Goal: Book appointment/travel/reservation

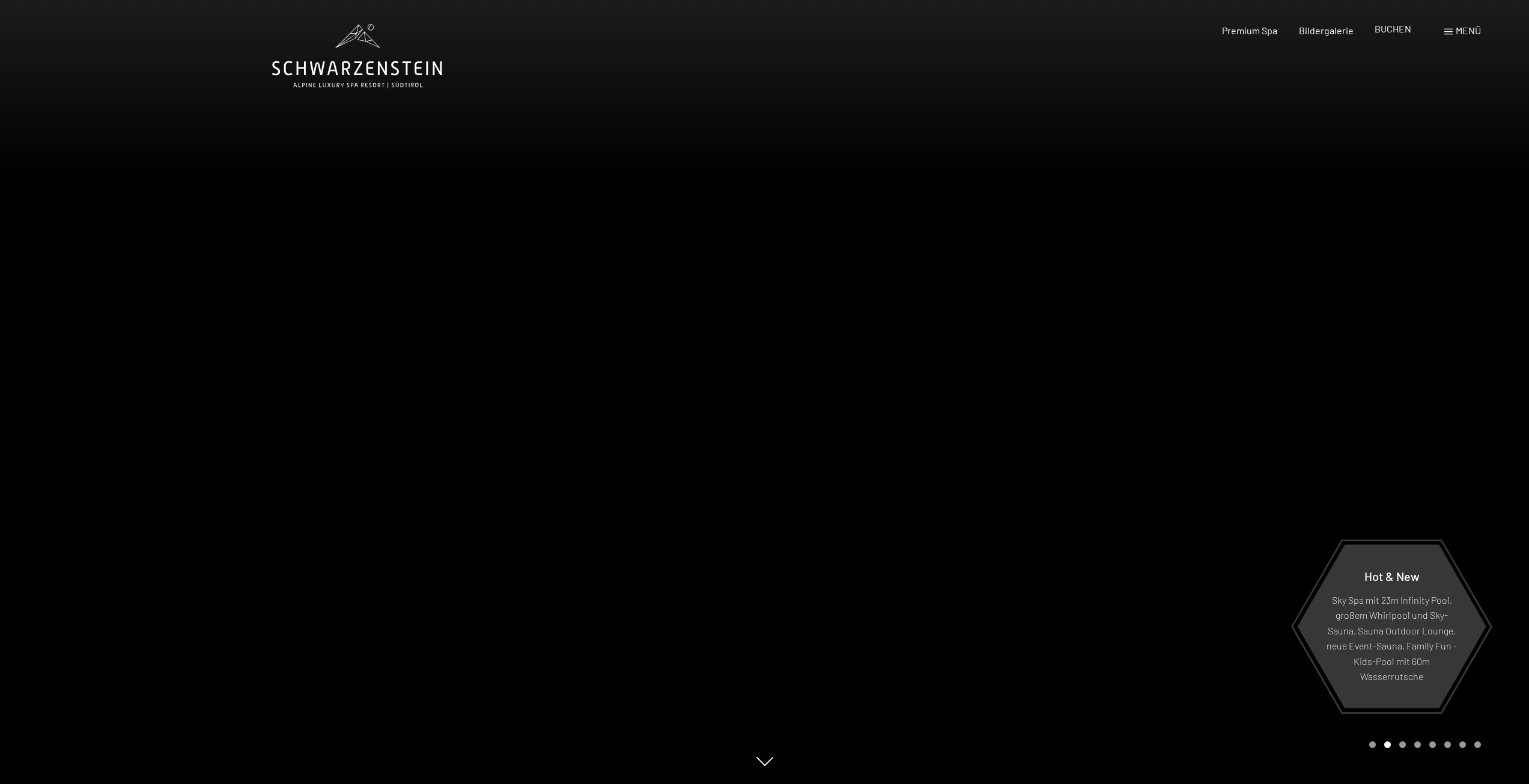
click at [1377, 28] on span "BUCHEN" at bounding box center [1392, 28] width 36 height 11
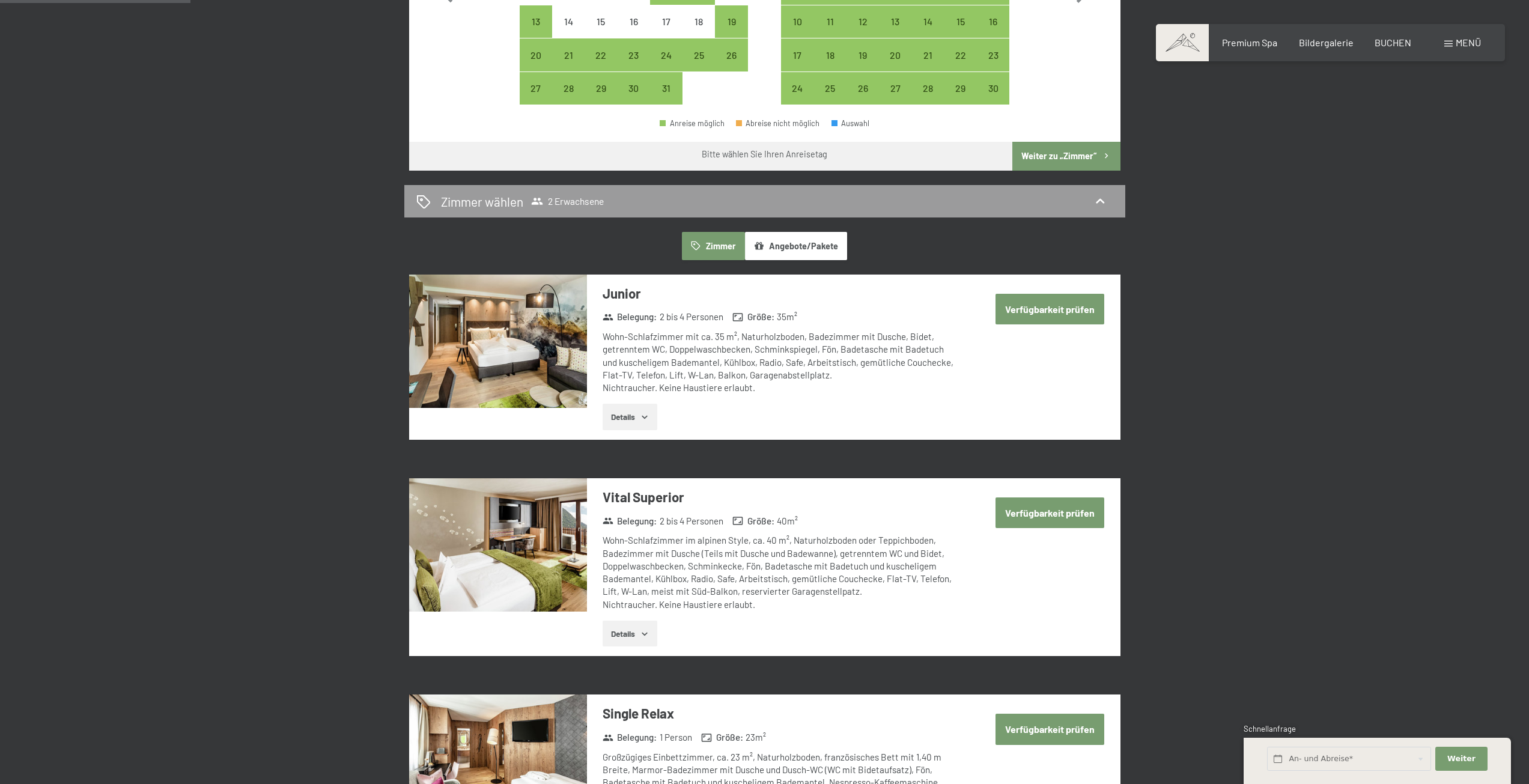
scroll to position [481, 0]
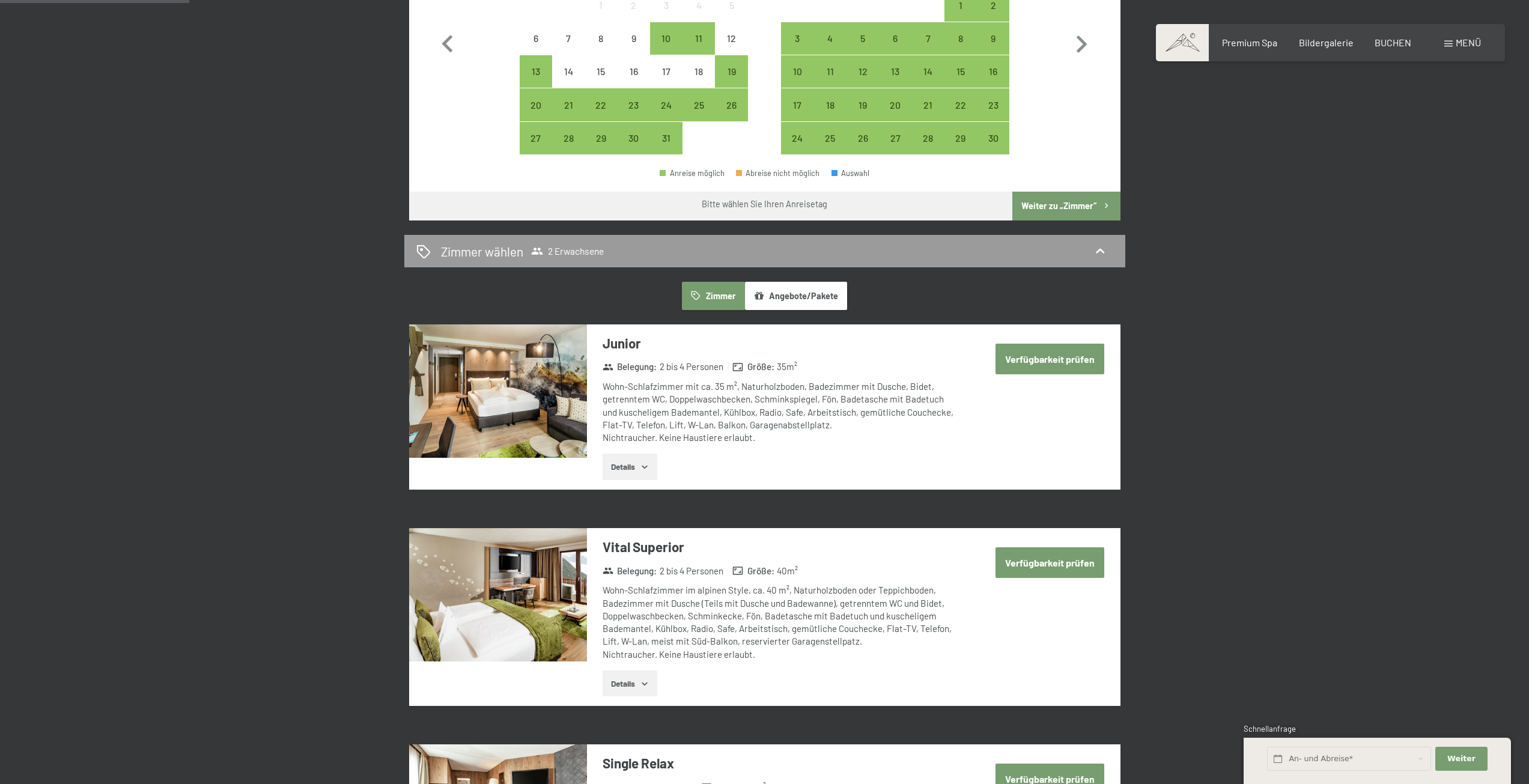
click at [1183, 47] on span at bounding box center [1182, 42] width 53 height 37
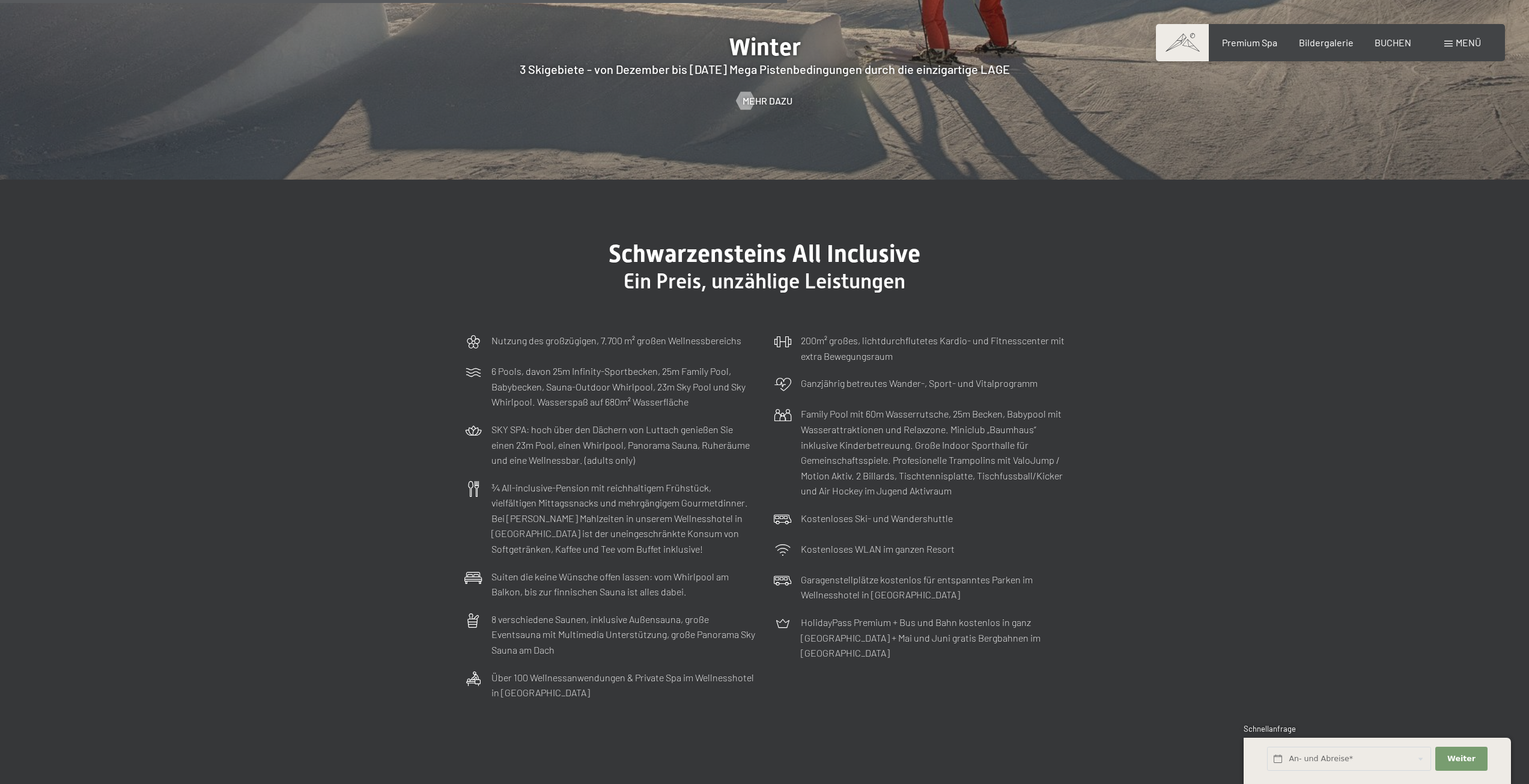
scroll to position [4564, 0]
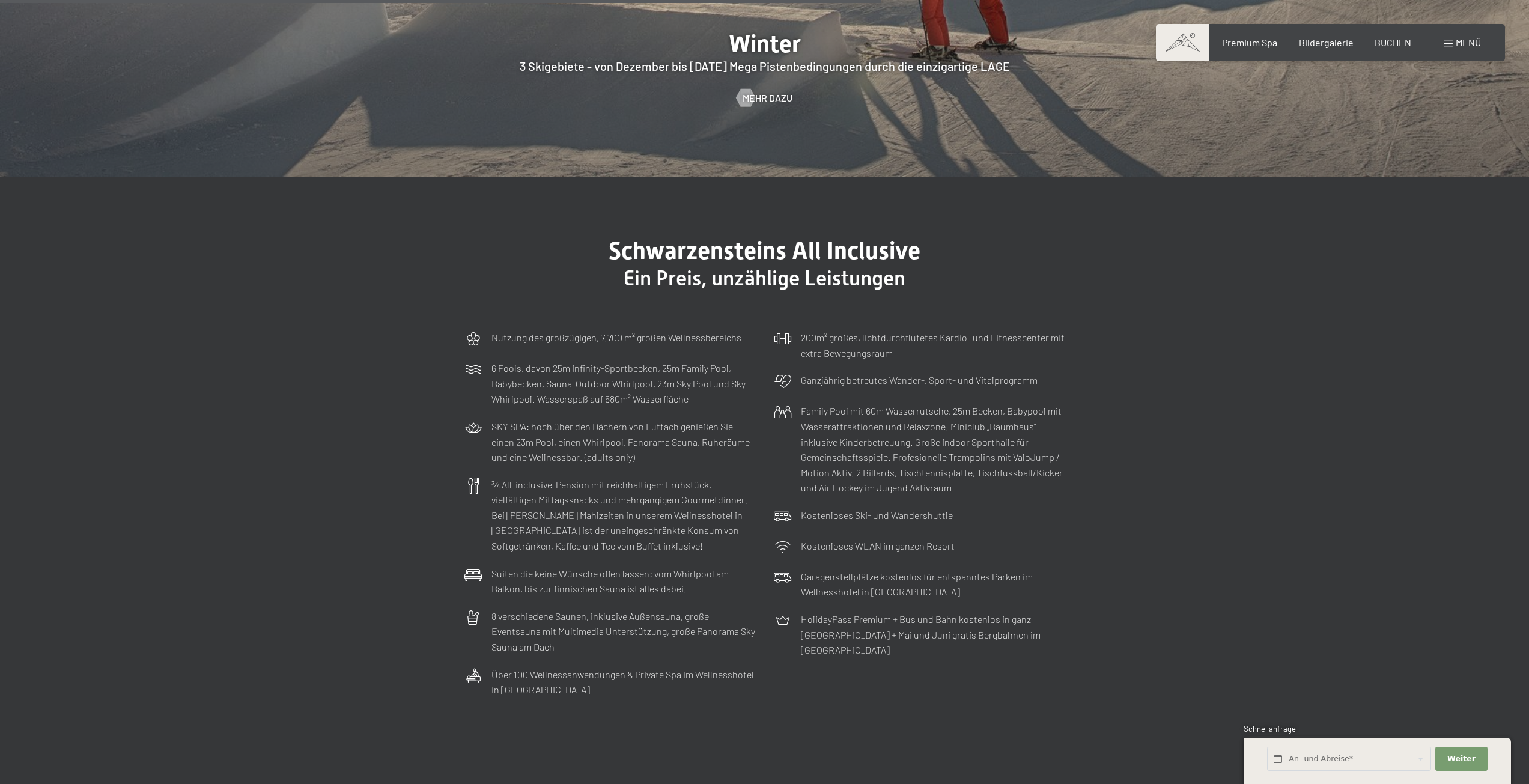
click at [1459, 44] on span "Menü" at bounding box center [1469, 42] width 25 height 11
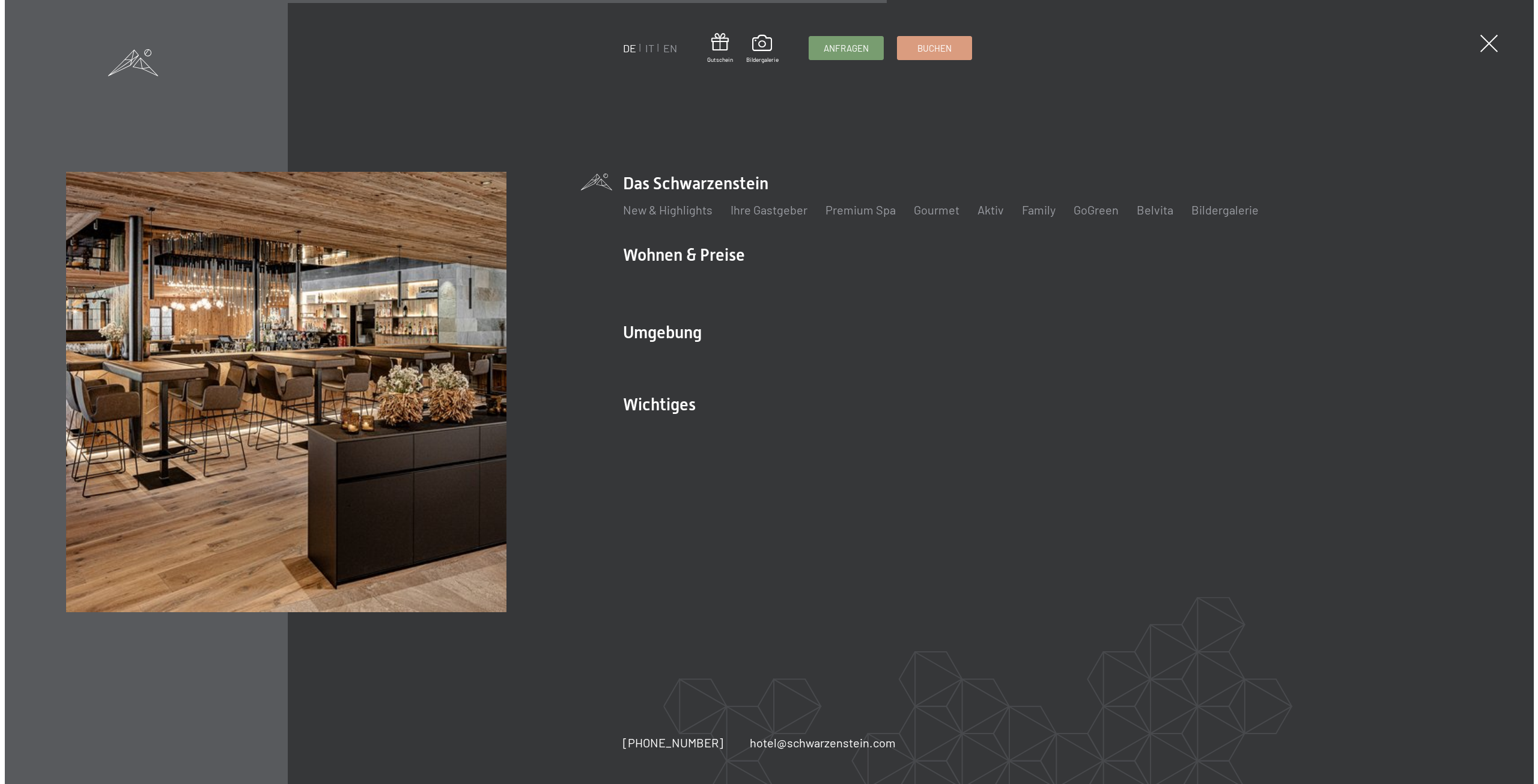
scroll to position [4580, 0]
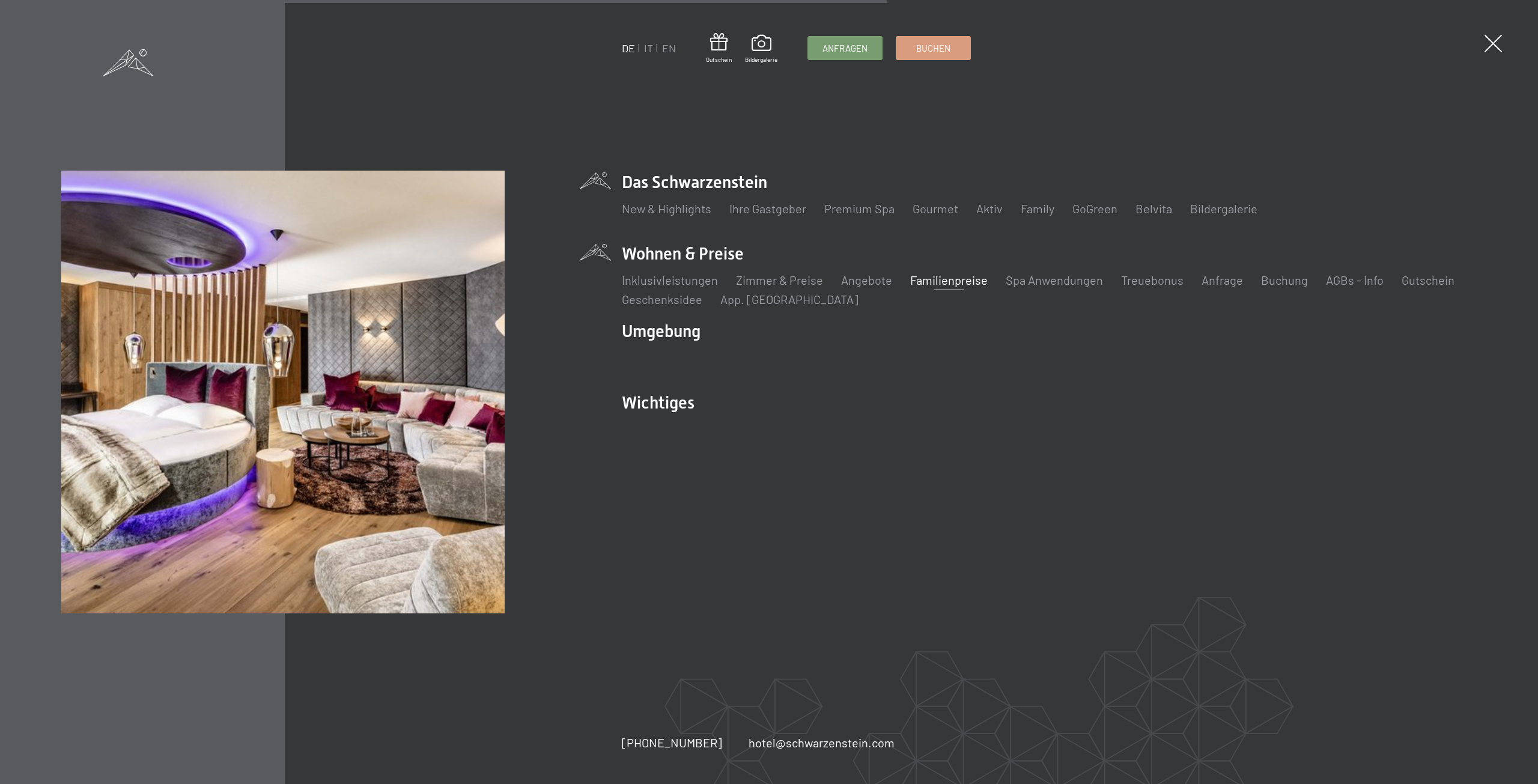
click at [911, 281] on link "Familienpreise" at bounding box center [949, 280] width 77 height 14
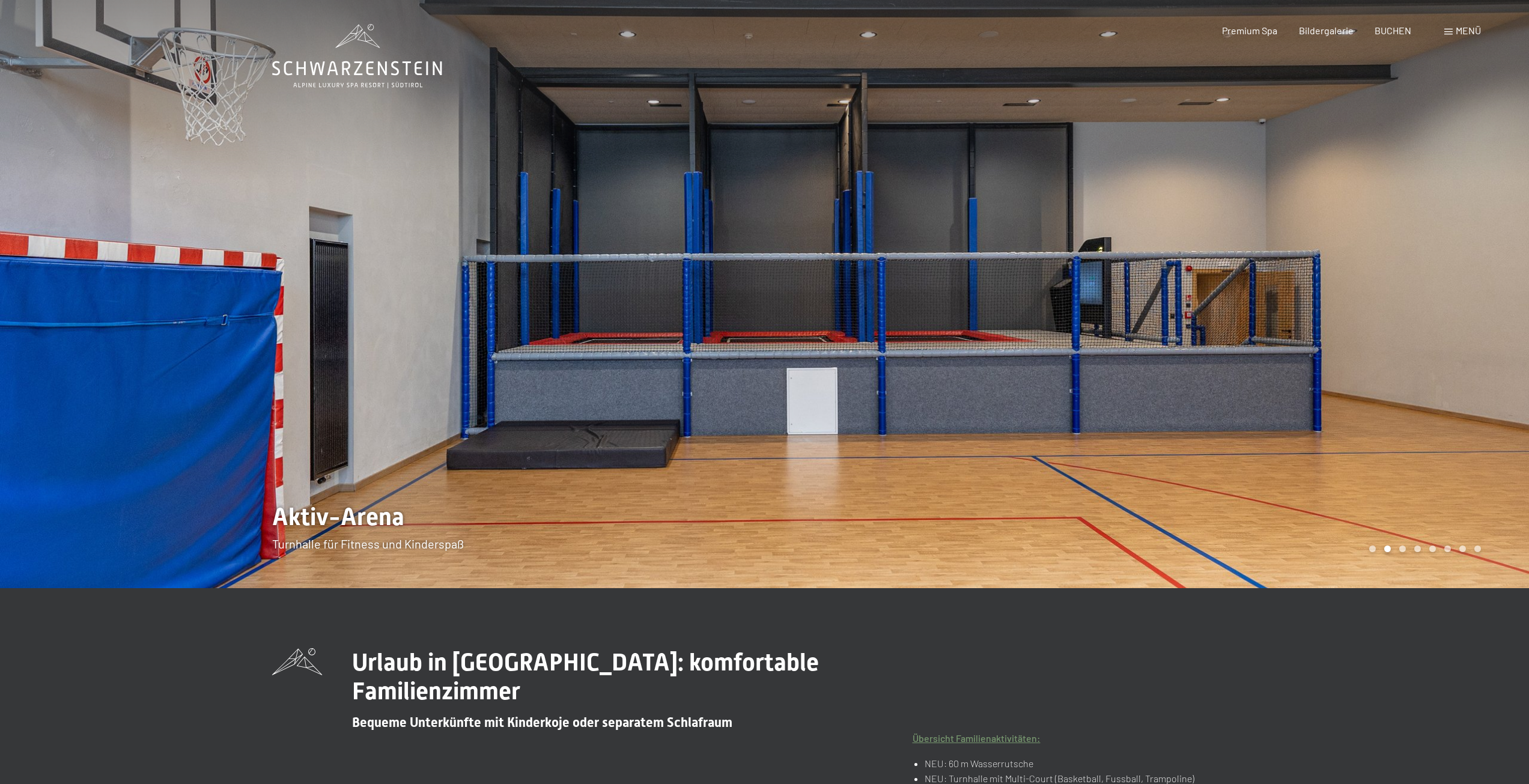
click at [1448, 29] on span at bounding box center [1449, 31] width 8 height 6
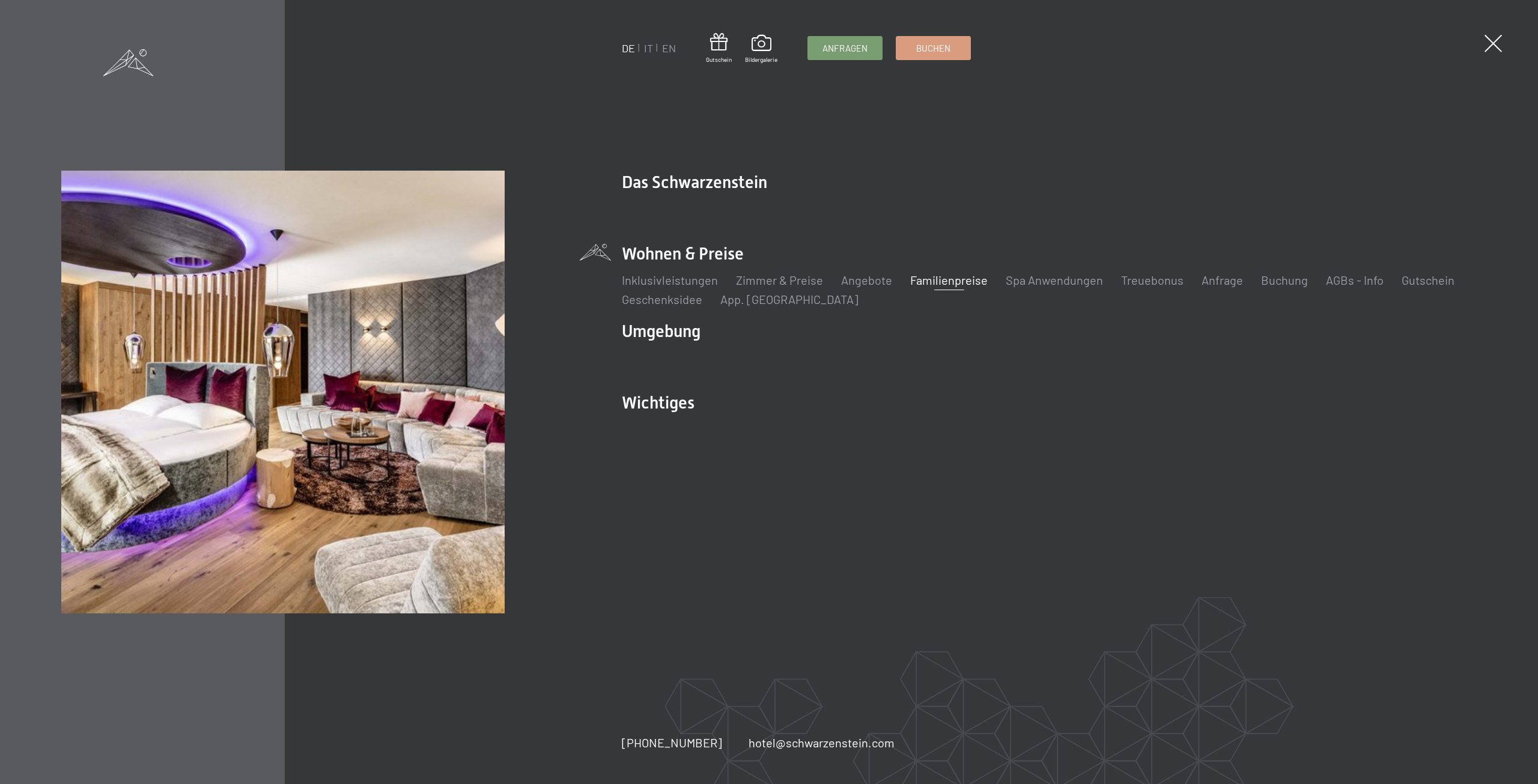
click at [926, 283] on link "Familienpreise" at bounding box center [949, 280] width 77 height 14
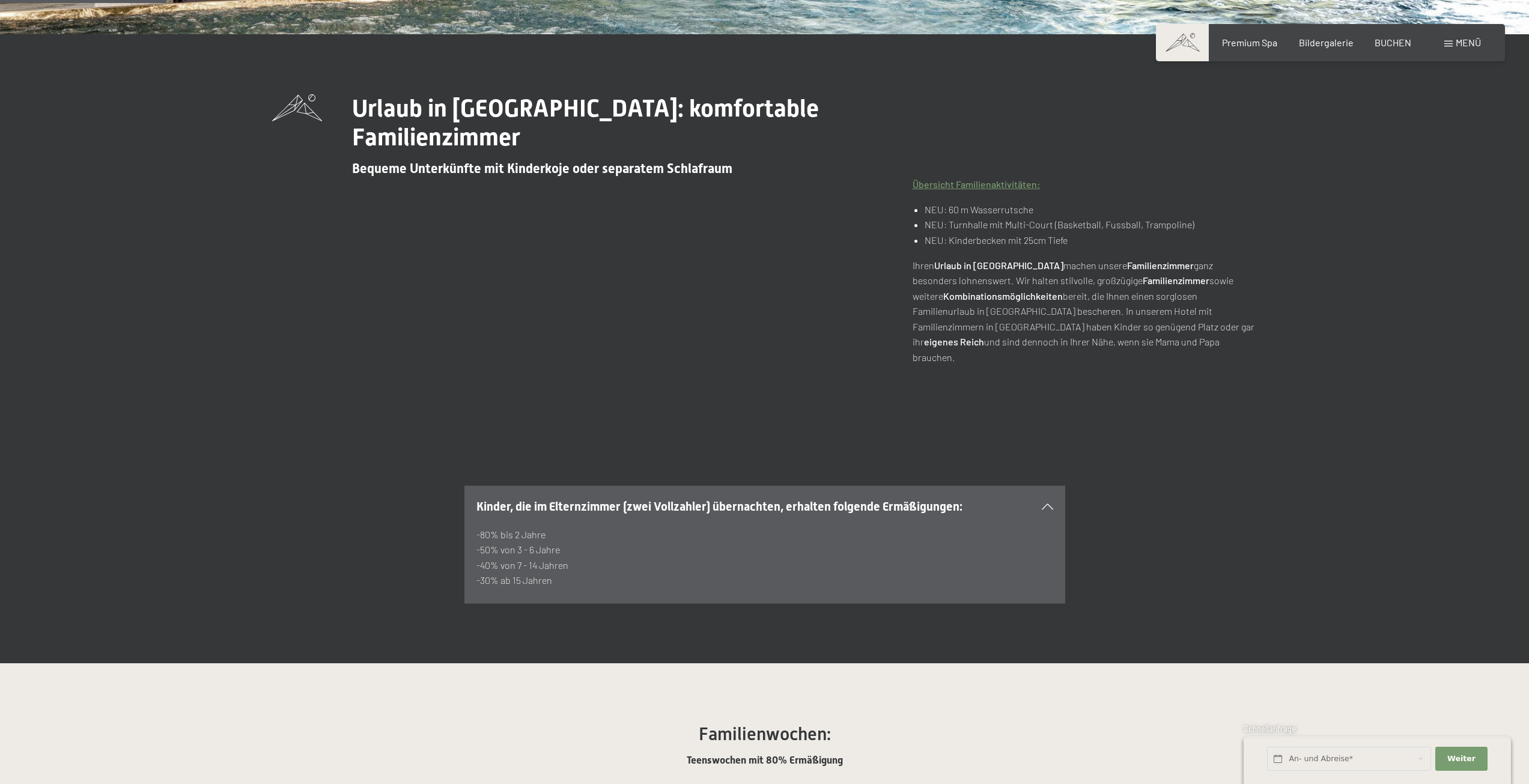
scroll to position [601, 0]
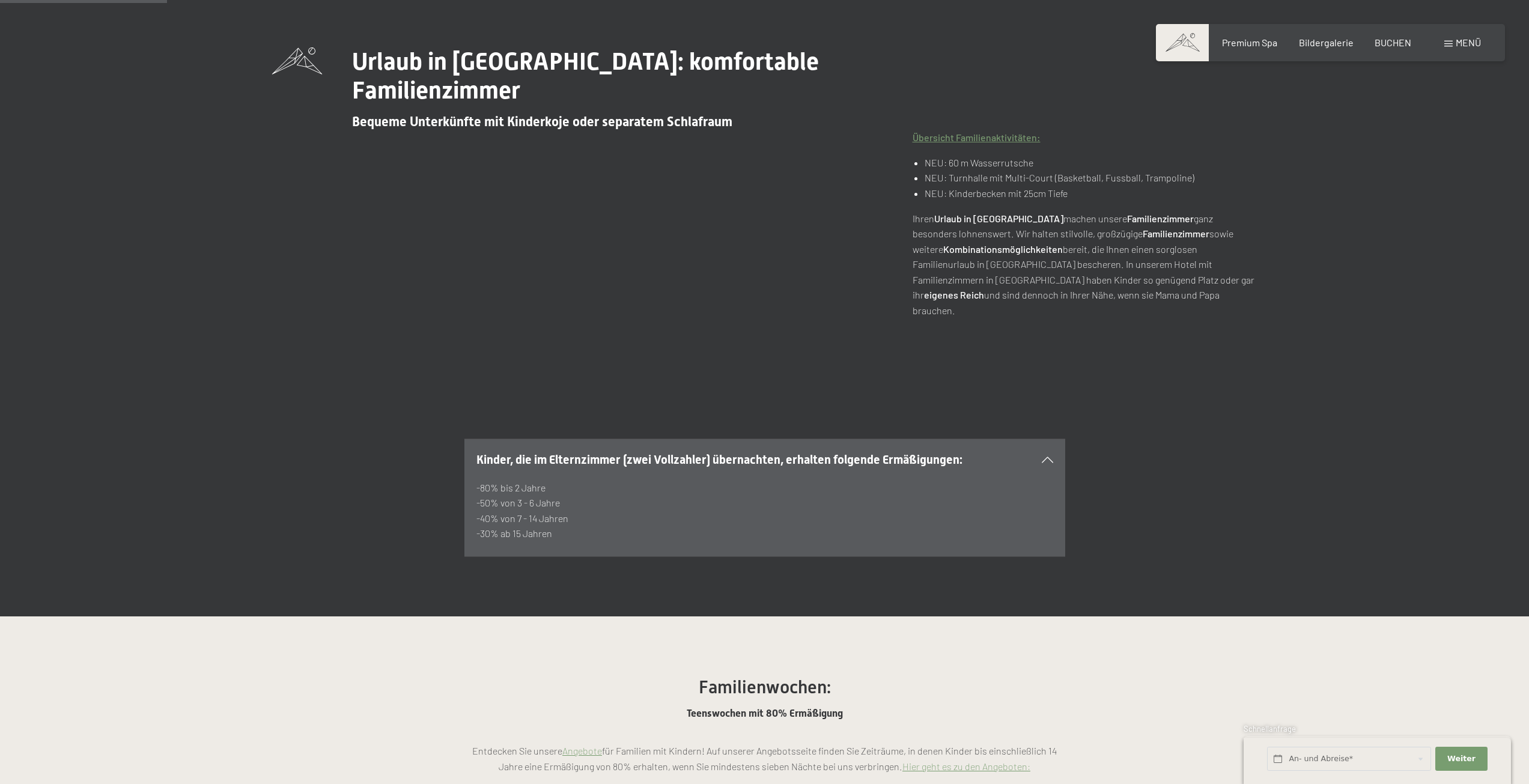
click at [681, 453] on span "Kinder, die im Elternzimmer (zwei Vollzahler) übernachten, erhalten folgende Er…" at bounding box center [719, 459] width 486 height 14
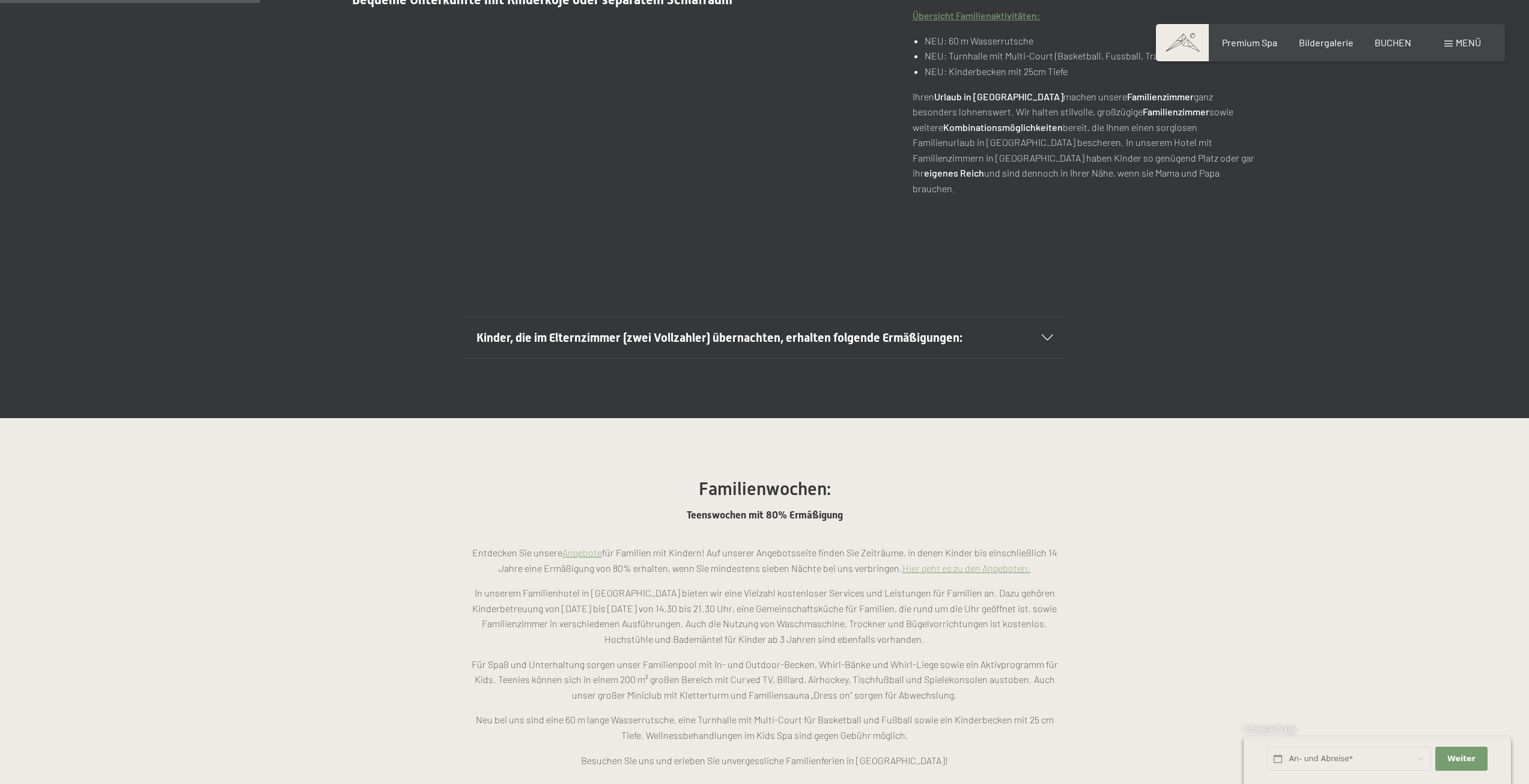
scroll to position [961, 0]
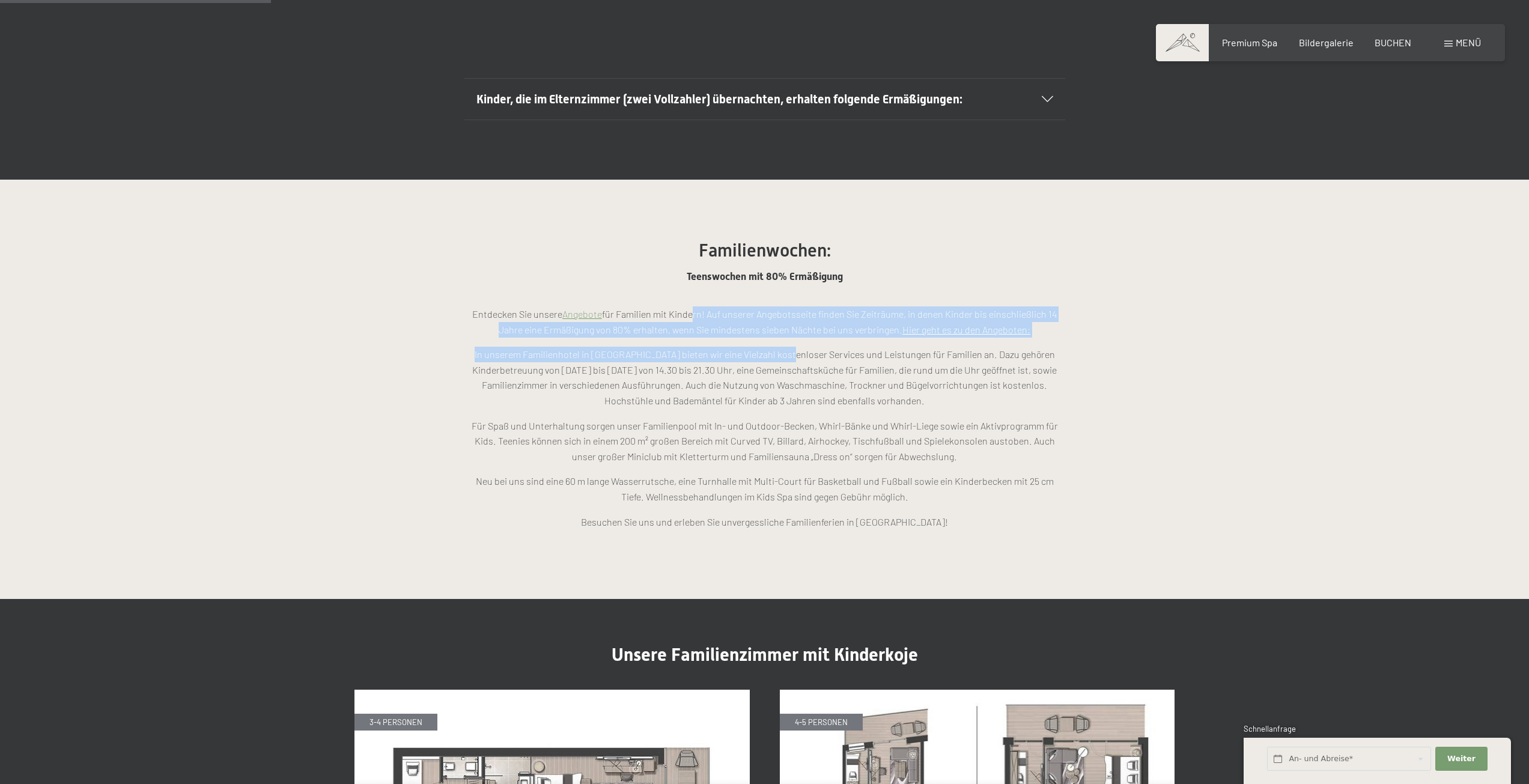
drag, startPoint x: 689, startPoint y: 270, endPoint x: 770, endPoint y: 312, distance: 91.2
click at [770, 312] on div "Entdecken Sie unsere Angebote für Familien mit Kindern! Auf unserer Angebotssei…" at bounding box center [765, 422] width 601 height 232
click at [770, 347] on p "In unserem Familienhotel in Südtirol bieten wir eine Vielzahl kostenloser Servi…" at bounding box center [765, 377] width 601 height 61
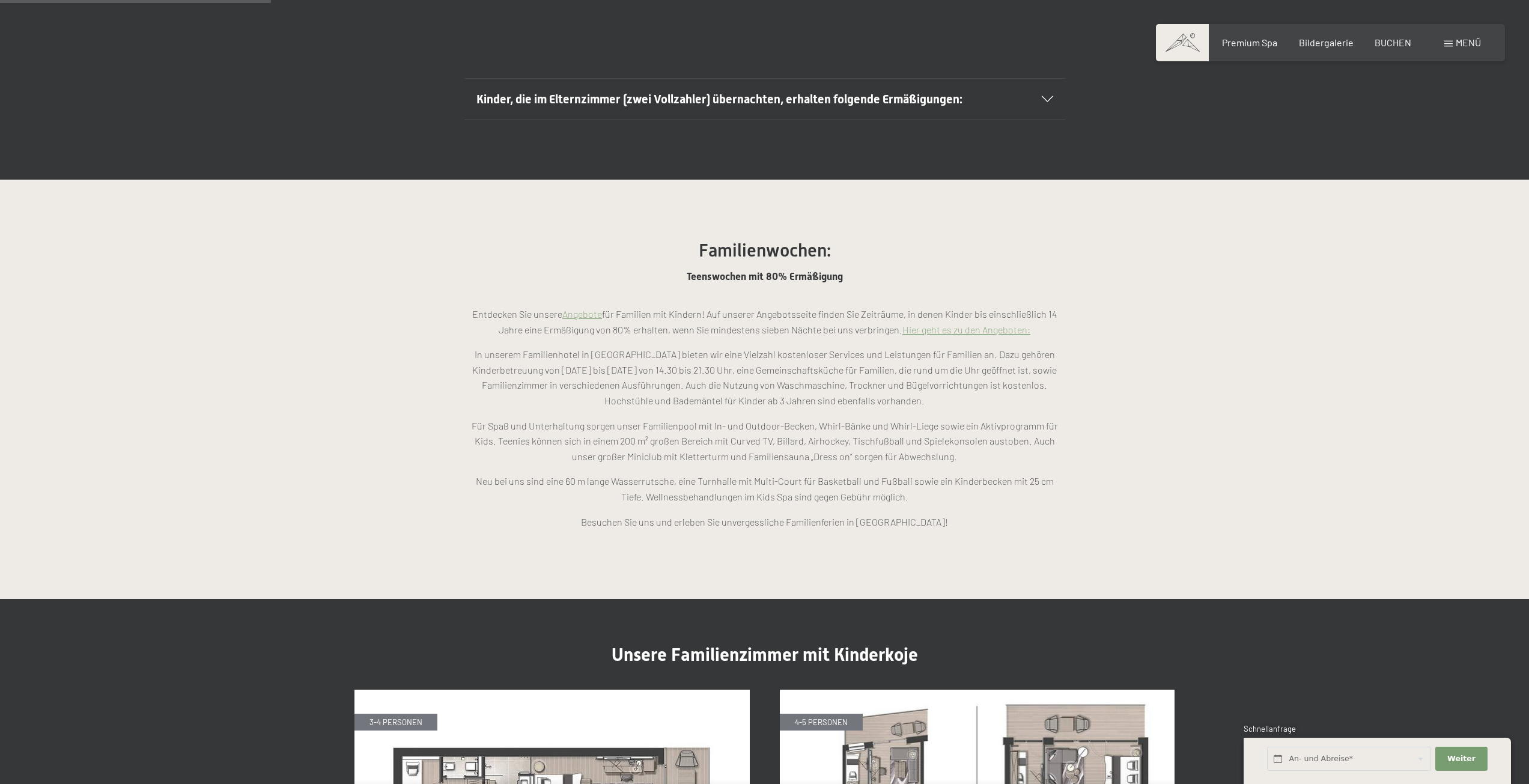
click at [588, 309] on link "Angebote" at bounding box center [582, 314] width 40 height 11
click at [951, 324] on link "Hier geht es zu den Angeboten:" at bounding box center [966, 329] width 128 height 11
click at [957, 324] on link "Hier geht es zu den Angeboten:" at bounding box center [966, 329] width 128 height 11
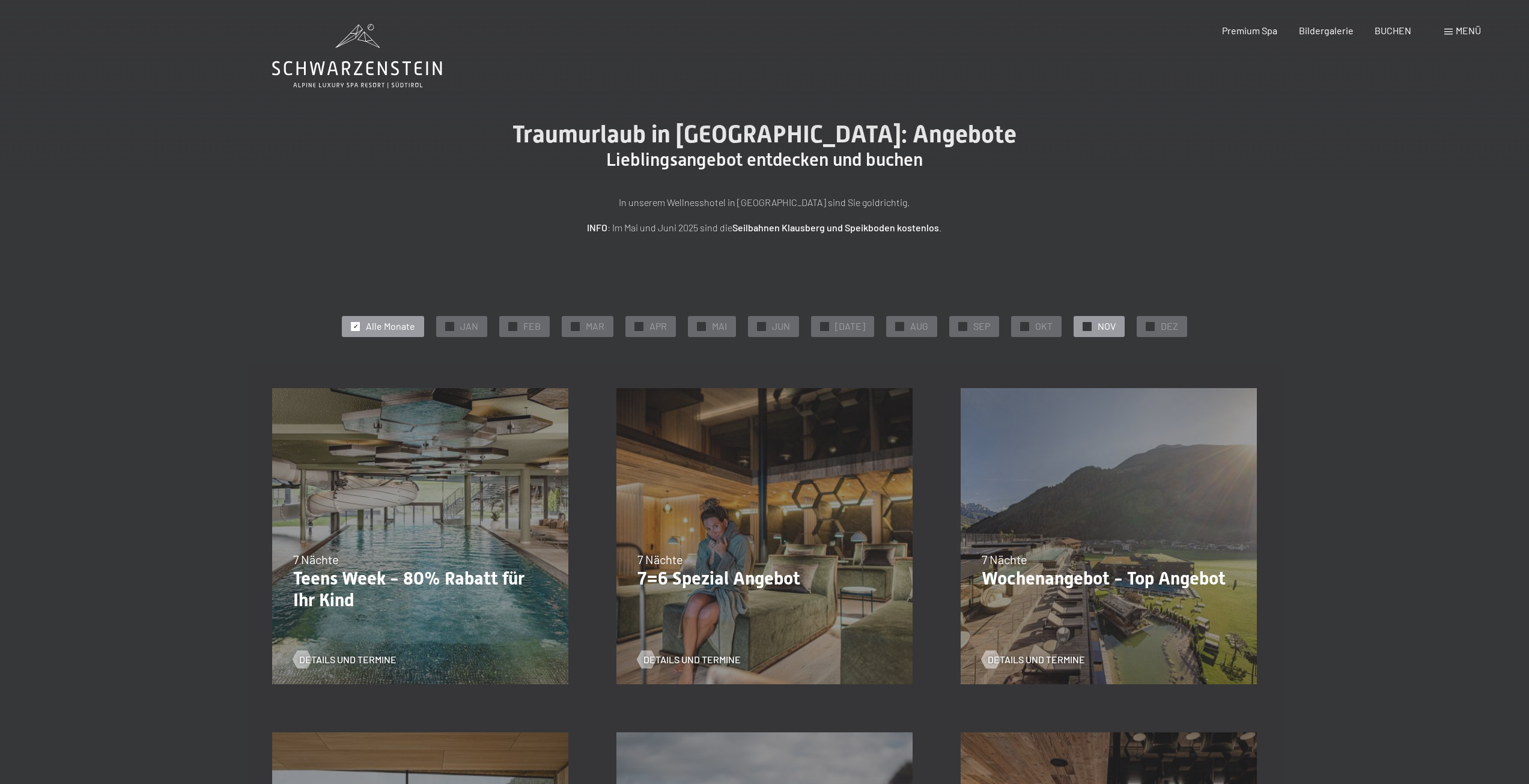
click at [1098, 323] on span "NOV" at bounding box center [1107, 326] width 18 height 14
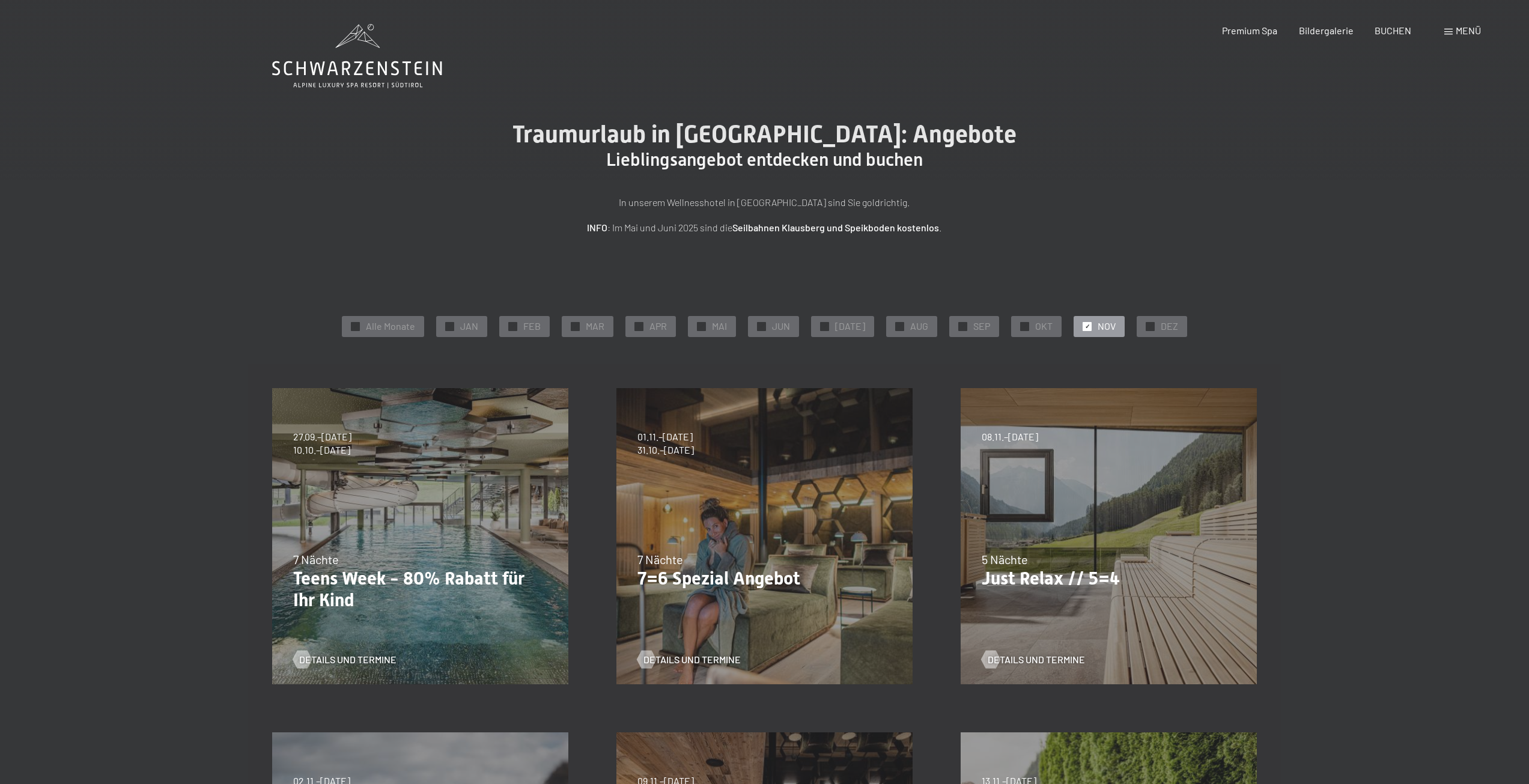
click at [1399, 37] on div "Buchen Anfragen Premium Spa Bildergalerie BUCHEN Menü DE IT EN Gutschein Bilder…" at bounding box center [1331, 31] width 301 height 14
click at [1392, 30] on span "BUCHEN" at bounding box center [1392, 28] width 36 height 11
click at [1106, 324] on span "NOV" at bounding box center [1107, 326] width 18 height 14
click at [1161, 325] on span "DEZ" at bounding box center [1169, 326] width 18 height 14
click at [1113, 330] on div "✓ NOV" at bounding box center [1099, 326] width 51 height 20
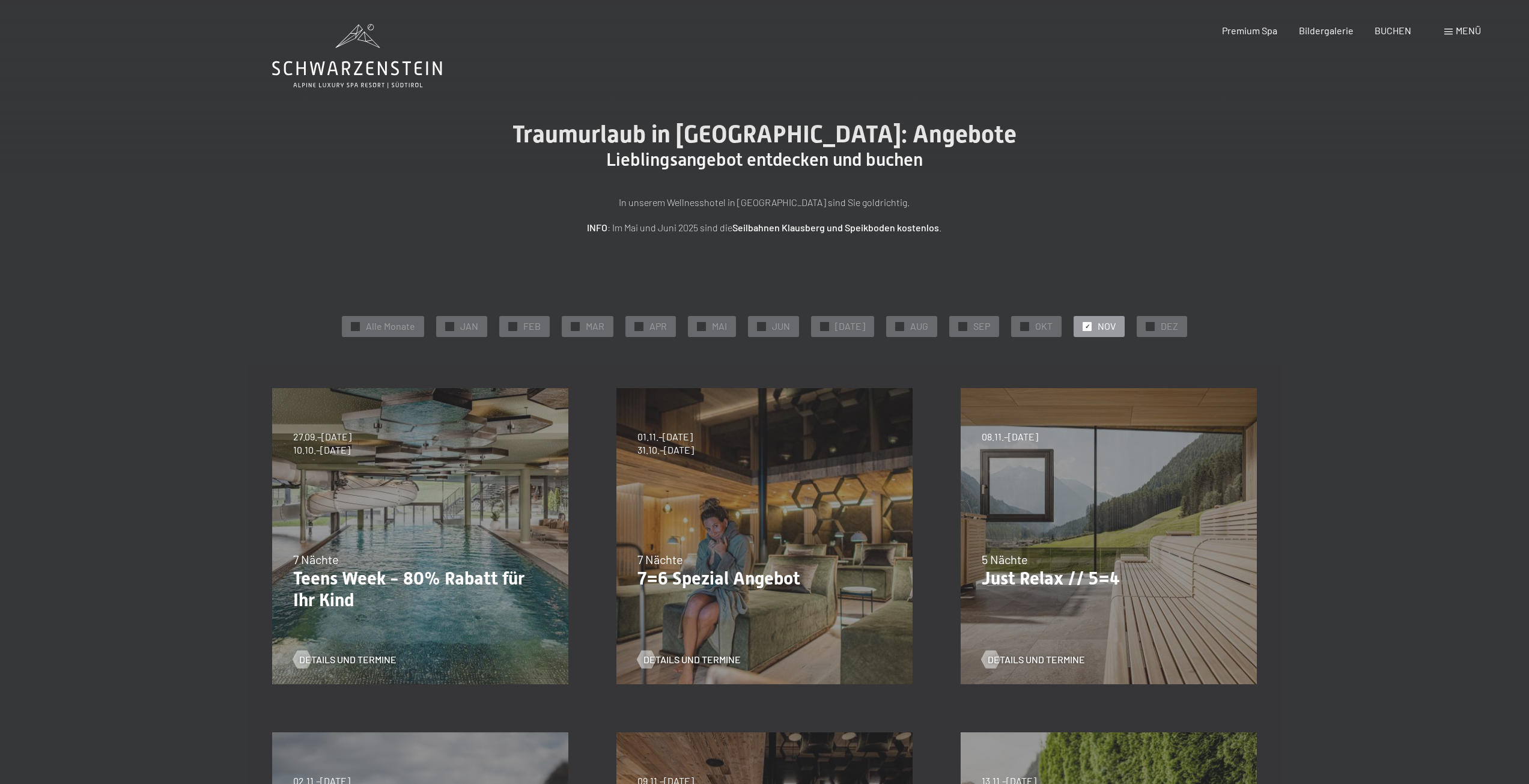
click at [1415, 31] on div "Premium Spa Bildergalerie BUCHEN" at bounding box center [1307, 31] width 253 height 14
click at [1388, 28] on span "BUCHEN" at bounding box center [1392, 28] width 36 height 11
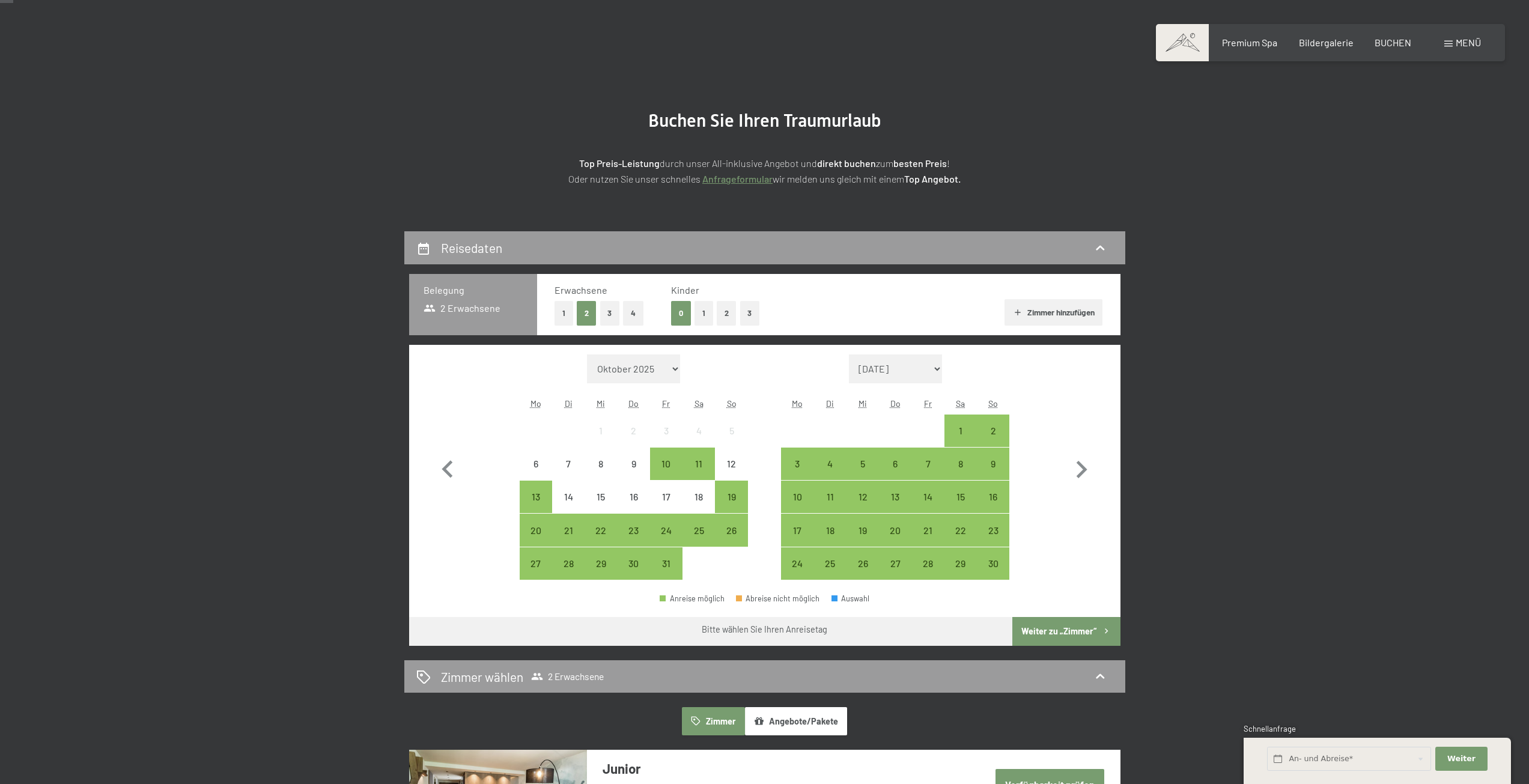
scroll to position [60, 0]
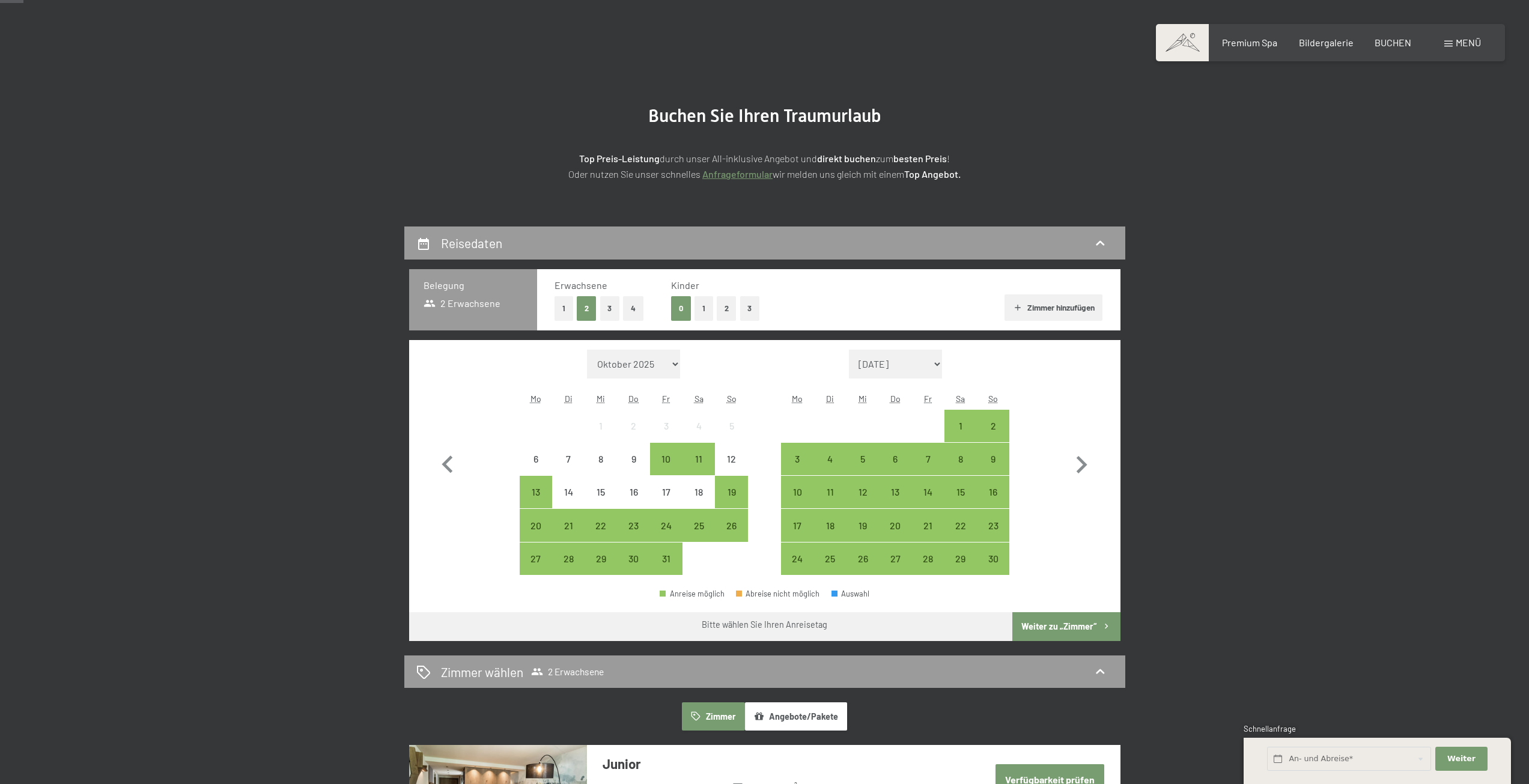
click at [705, 310] on button "1" at bounding box center [704, 308] width 19 height 25
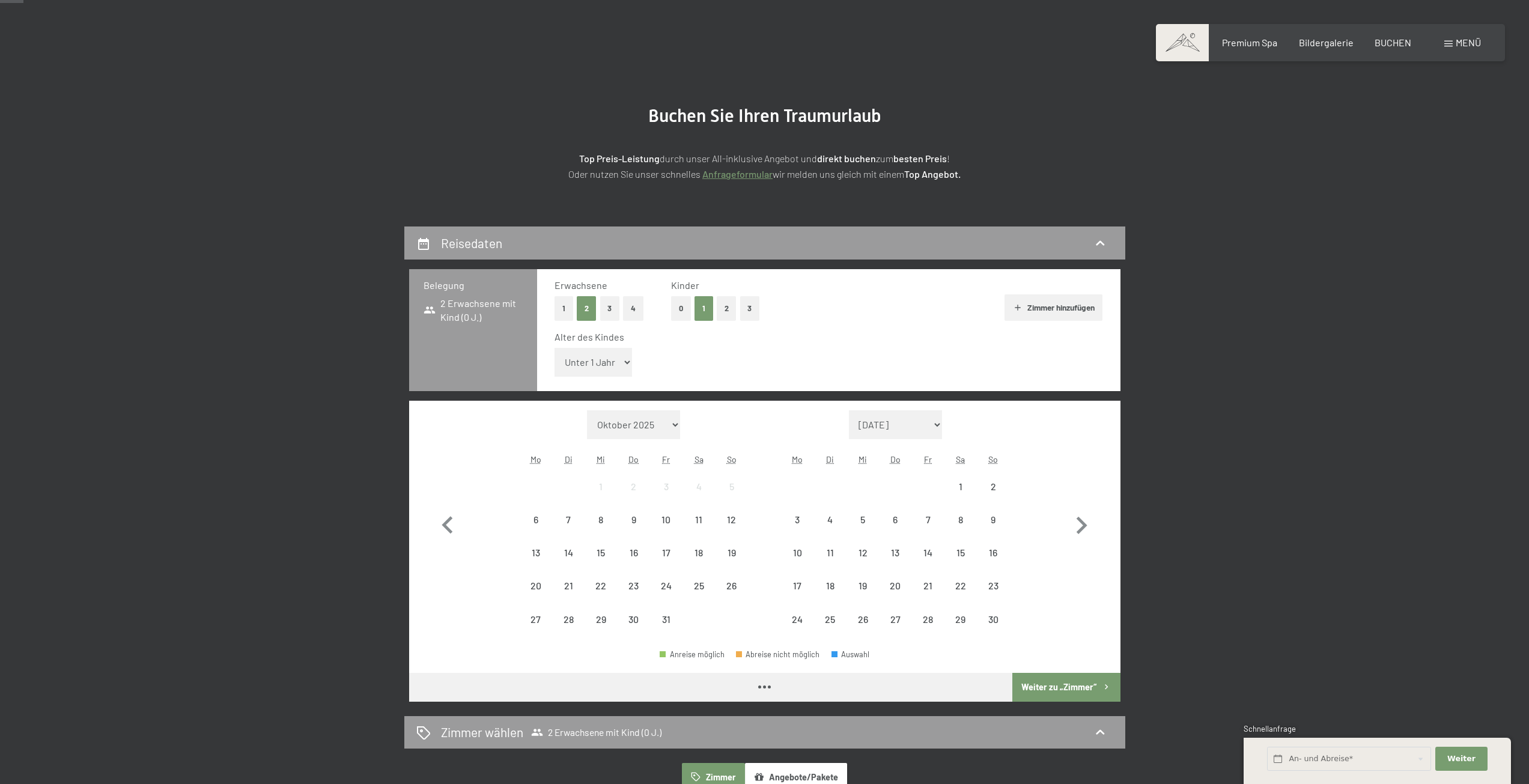
click at [595, 365] on select "Unter 1 Jahr 1 Jahr 2 Jahre 3 Jahre 4 Jahre 5 Jahre 6 Jahre 7 Jahre 8 Jahre 9 J…" at bounding box center [594, 362] width 78 height 29
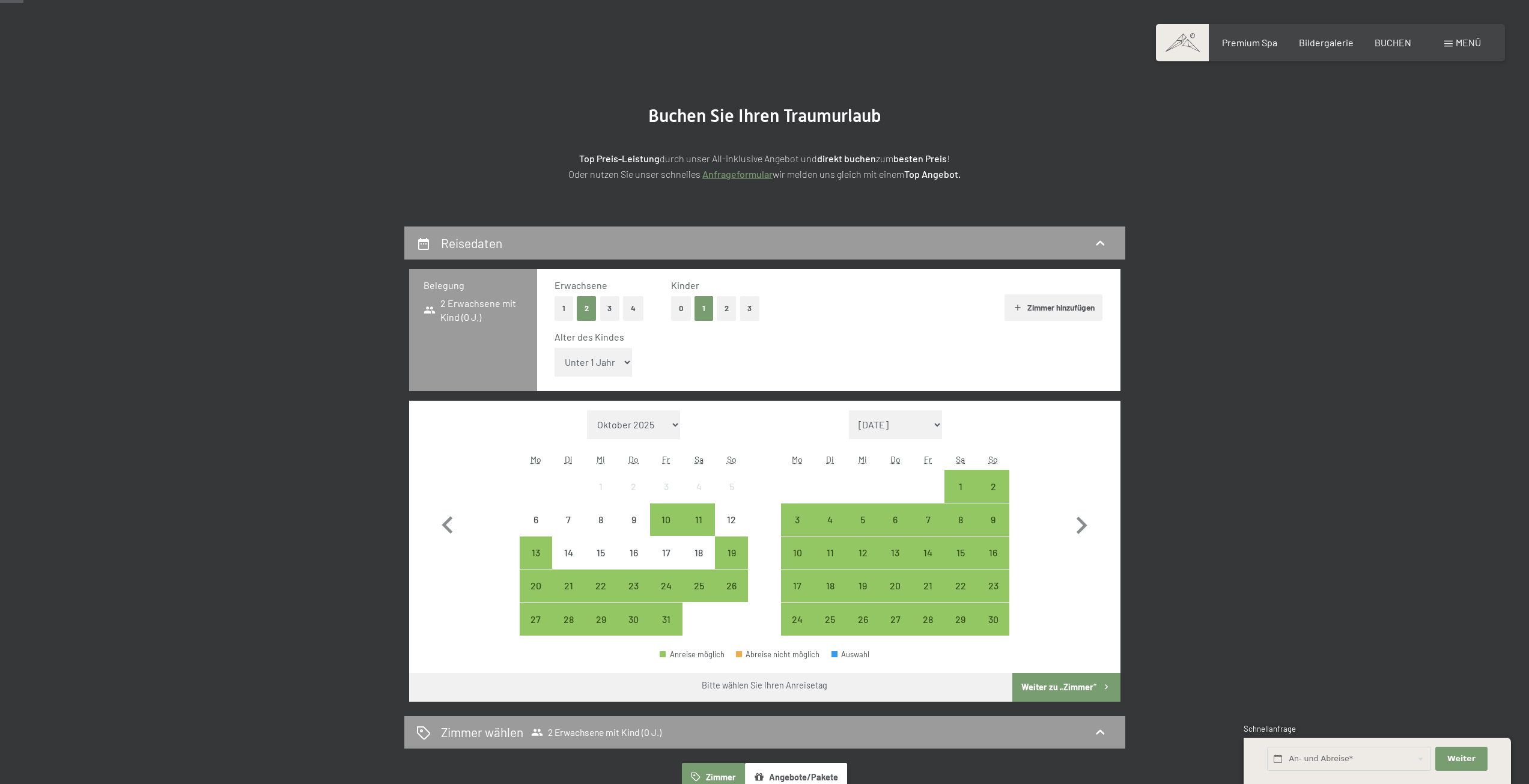
select select "3"
click at [555, 348] on select "Unter 1 Jahr 1 Jahr 2 Jahre 3 Jahre 4 Jahre 5 Jahre 6 Jahre 7 Jahre 8 Jahre 9 J…" at bounding box center [594, 362] width 78 height 29
click at [1000, 487] on div "2" at bounding box center [993, 496] width 30 height 30
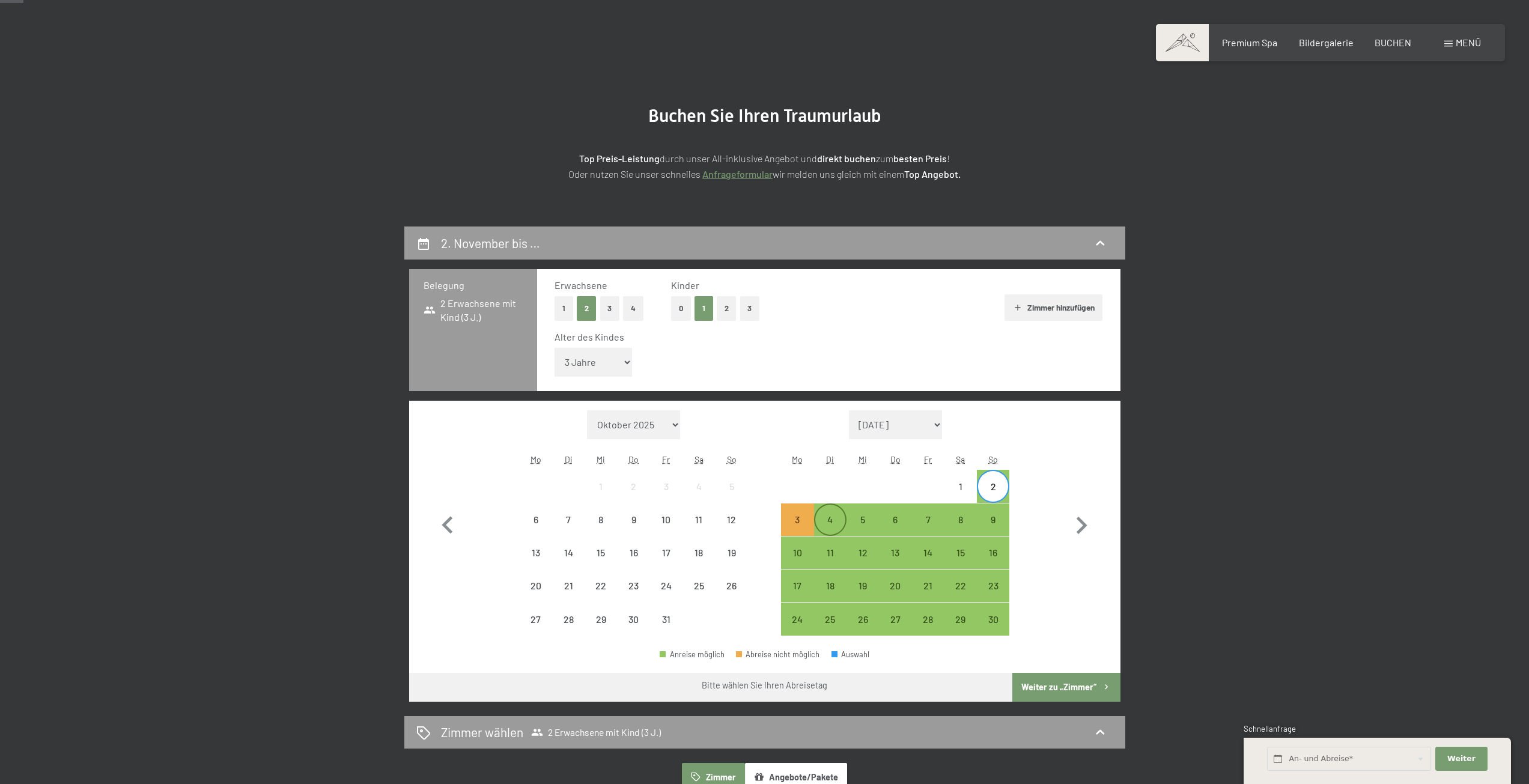
click at [828, 515] on div "4" at bounding box center [830, 529] width 30 height 30
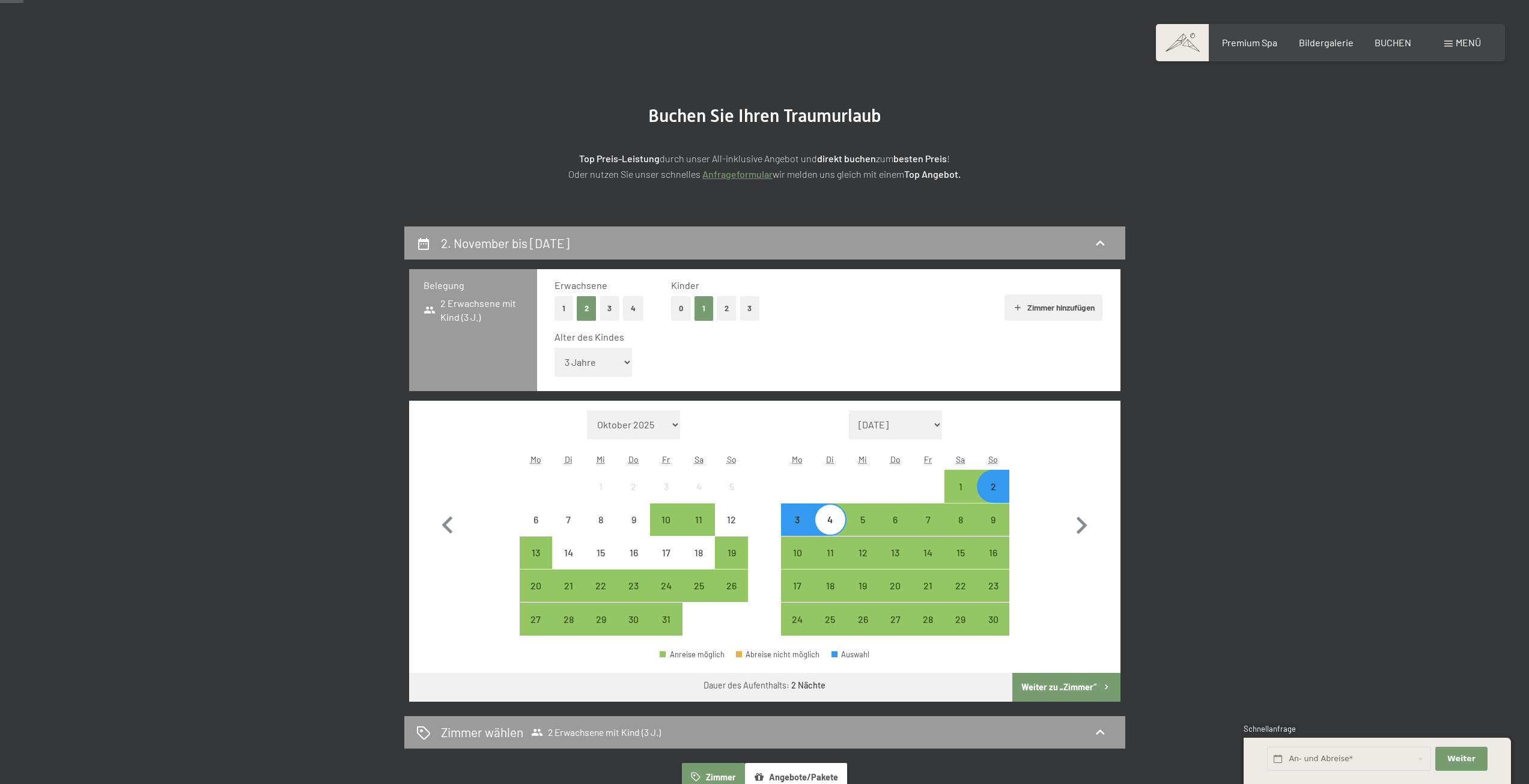
click at [1050, 678] on button "Weiter zu „Zimmer“" at bounding box center [1066, 687] width 108 height 29
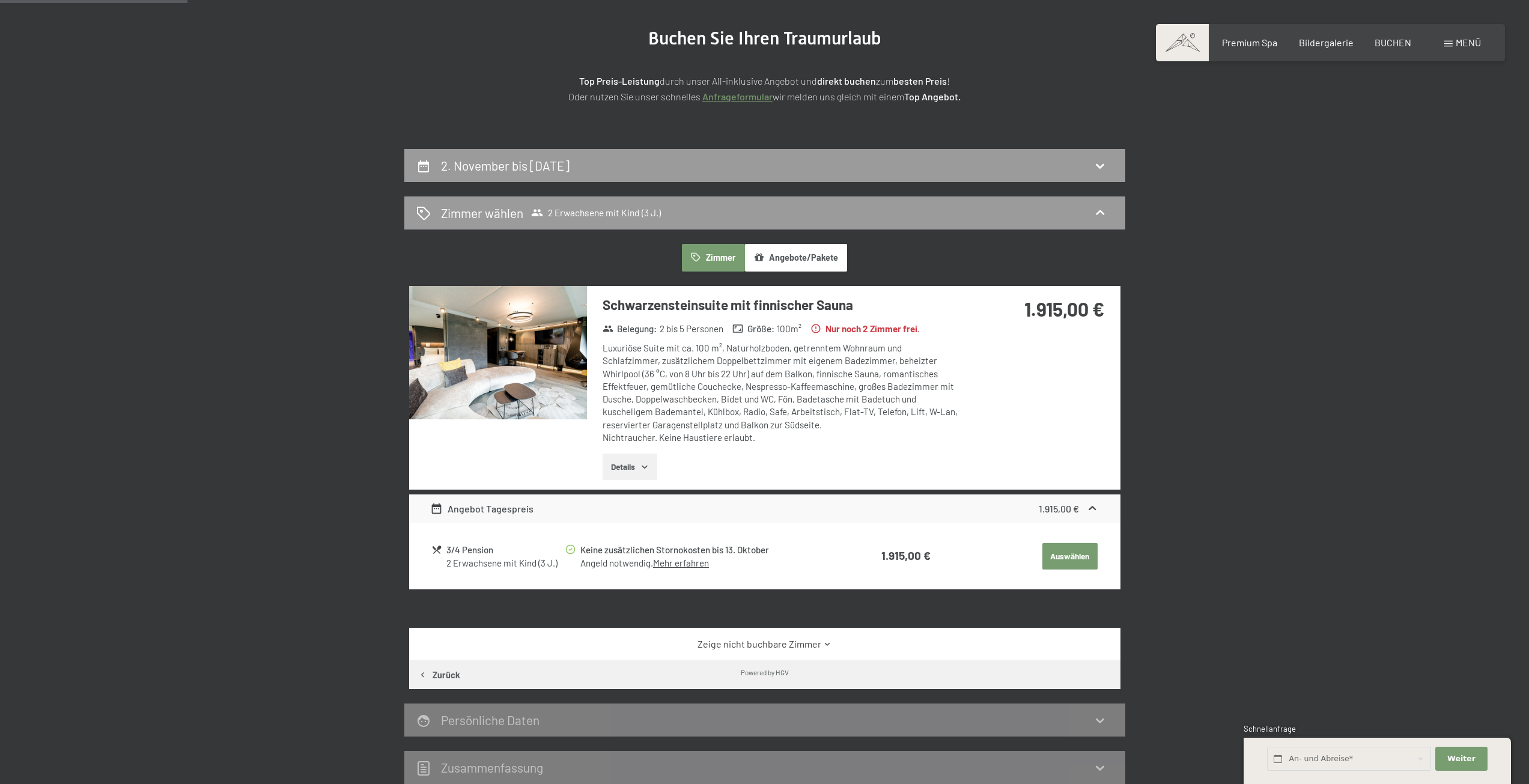
scroll to position [106, 0]
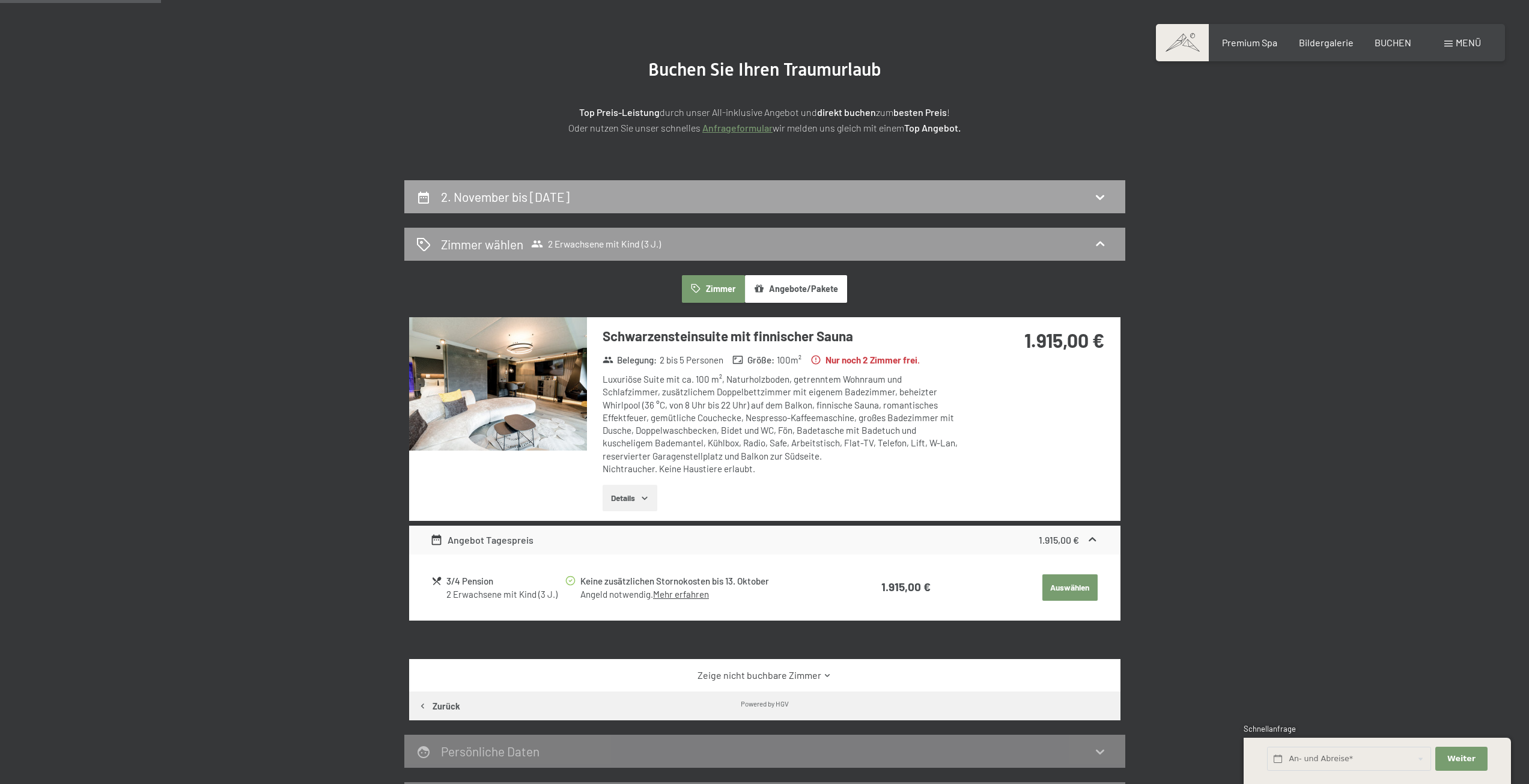
click at [500, 203] on h2 "2. November bis [DATE]" at bounding box center [505, 197] width 129 height 15
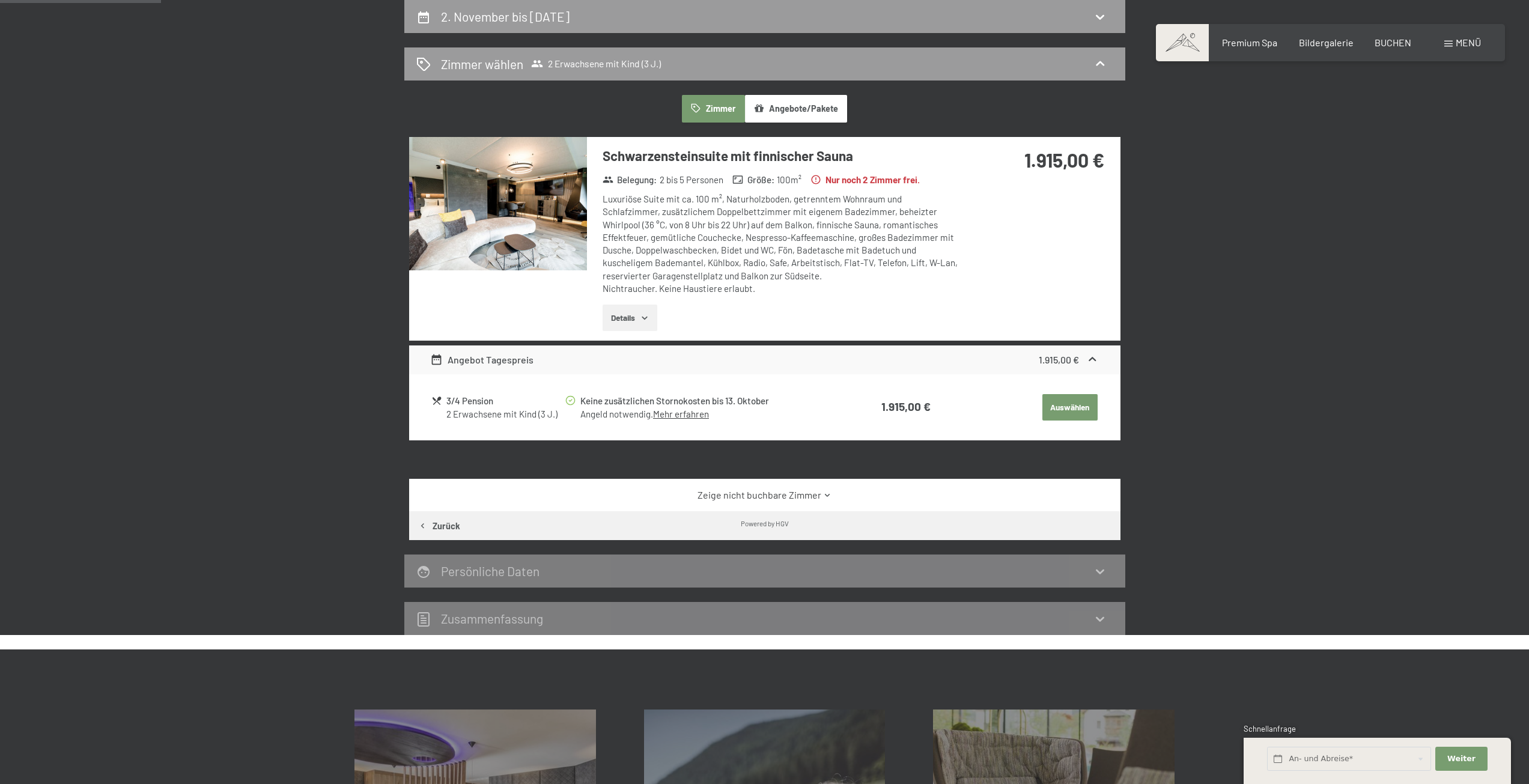
select select "3"
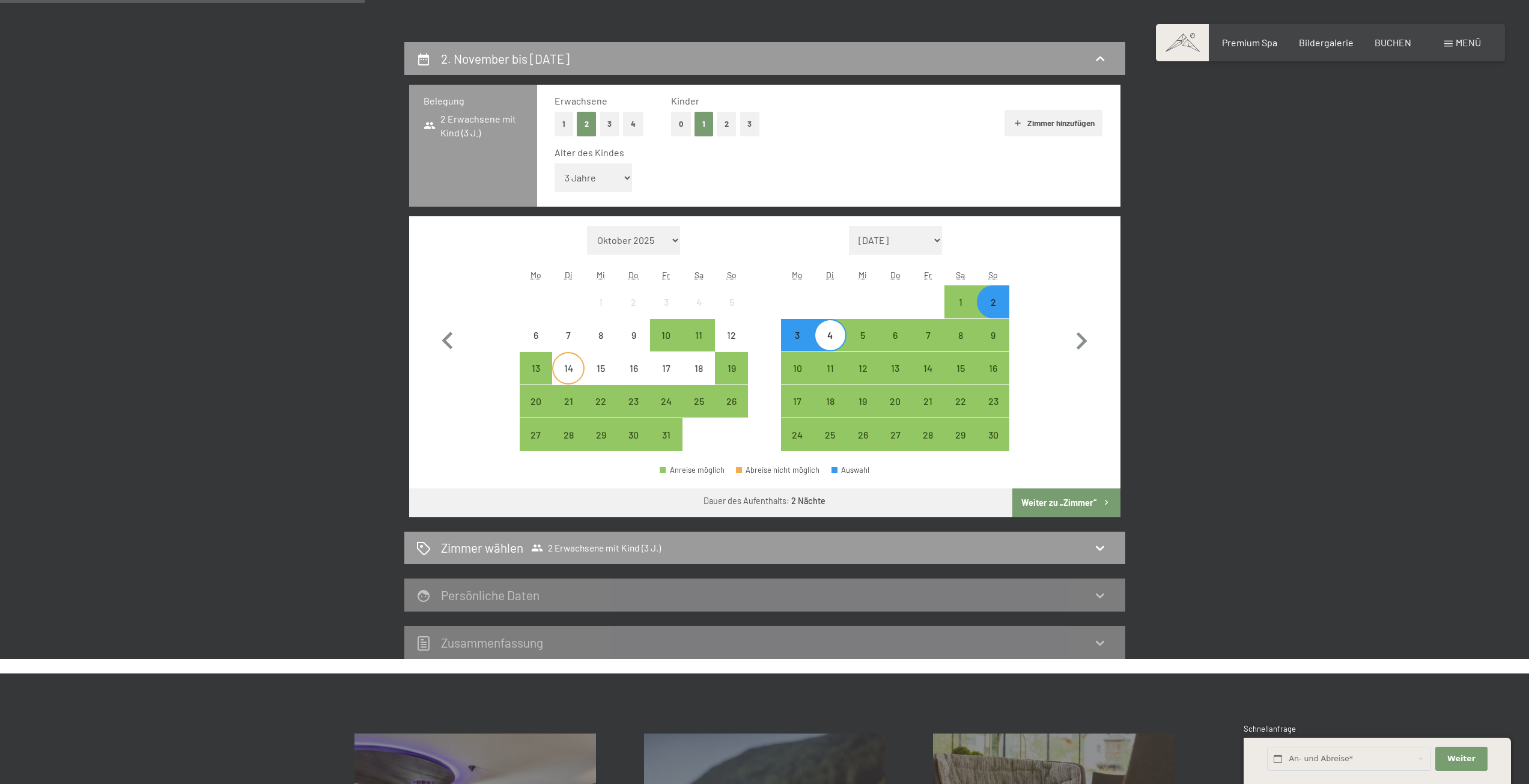
scroll to position [226, 0]
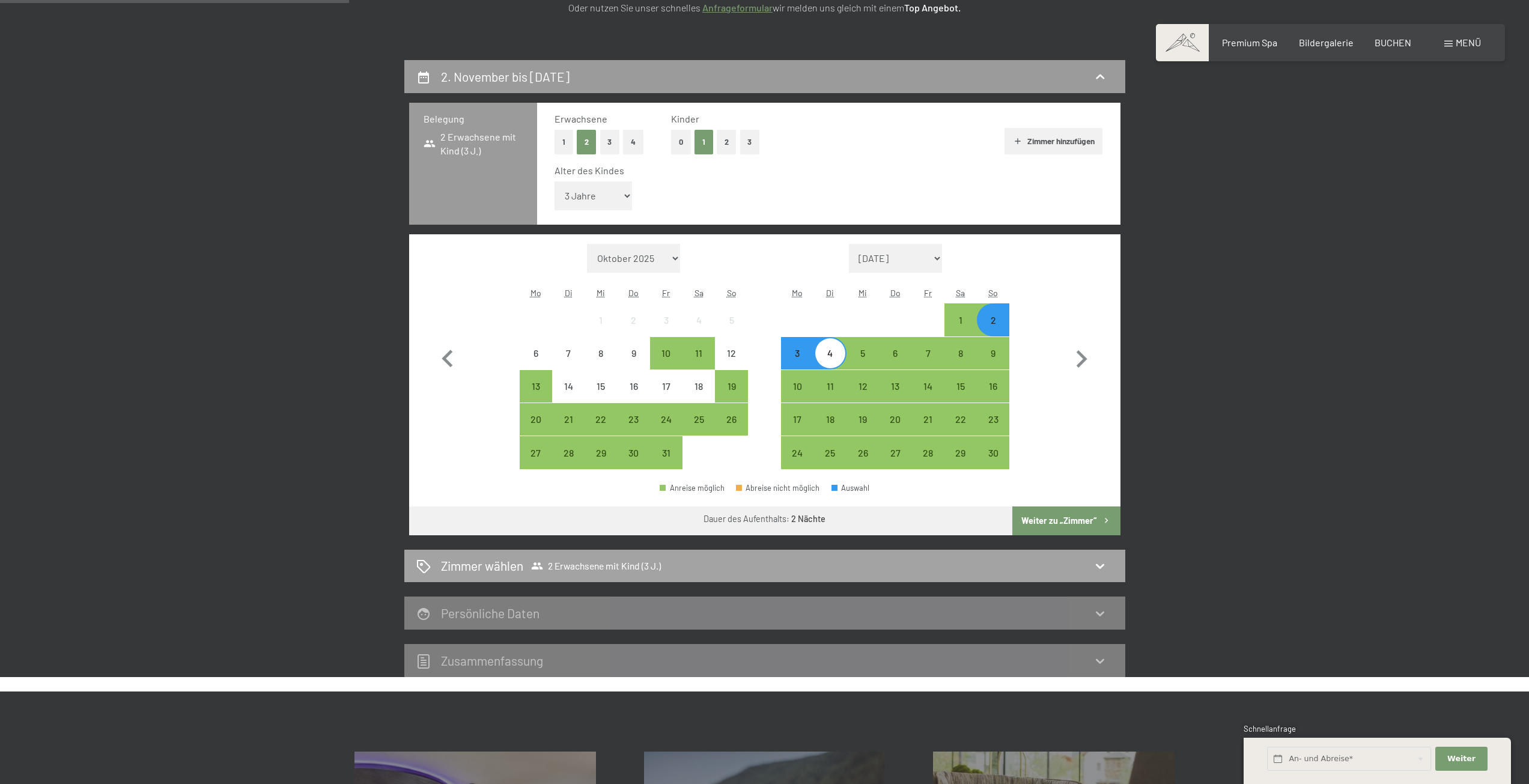
click at [490, 565] on h2 "Zimmer wählen" at bounding box center [482, 565] width 82 height 18
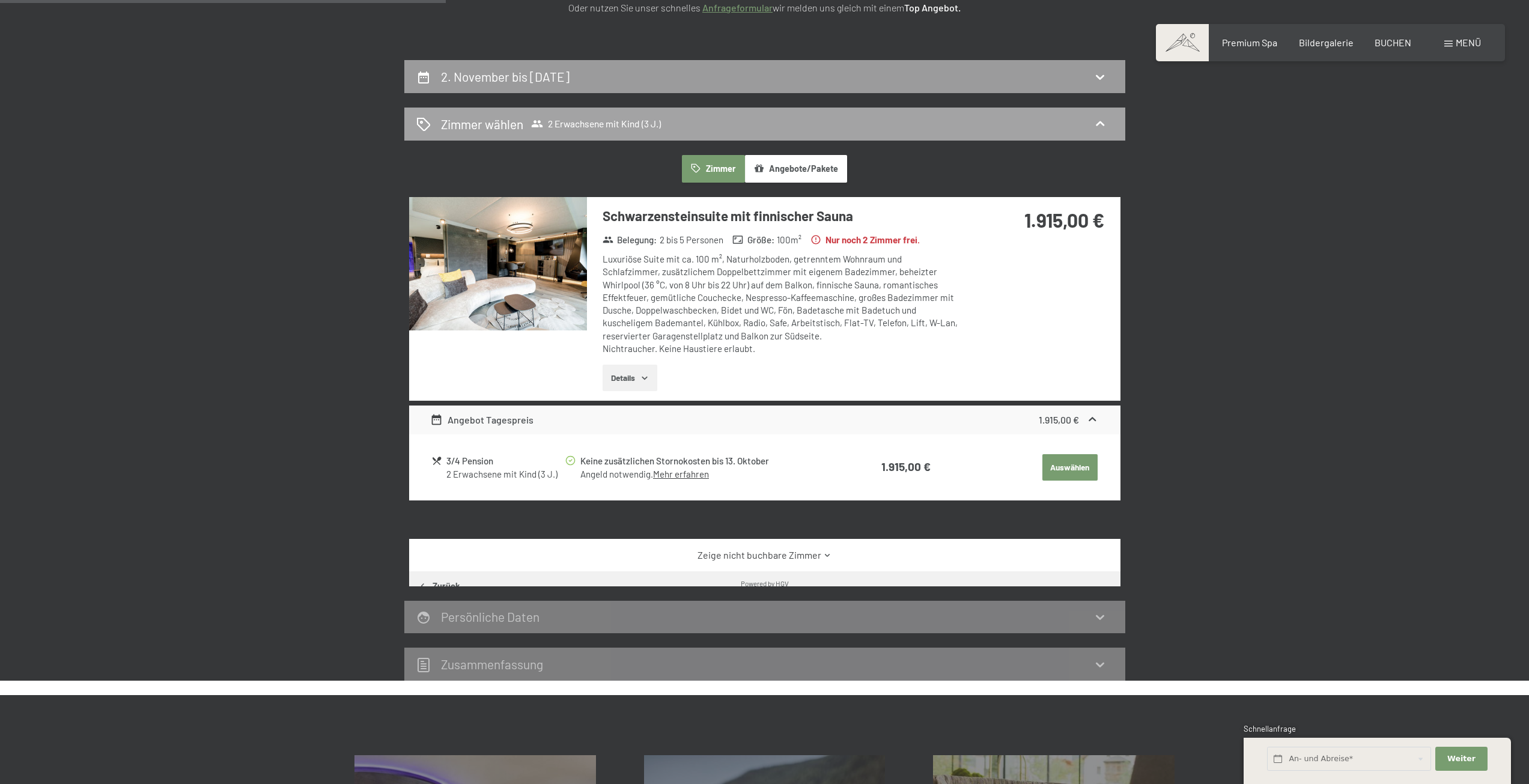
scroll to position [286, 0]
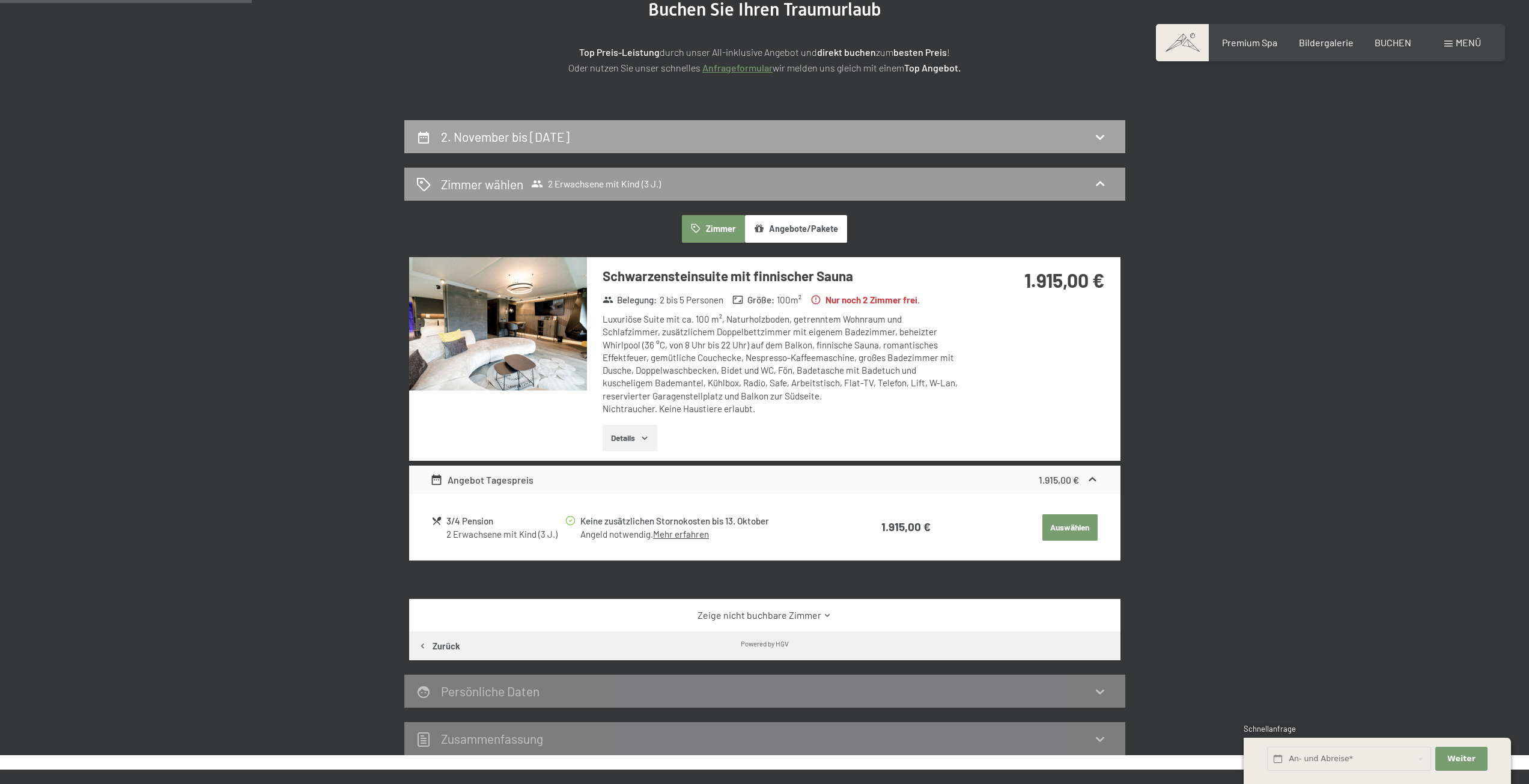
click at [544, 139] on h2 "2. November bis [DATE]" at bounding box center [505, 136] width 129 height 15
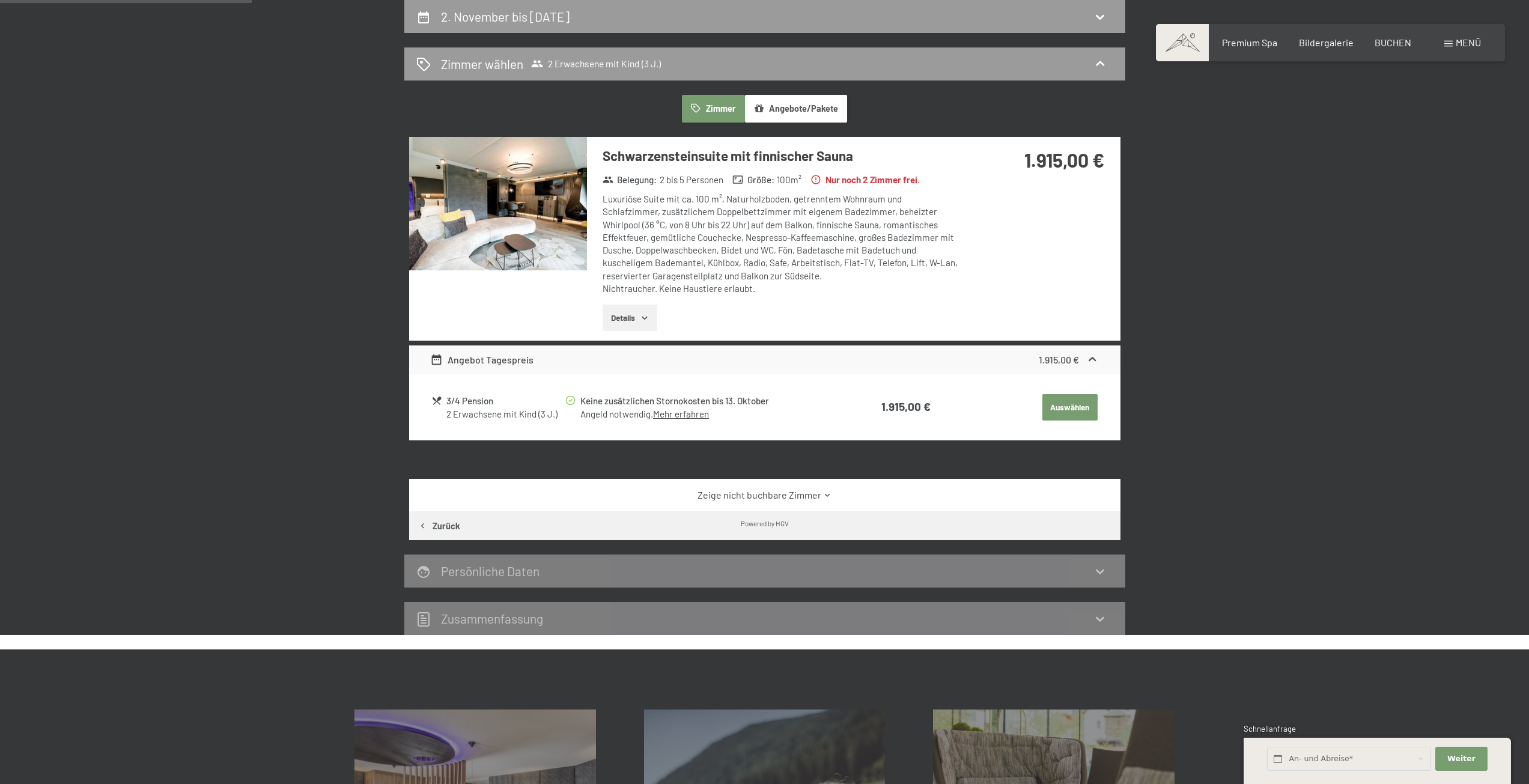
select select "3"
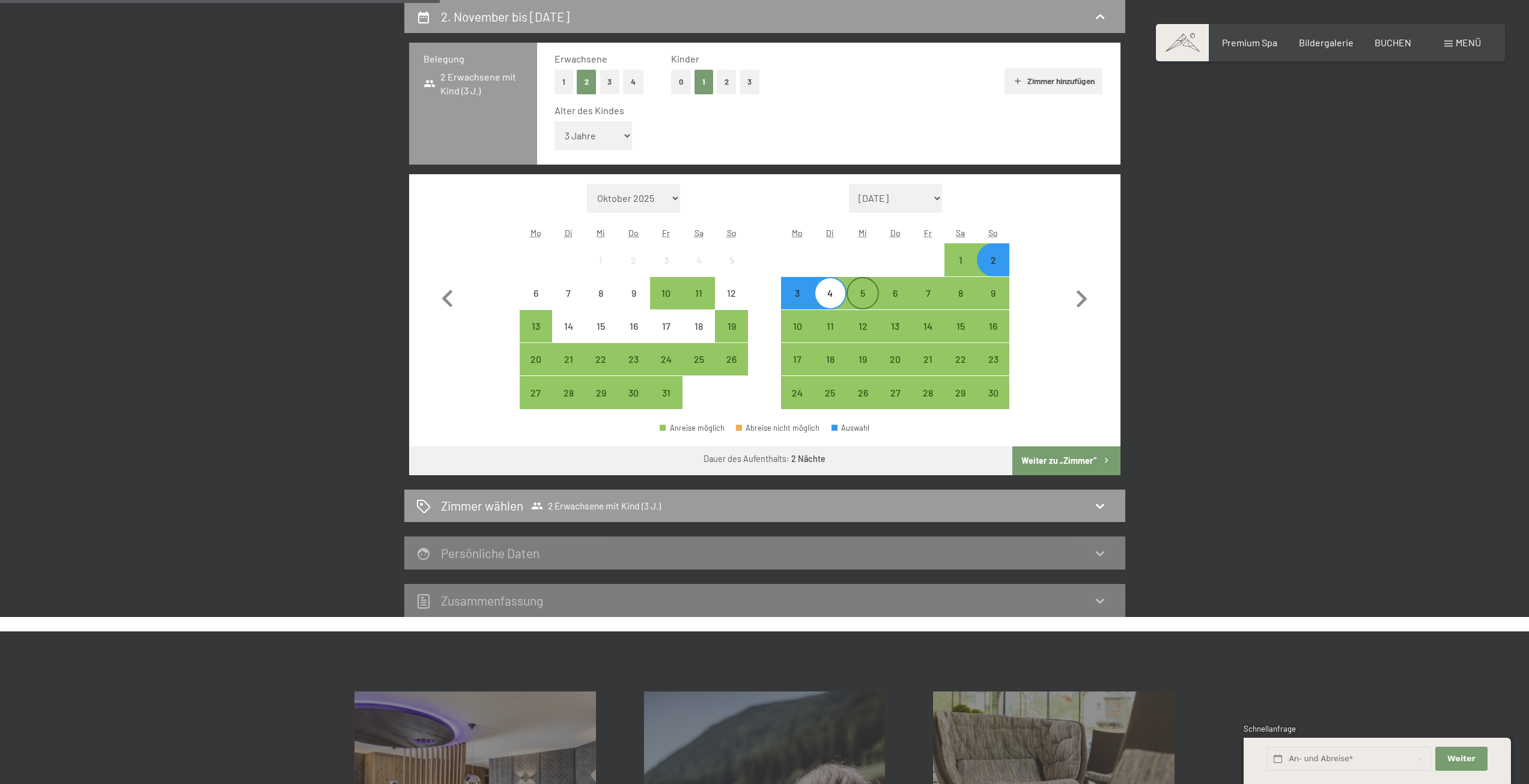
click at [857, 296] on div "5" at bounding box center [862, 303] width 30 height 30
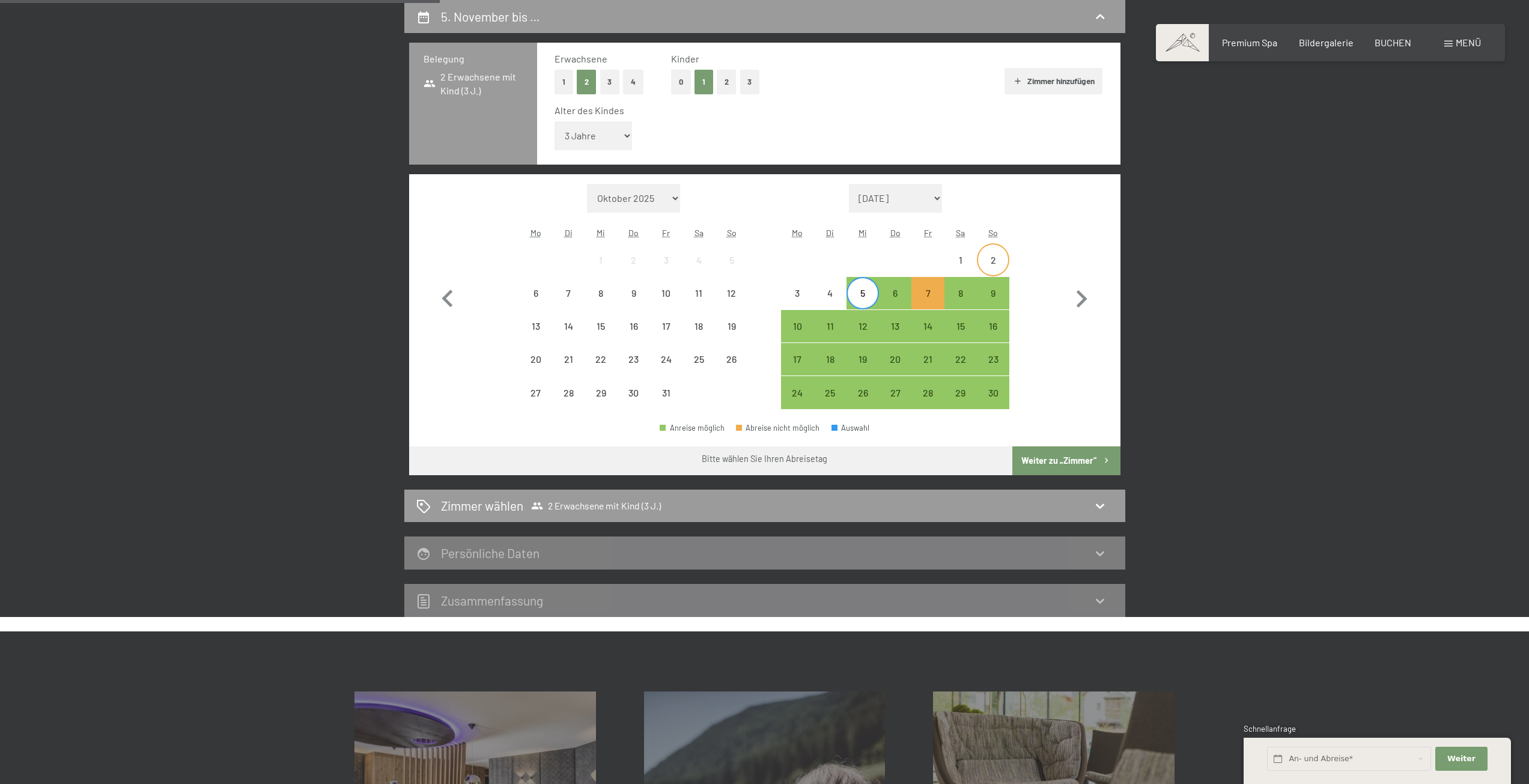
click at [992, 260] on div "2" at bounding box center [993, 270] width 30 height 30
drag, startPoint x: 790, startPoint y: 292, endPoint x: 796, endPoint y: 291, distance: 6.1
click at [790, 292] on div "3" at bounding box center [797, 303] width 30 height 30
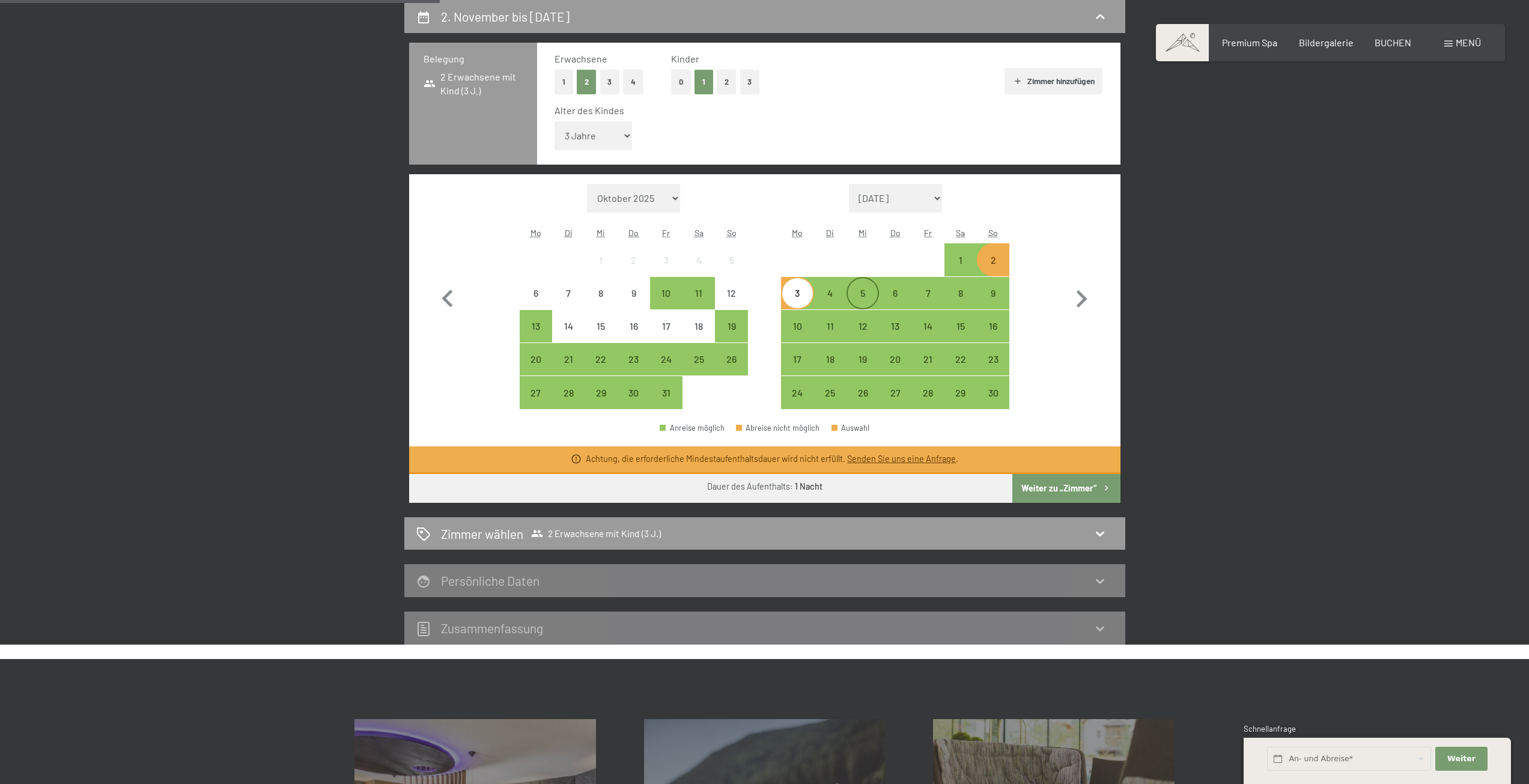
click at [858, 293] on div "5" at bounding box center [862, 303] width 30 height 30
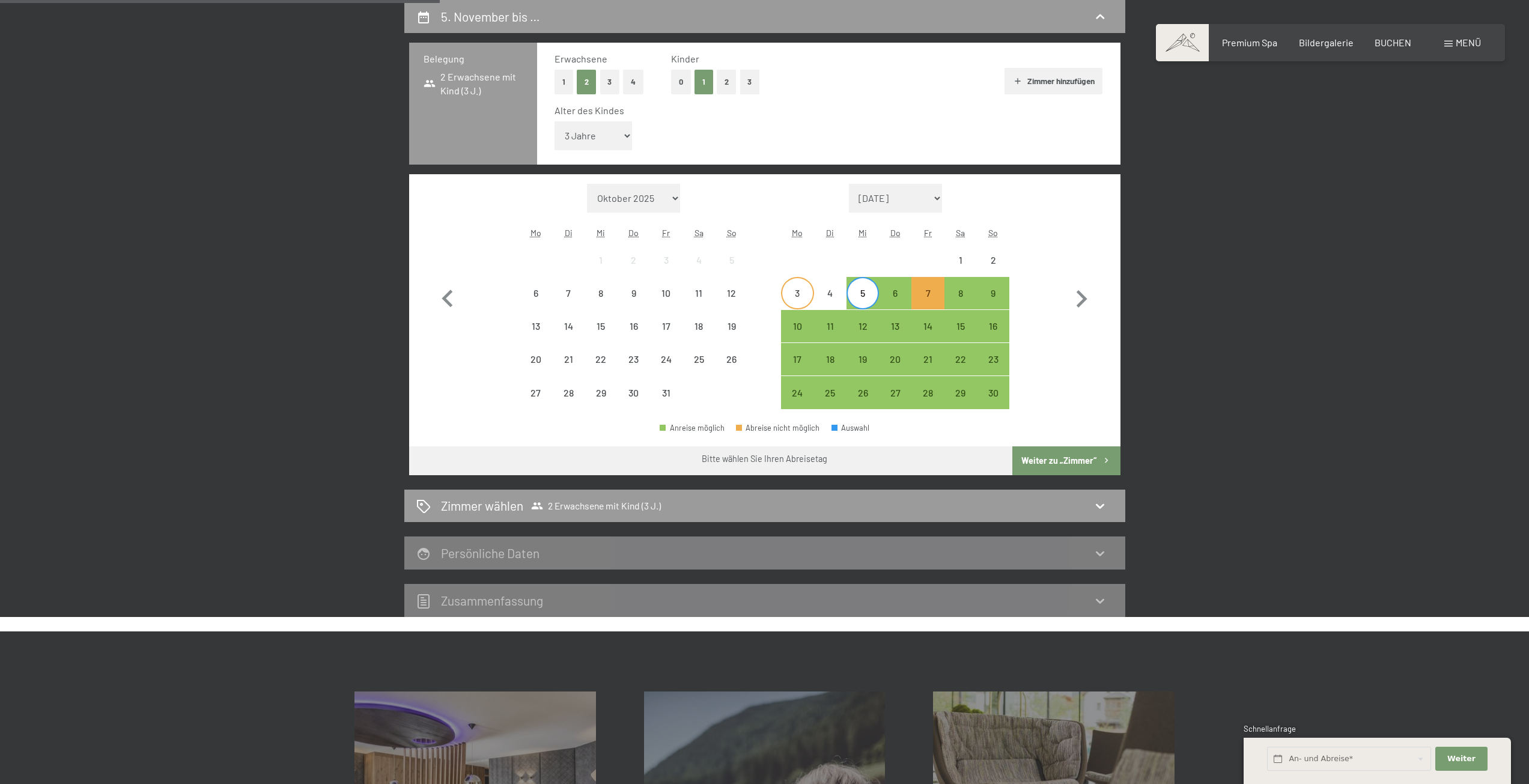
click at [807, 302] on div "3" at bounding box center [797, 303] width 30 height 30
click at [868, 298] on div "5" at bounding box center [862, 303] width 30 height 30
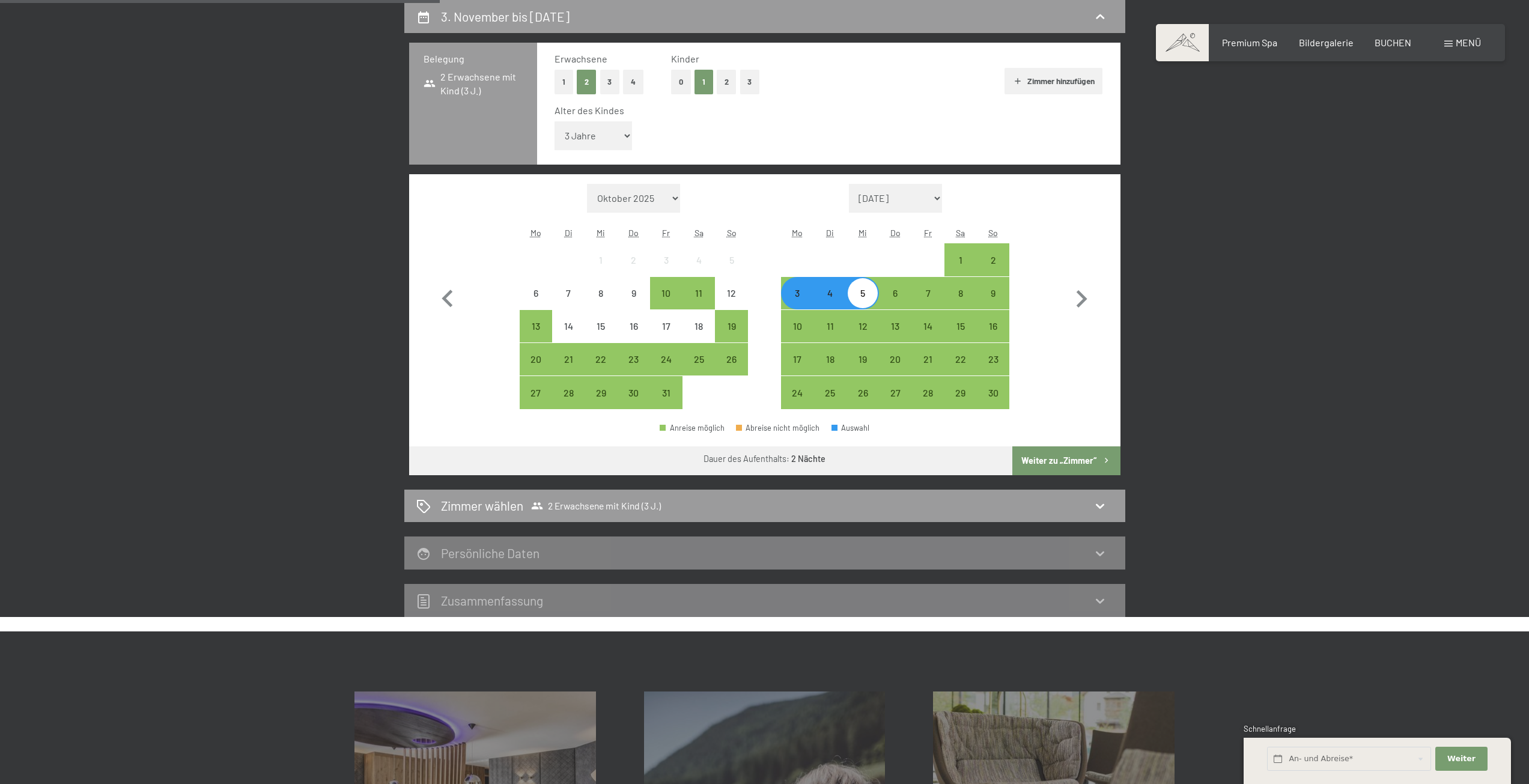
click at [1057, 459] on button "Weiter zu „Zimmer“" at bounding box center [1066, 460] width 108 height 29
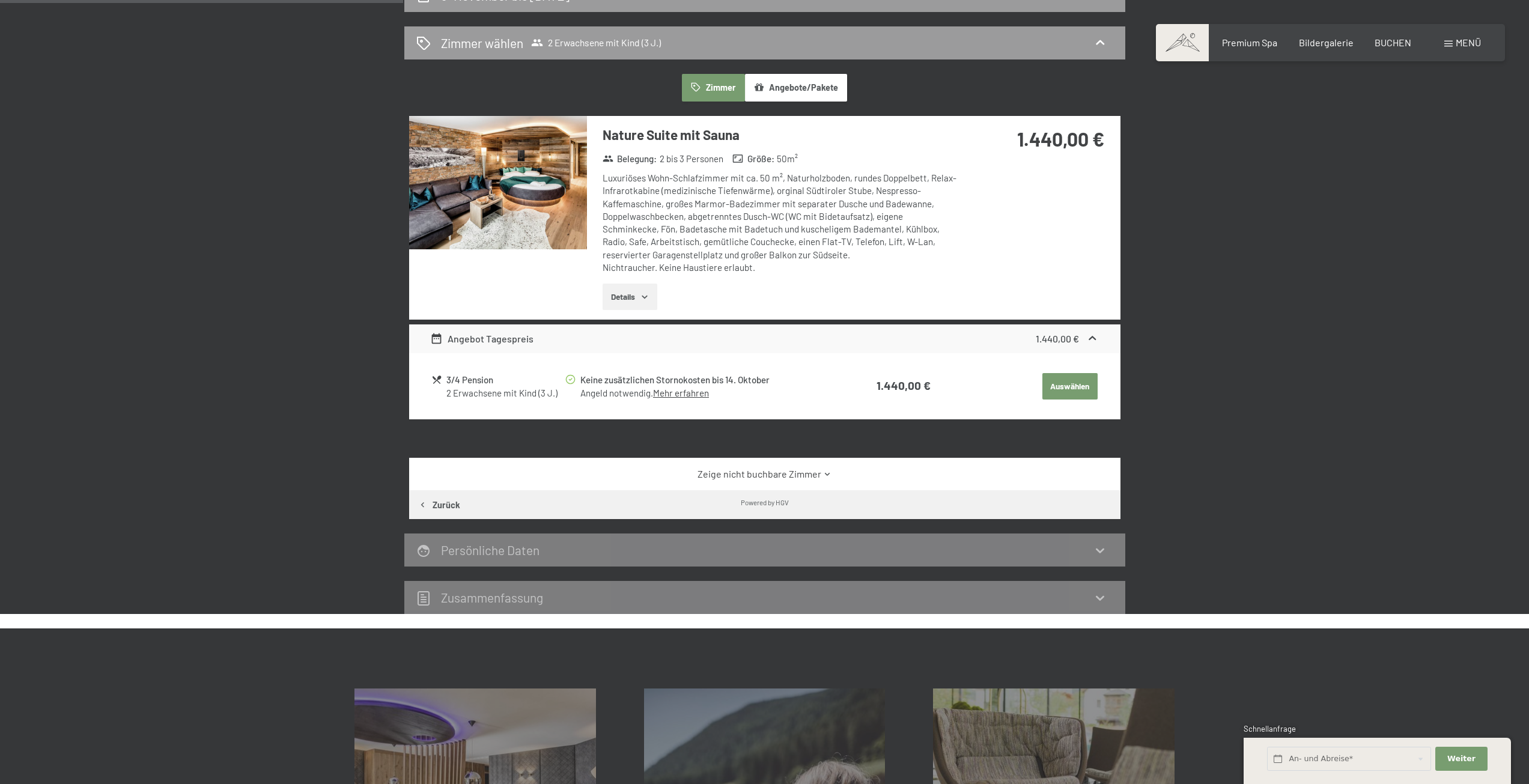
scroll to position [347, 0]
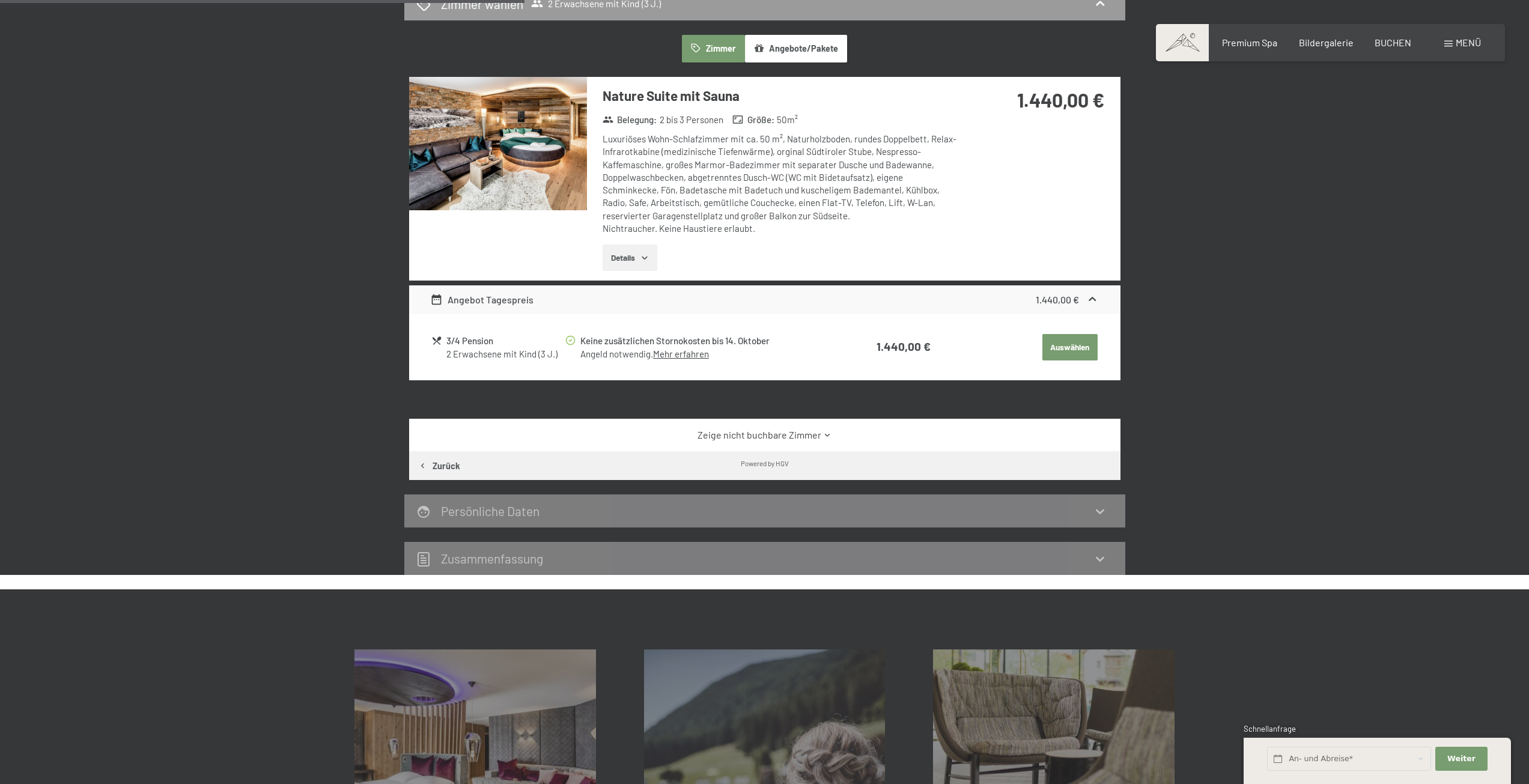
click at [773, 432] on link "Zeige nicht buchbare Zimmer" at bounding box center [764, 435] width 669 height 14
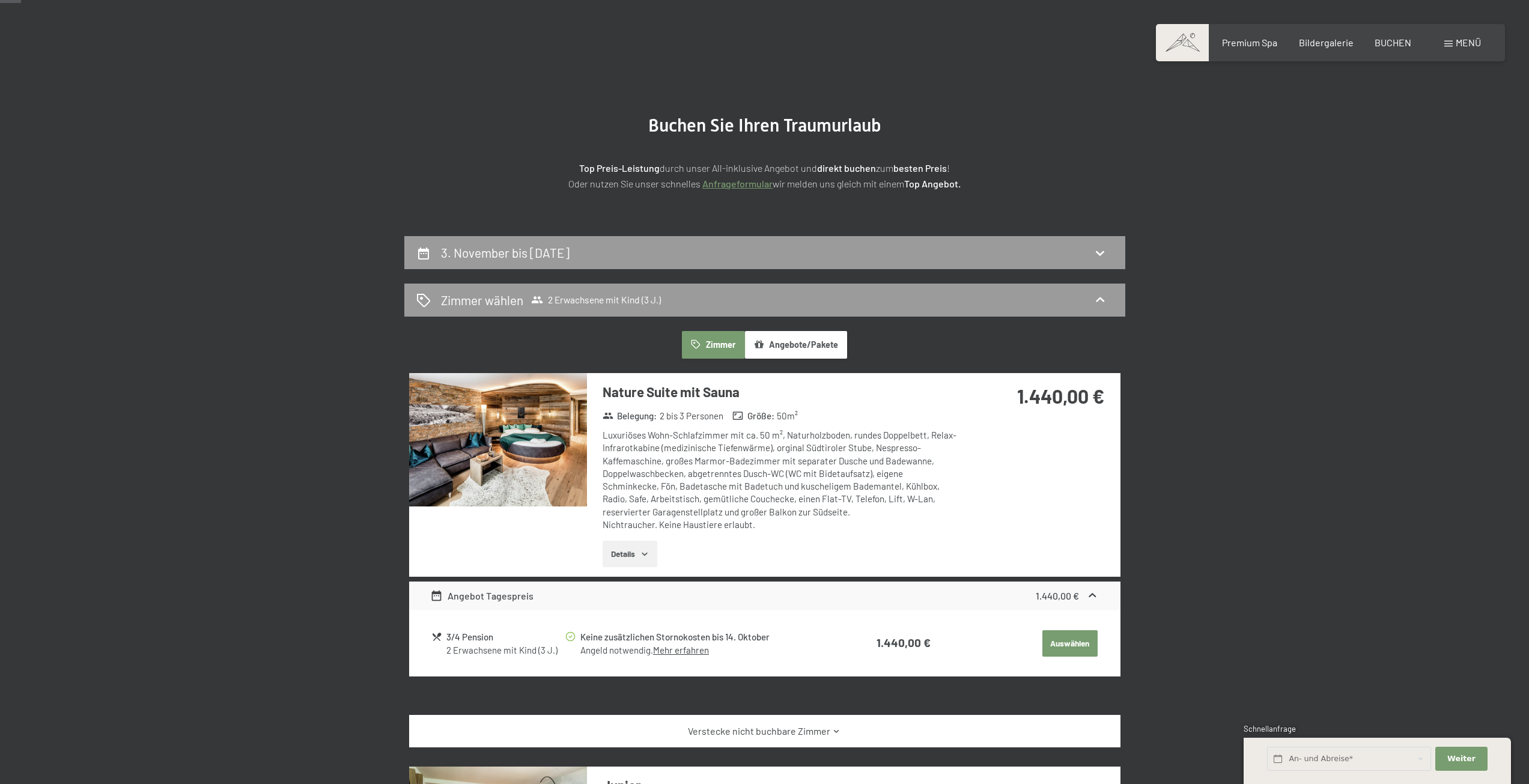
scroll to position [47, 0]
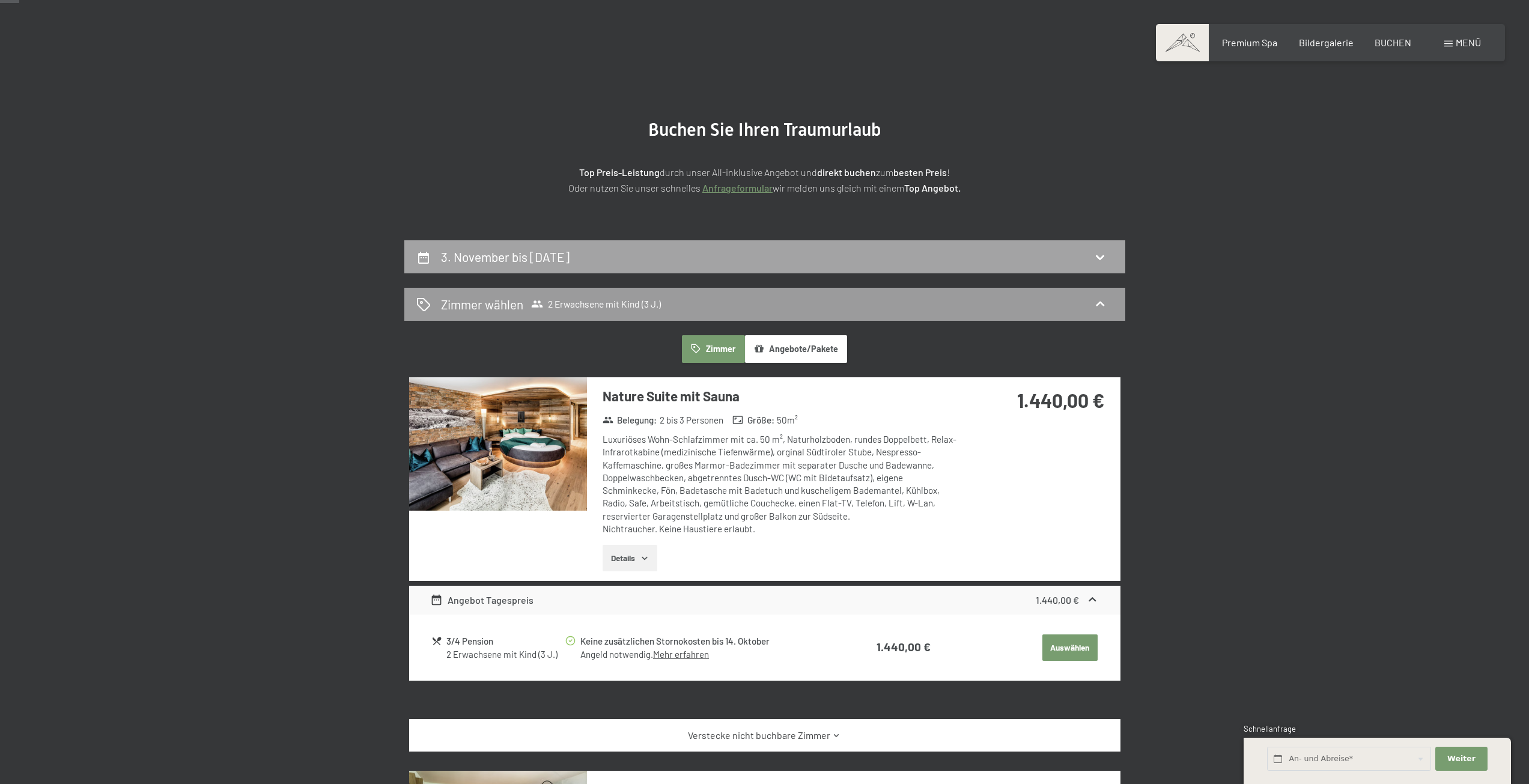
click at [512, 261] on h2 "3. November bis [DATE]" at bounding box center [505, 257] width 129 height 15
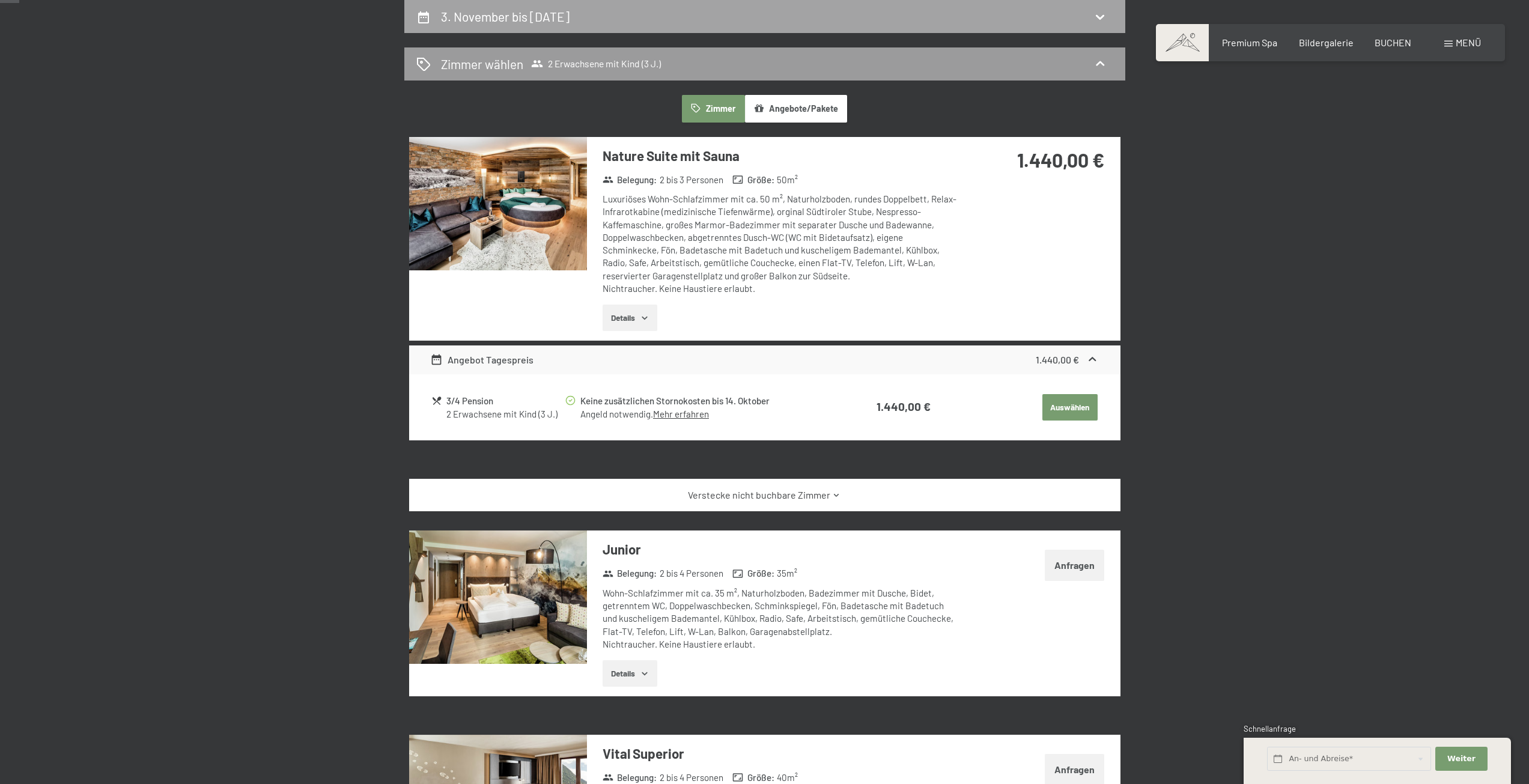
select select "3"
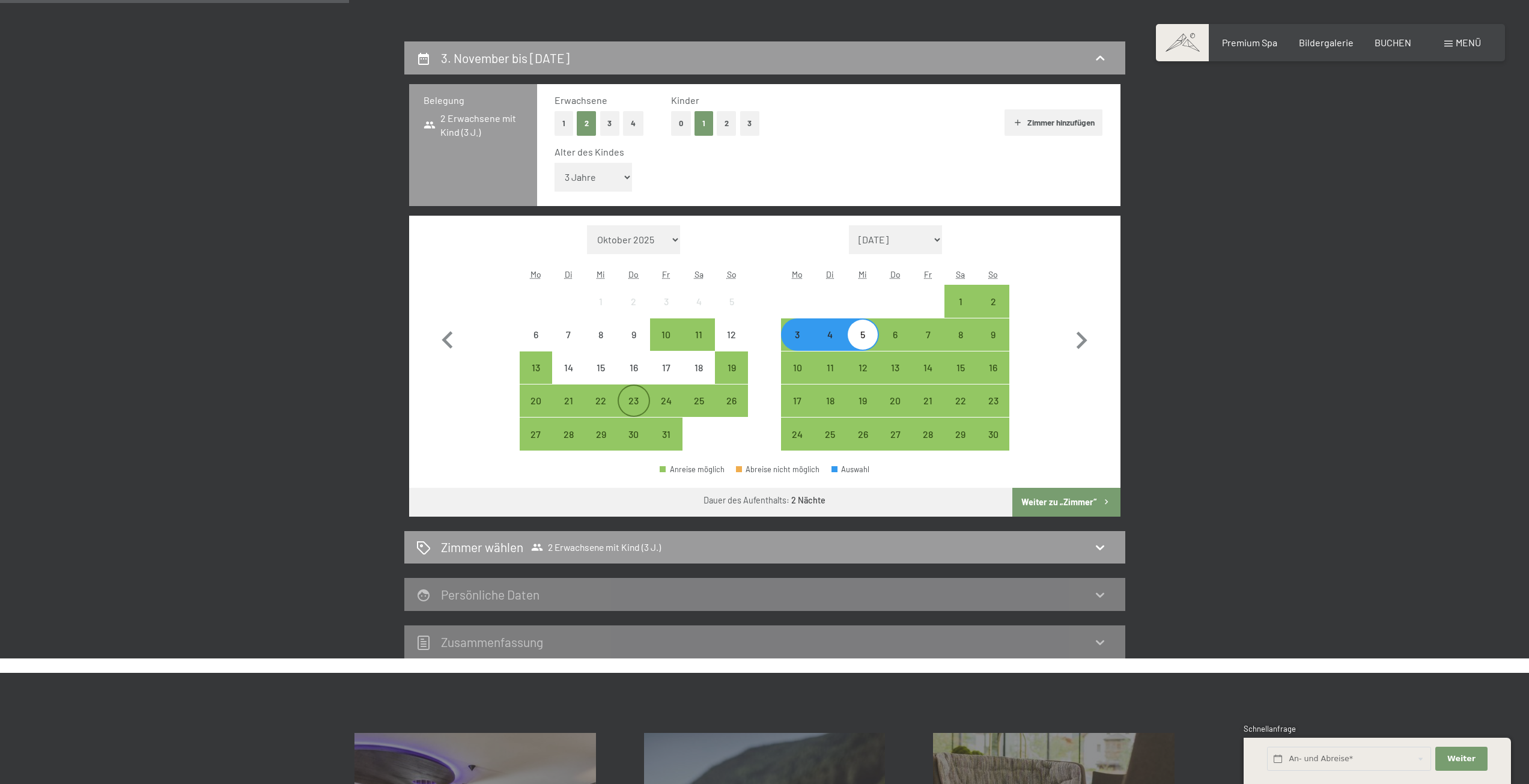
scroll to position [226, 0]
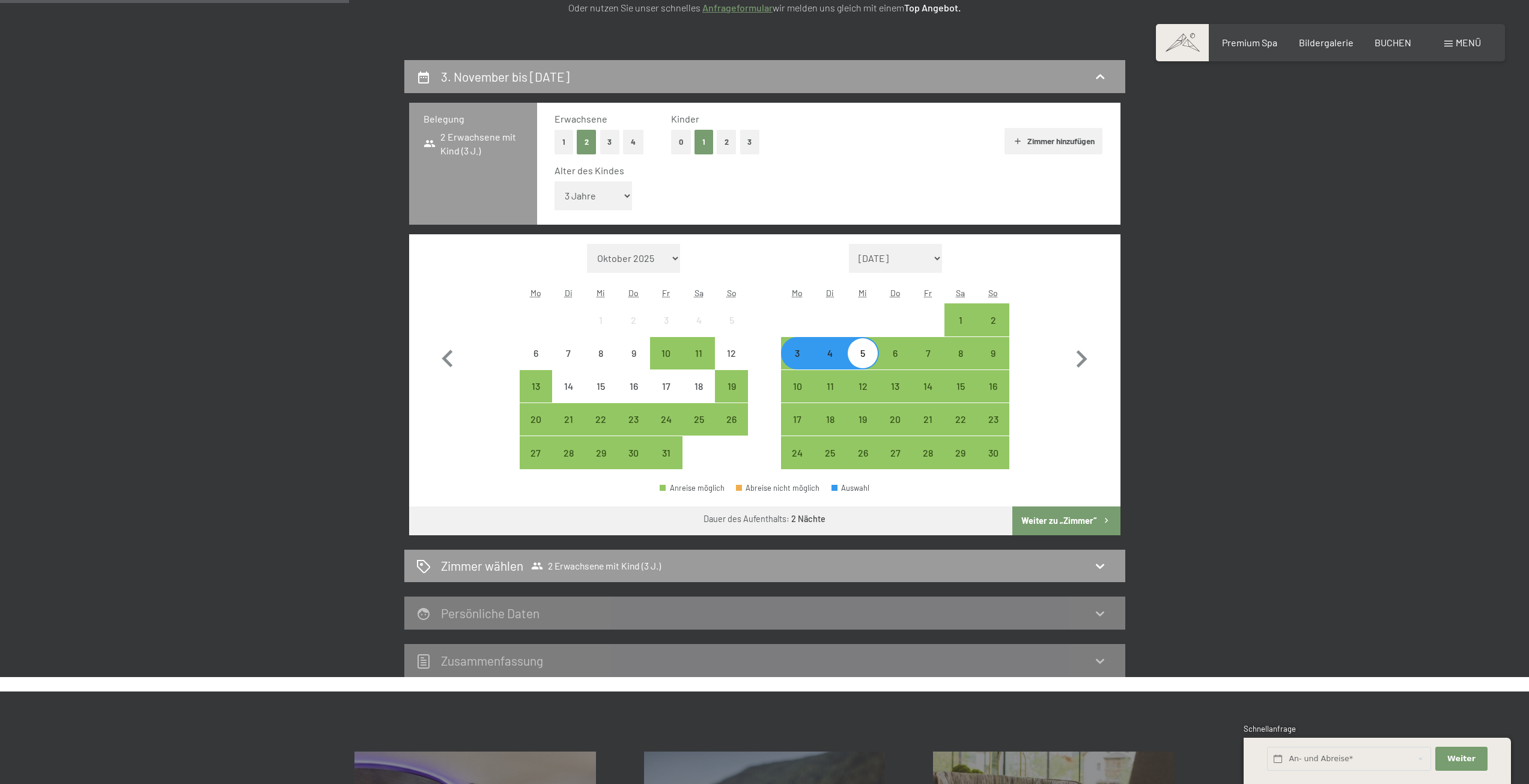
click at [786, 353] on div "3" at bounding box center [797, 363] width 30 height 30
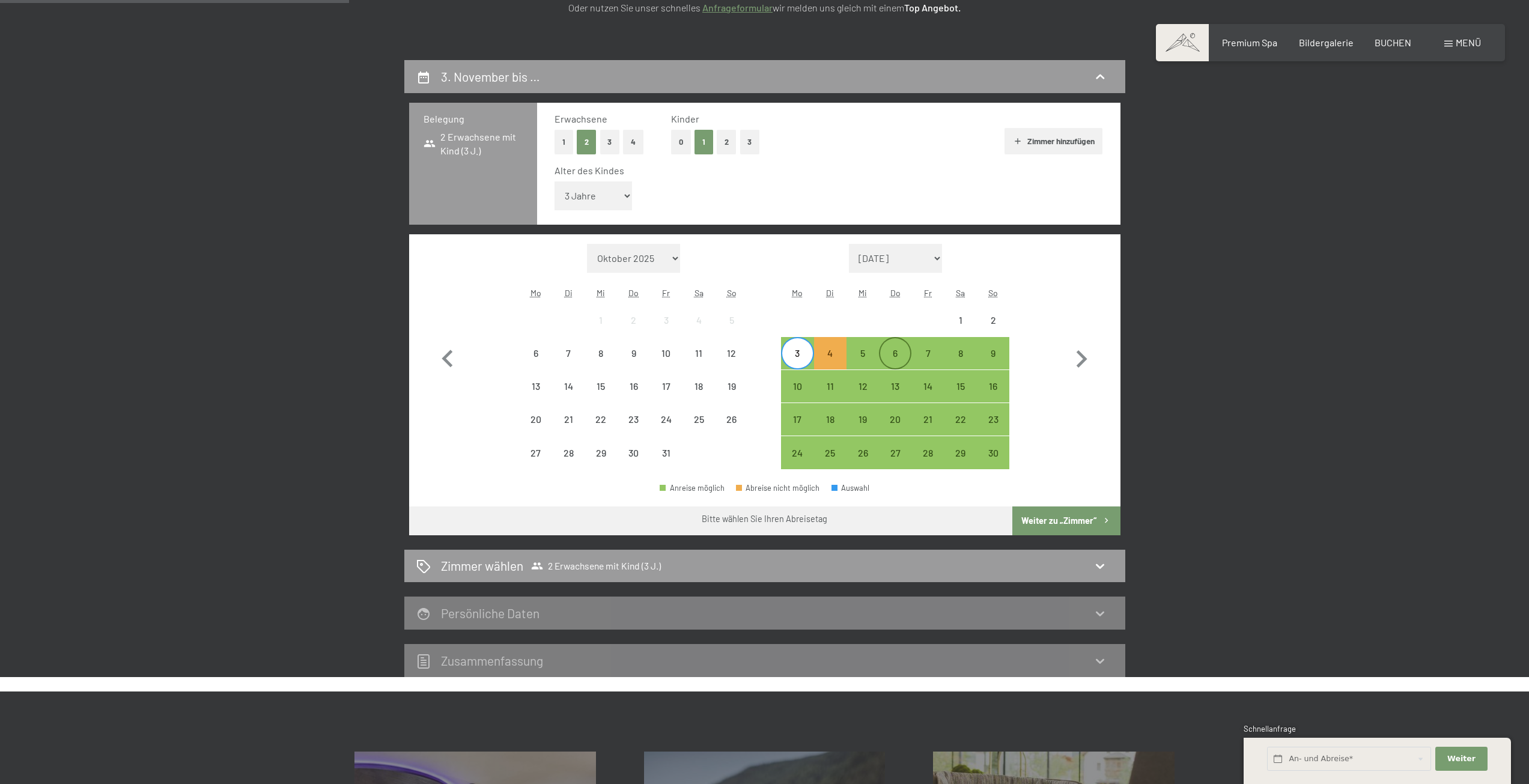
click at [888, 348] on div "6" at bounding box center [895, 363] width 30 height 30
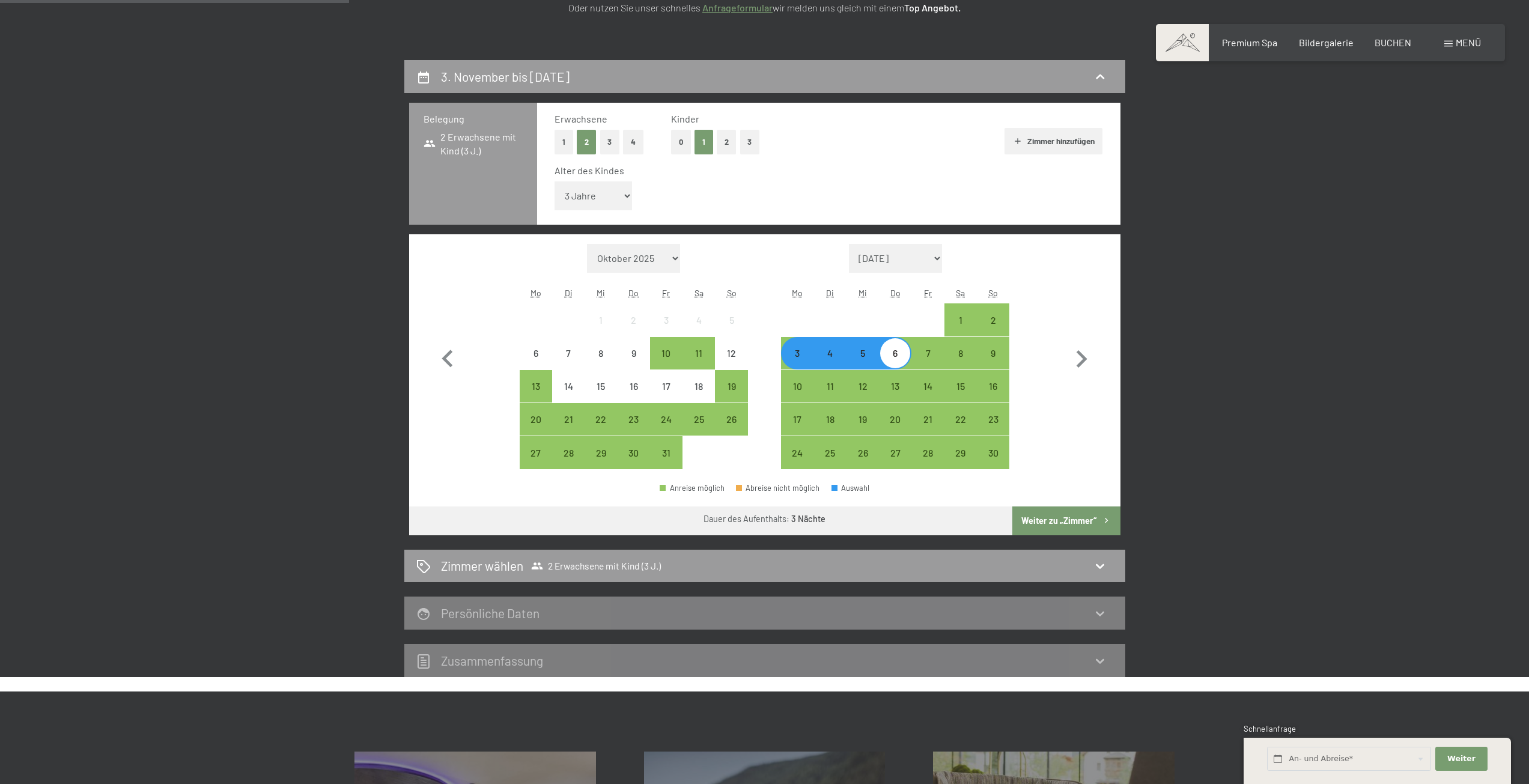
click at [1028, 514] on button "Weiter zu „Zimmer“" at bounding box center [1066, 520] width 108 height 29
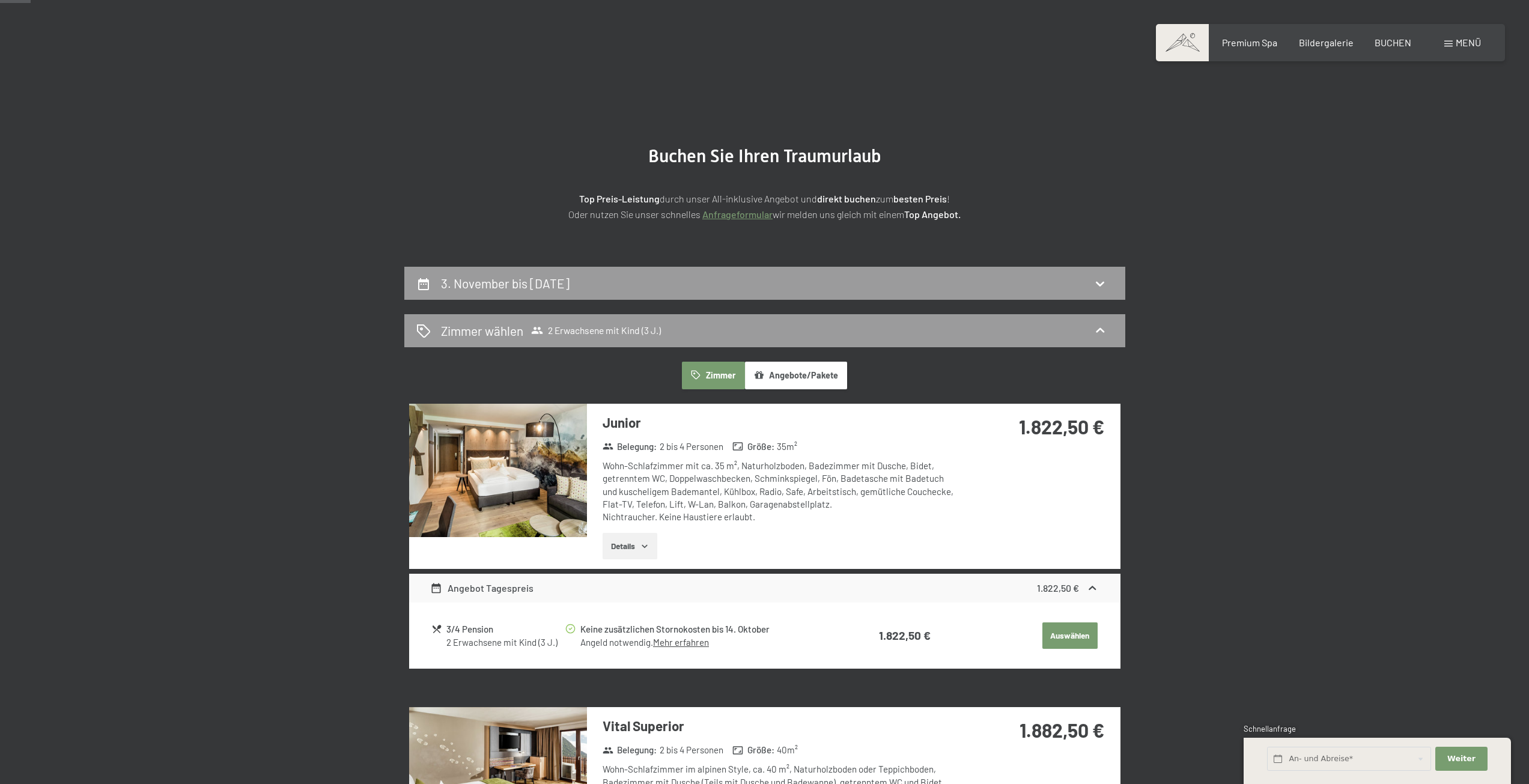
scroll to position [0, 0]
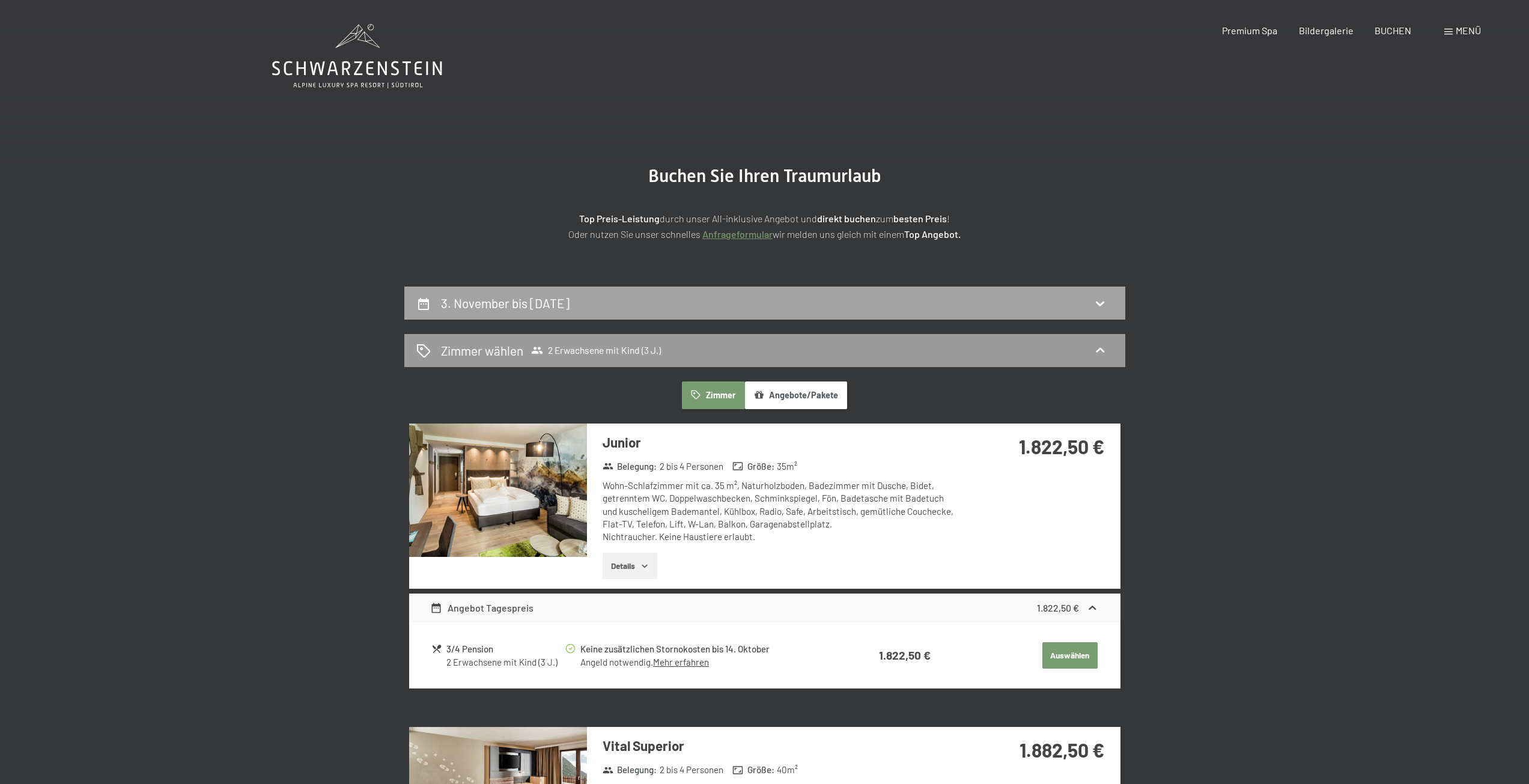
click at [494, 312] on div "3. November bis 6. November 2025" at bounding box center [765, 303] width 721 height 33
select select "3"
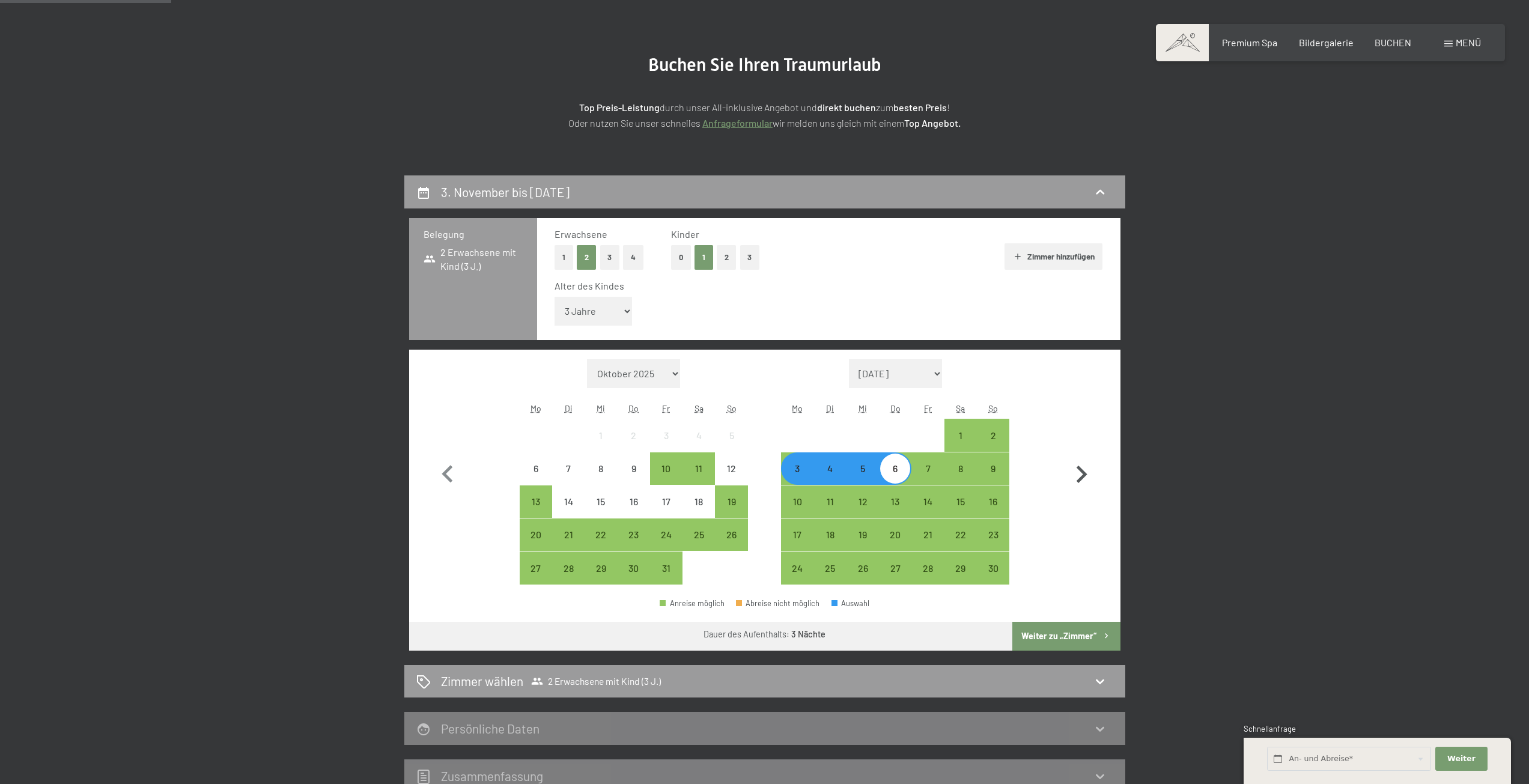
scroll to position [106, 0]
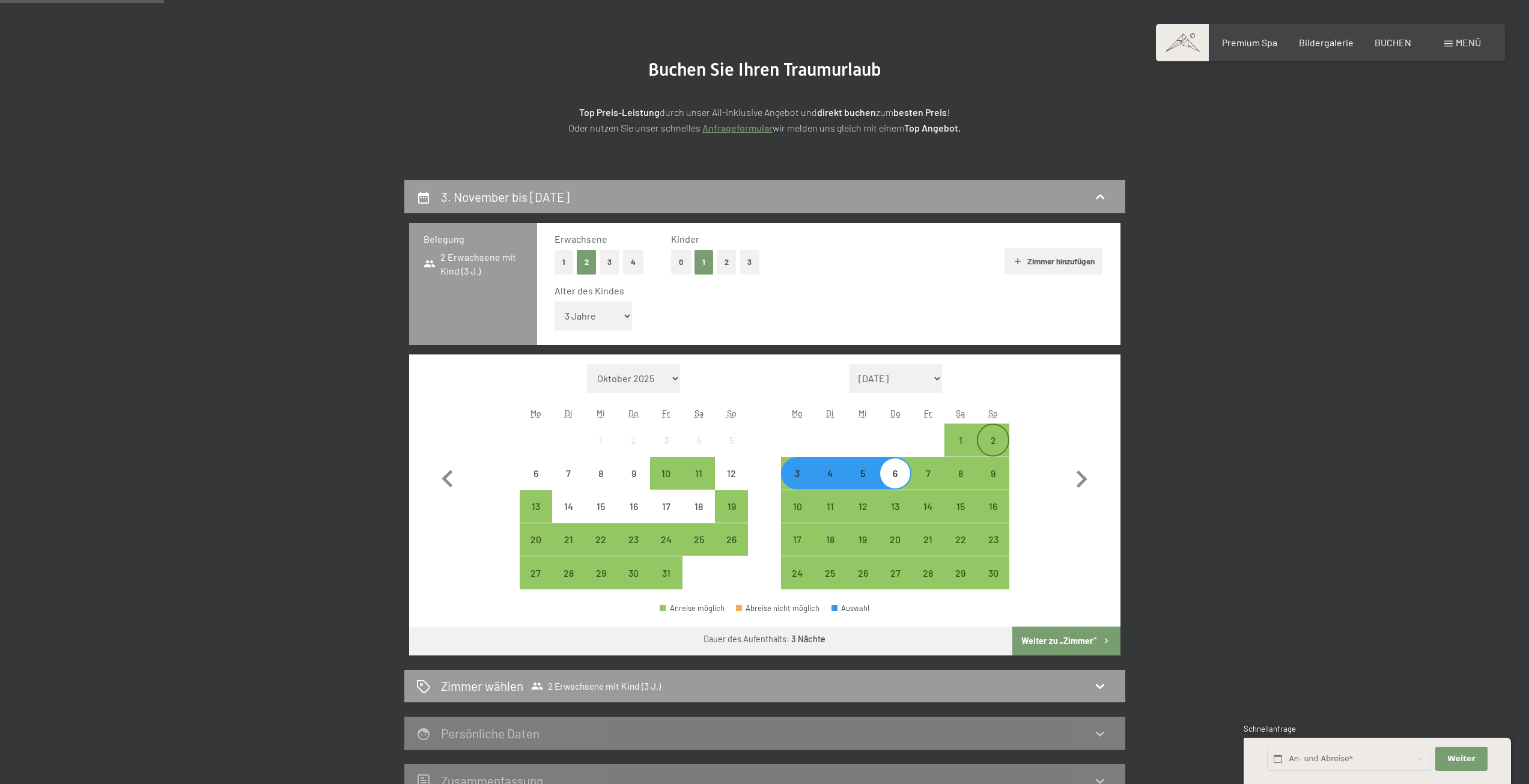
click at [991, 442] on div "2" at bounding box center [993, 450] width 30 height 30
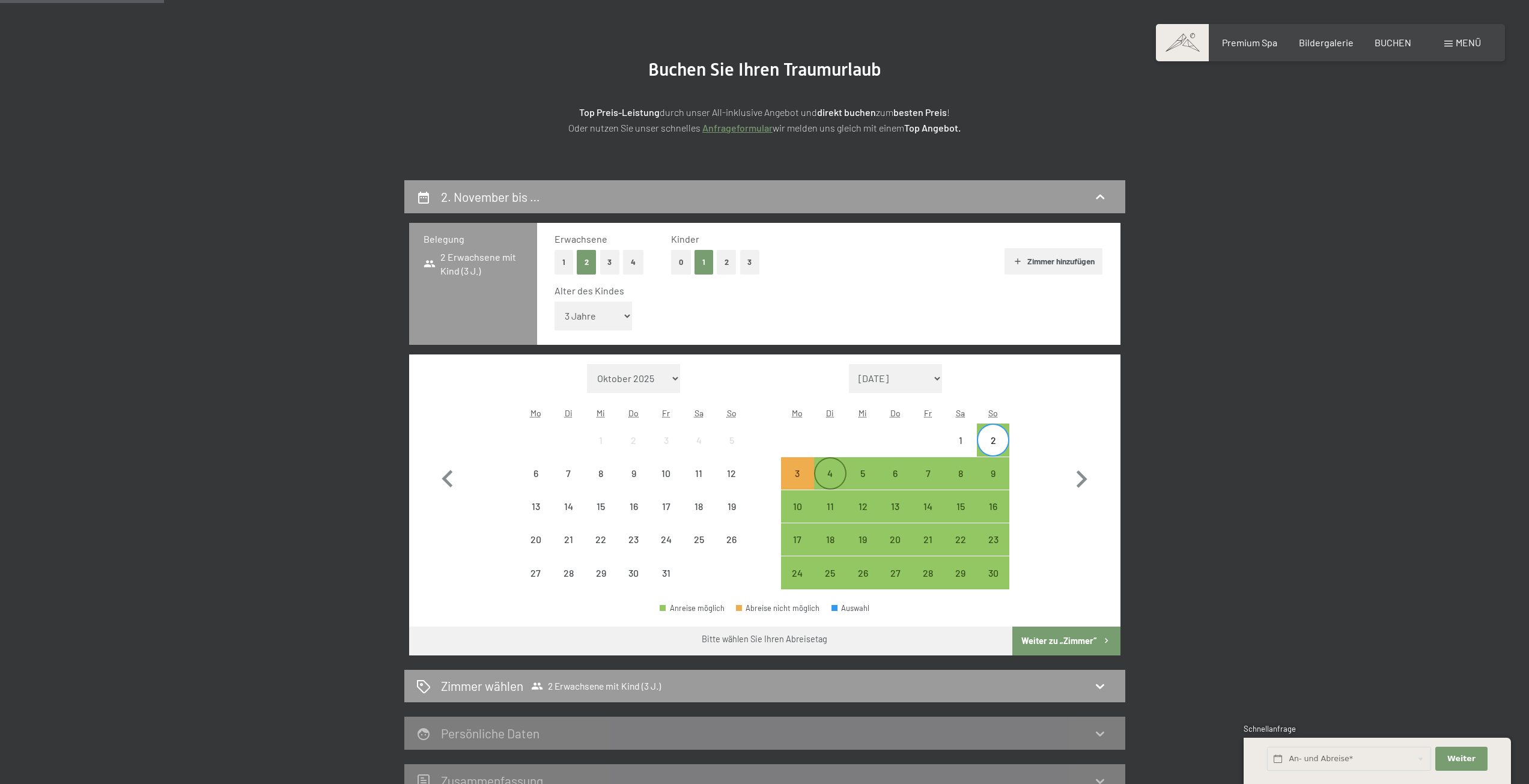
click at [824, 469] on div "4" at bounding box center [830, 483] width 30 height 30
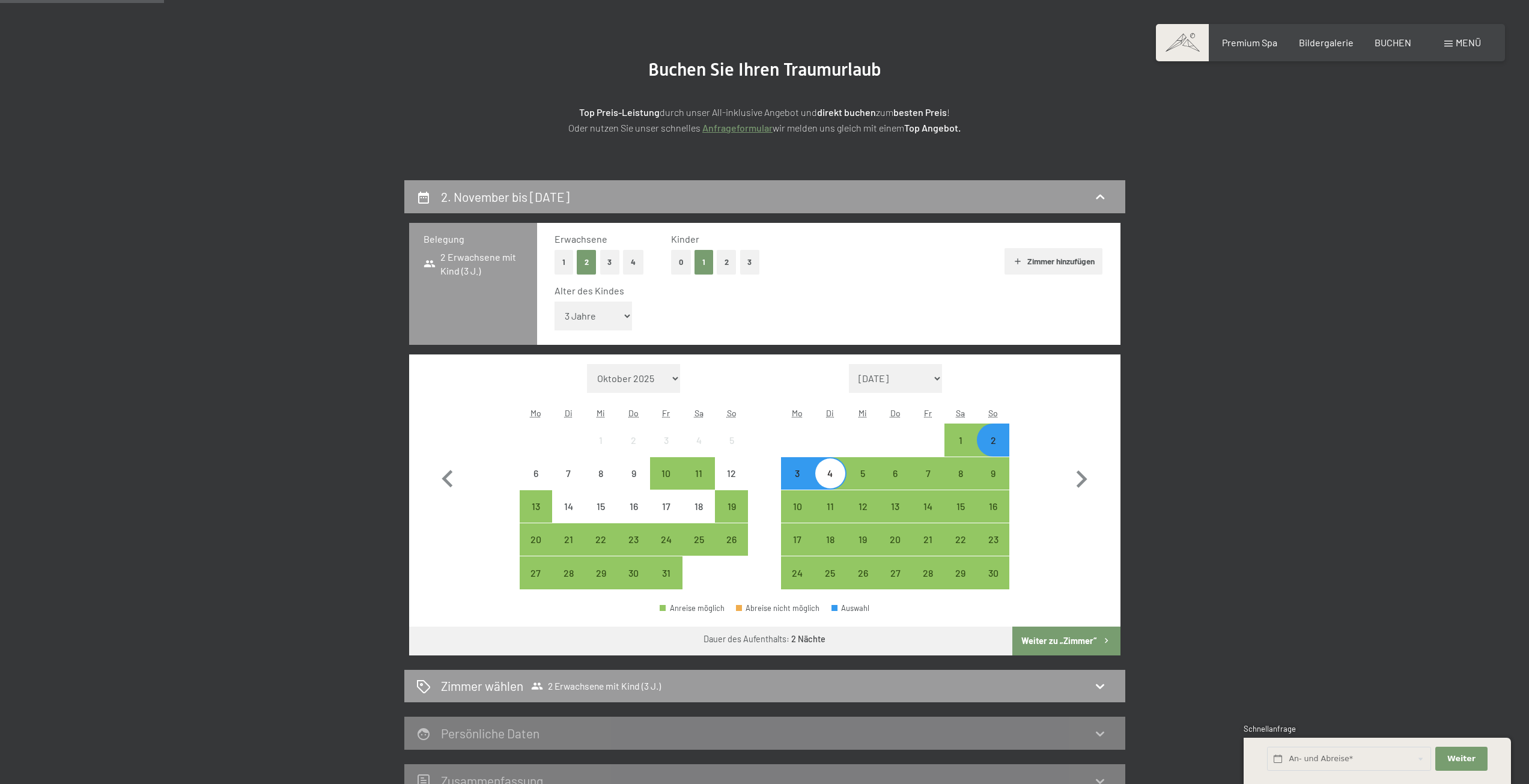
click at [1062, 643] on button "Weiter zu „Zimmer“" at bounding box center [1066, 641] width 108 height 29
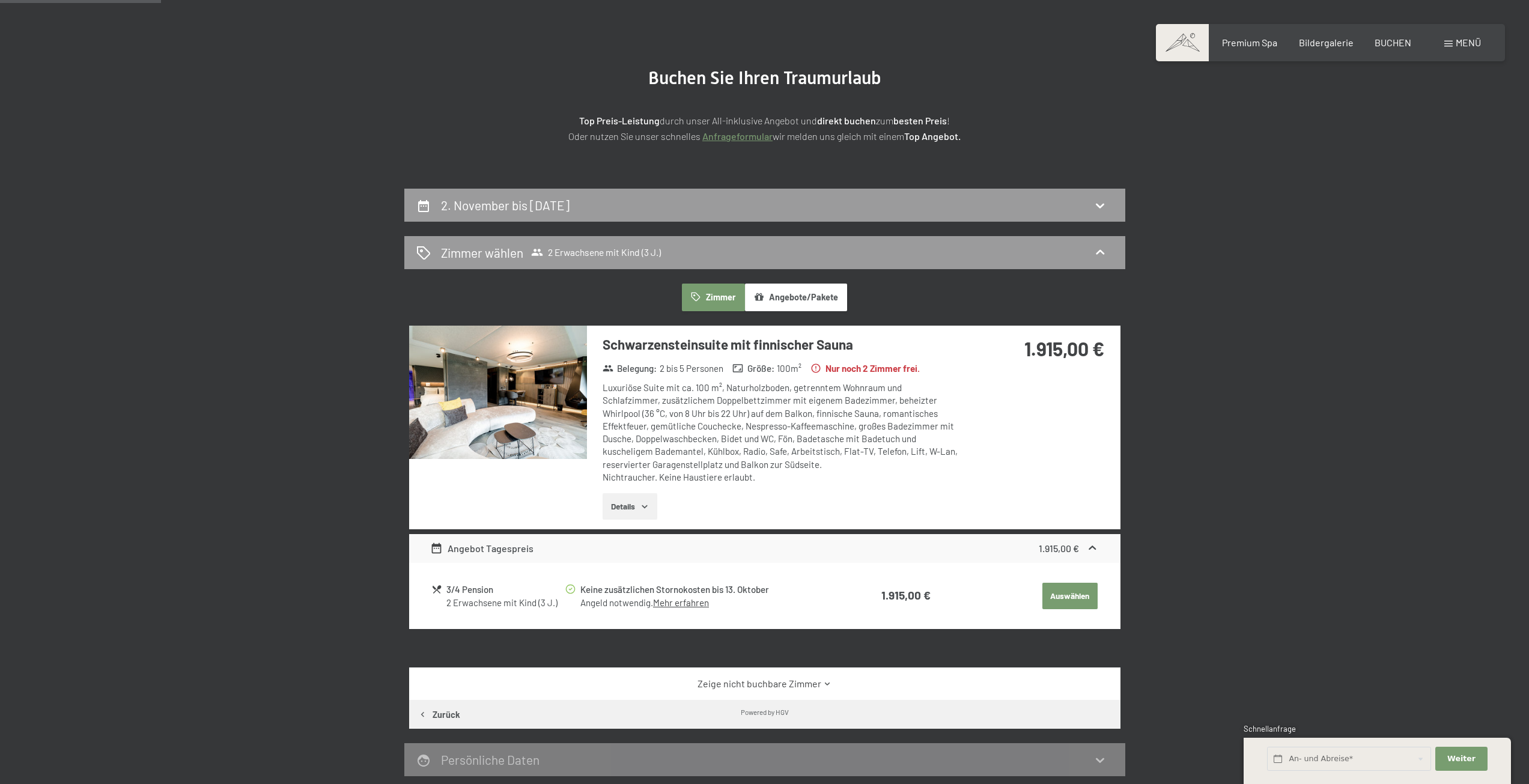
scroll to position [0, 0]
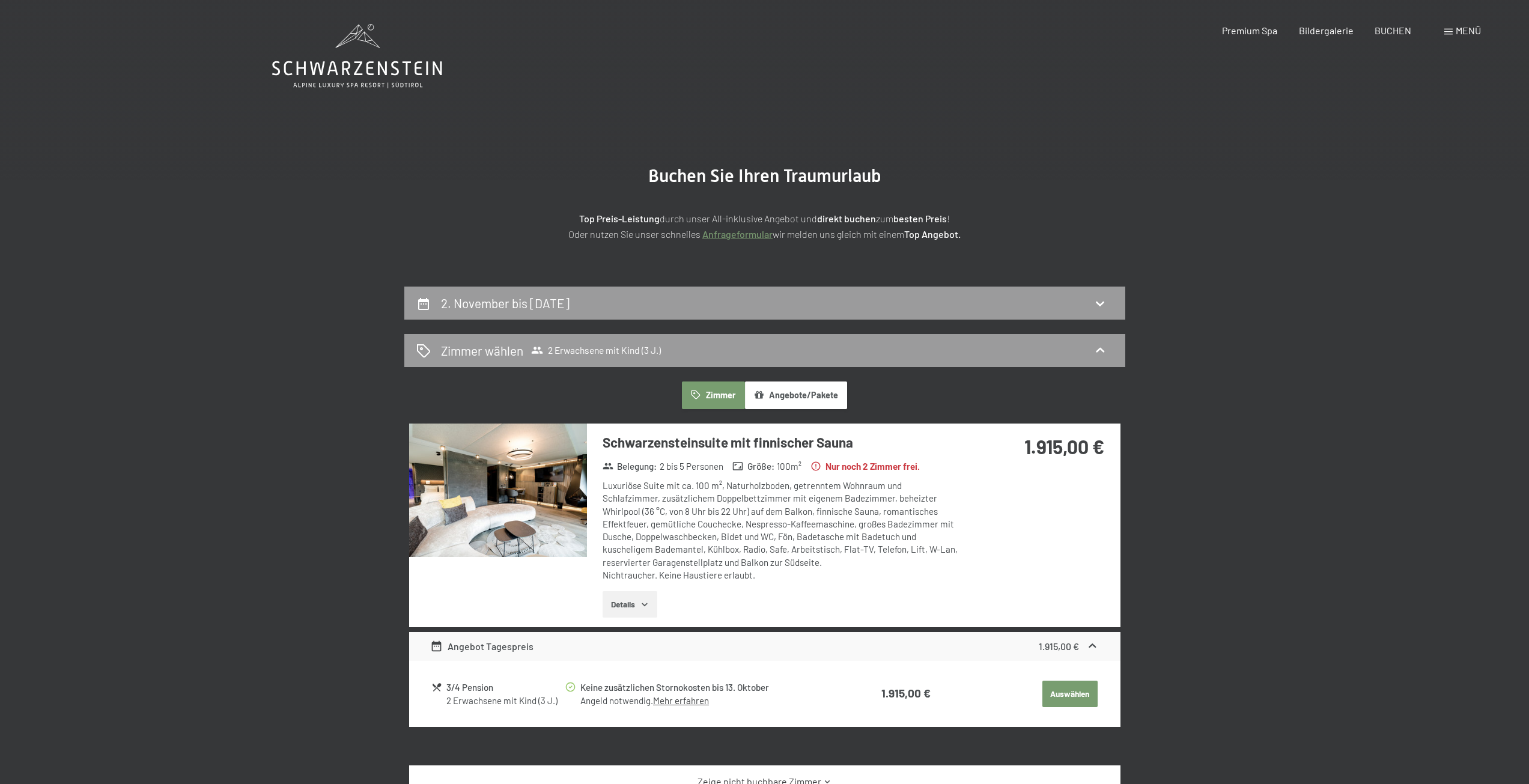
click at [818, 305] on div "2. November bis 4. November 2025" at bounding box center [765, 303] width 697 height 18
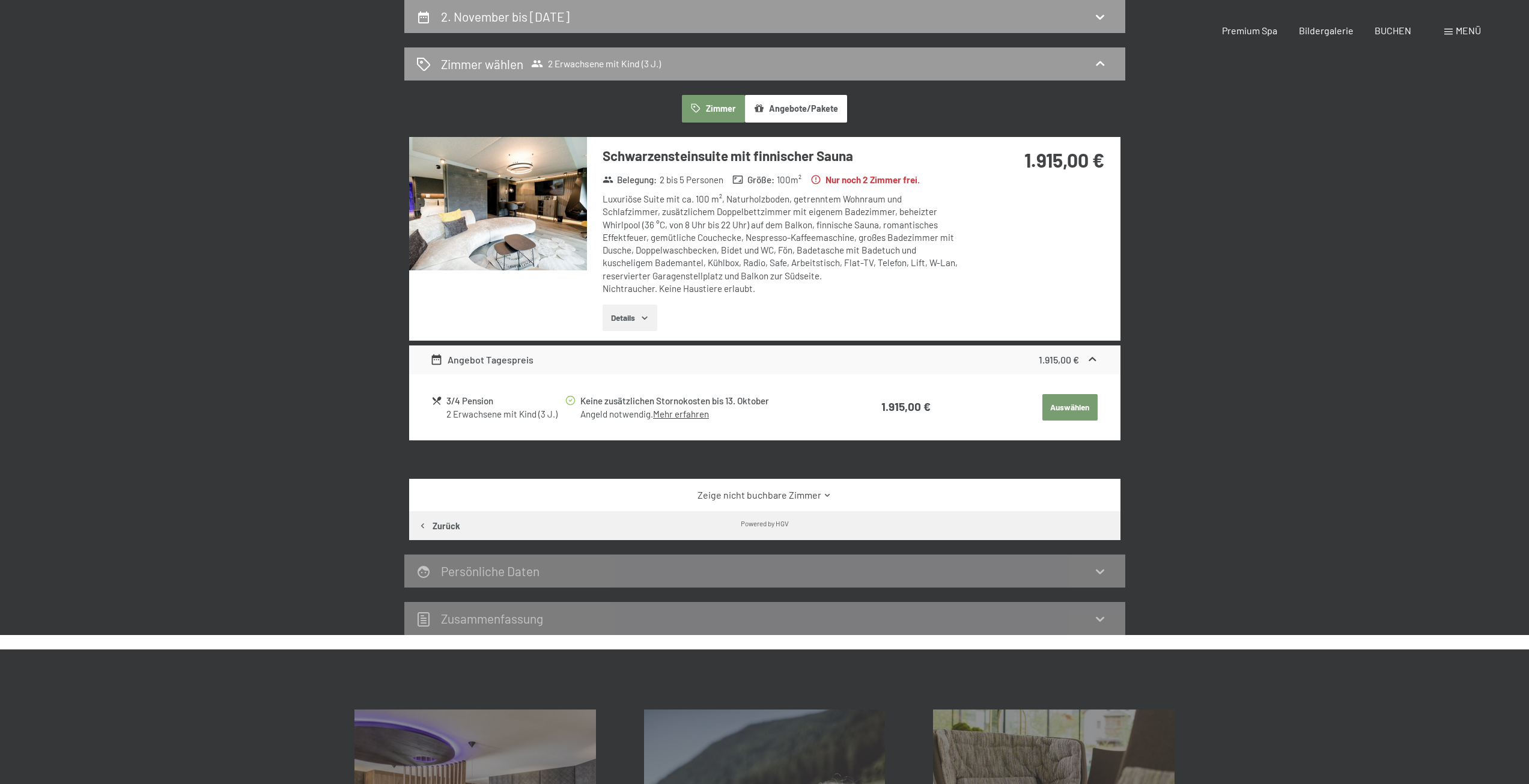
select select "3"
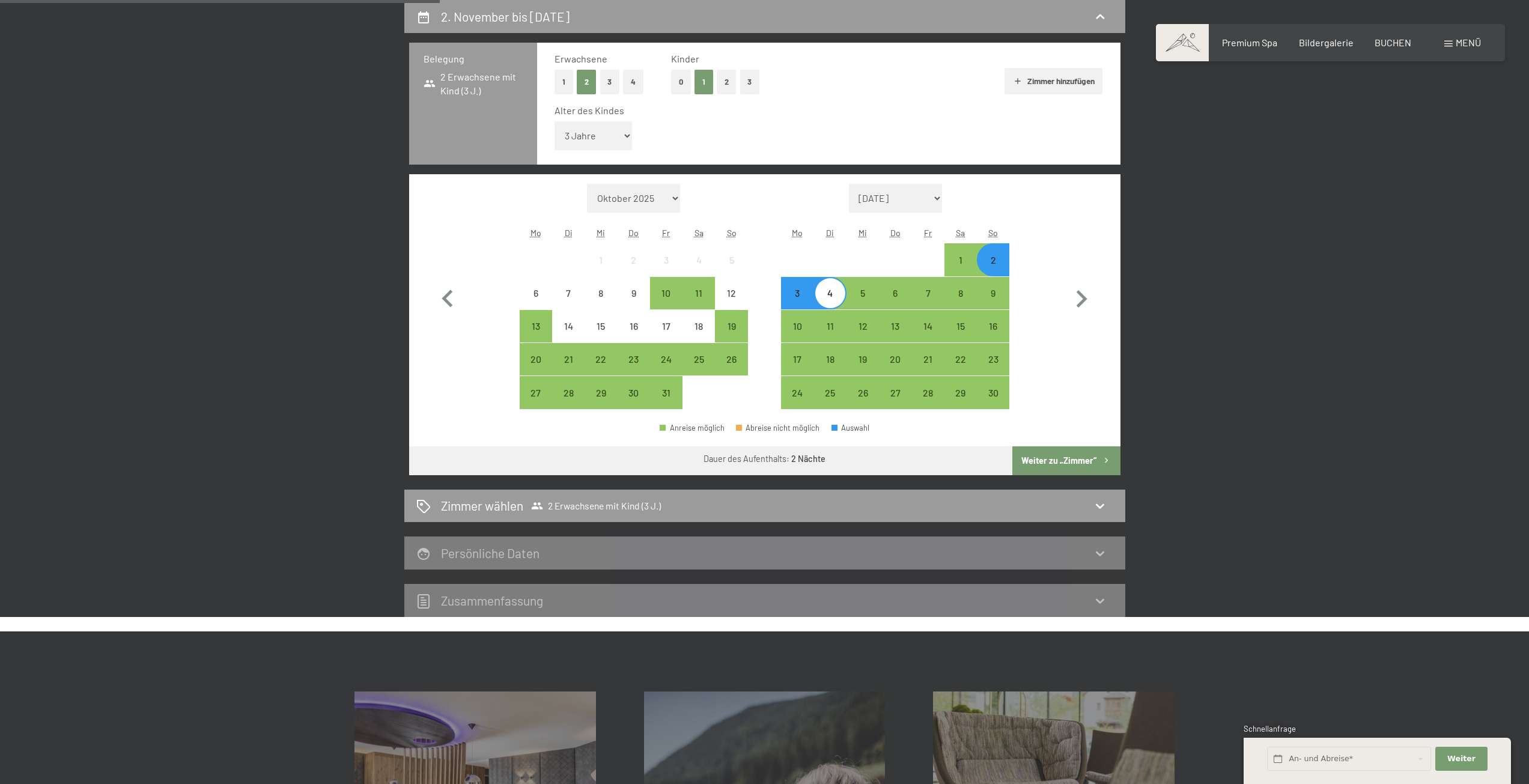
click at [994, 251] on div "2" at bounding box center [993, 259] width 30 height 30
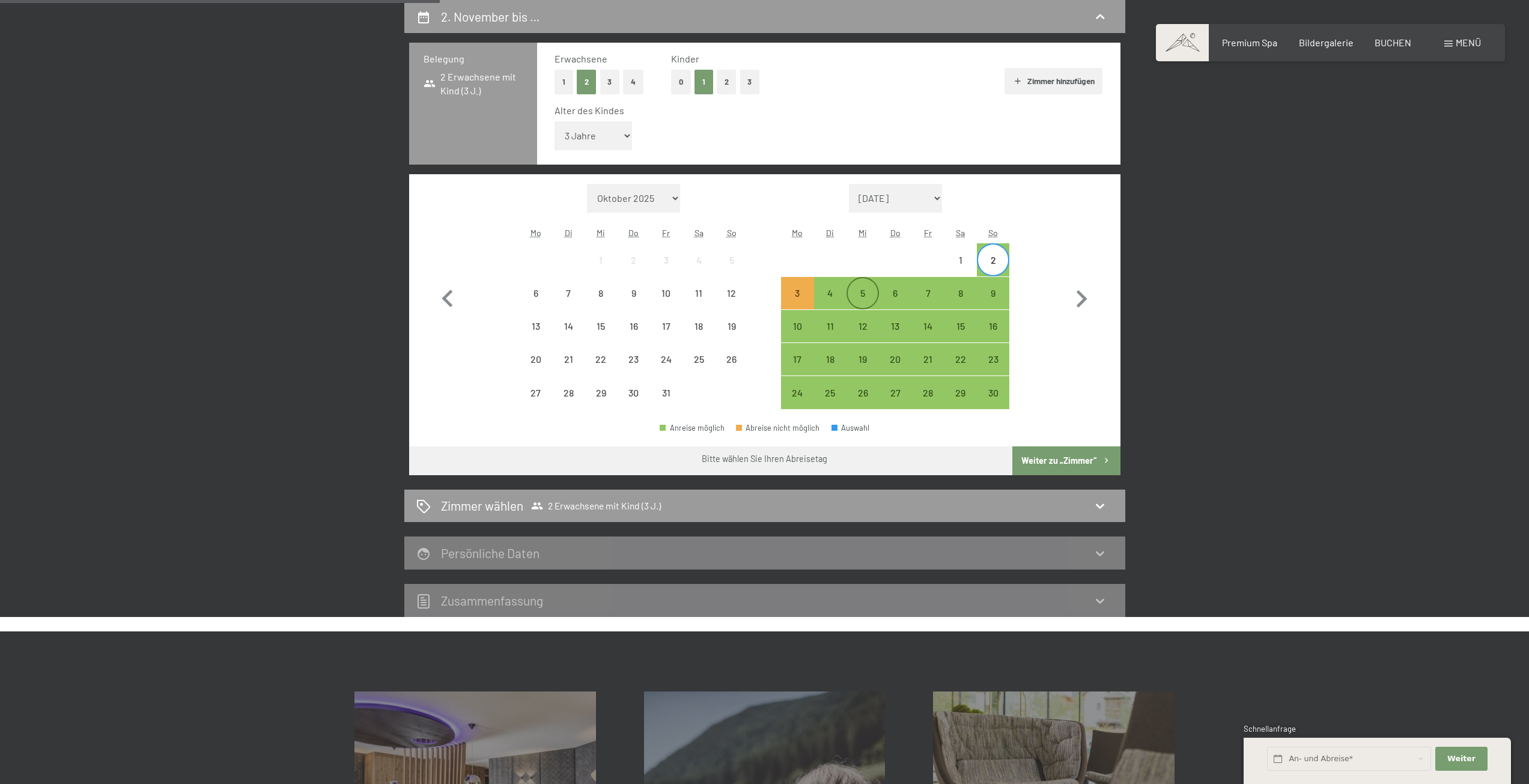
click at [851, 292] on div "5" at bounding box center [862, 303] width 30 height 30
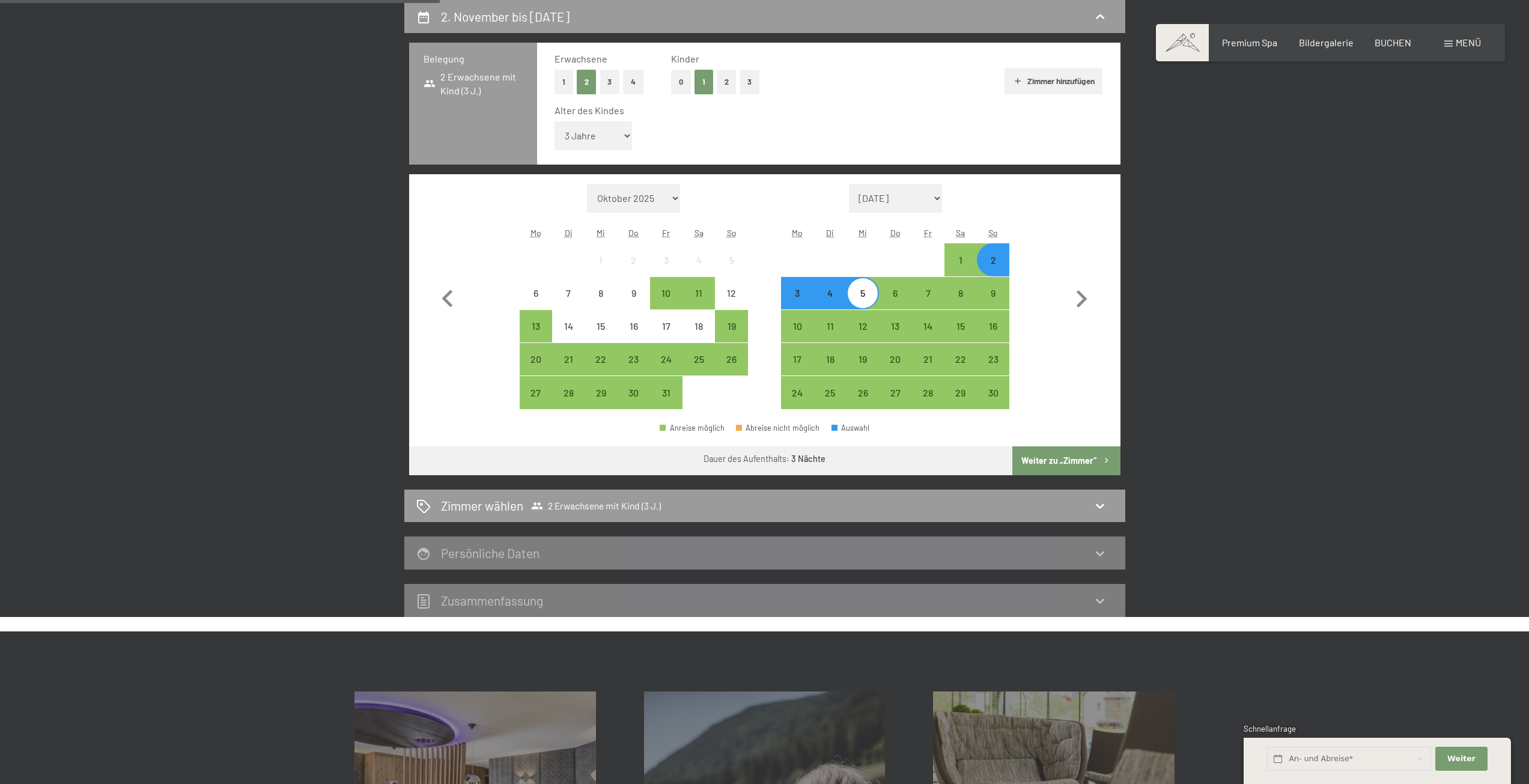
click at [1074, 458] on button "Weiter zu „Zimmer“" at bounding box center [1066, 460] width 108 height 29
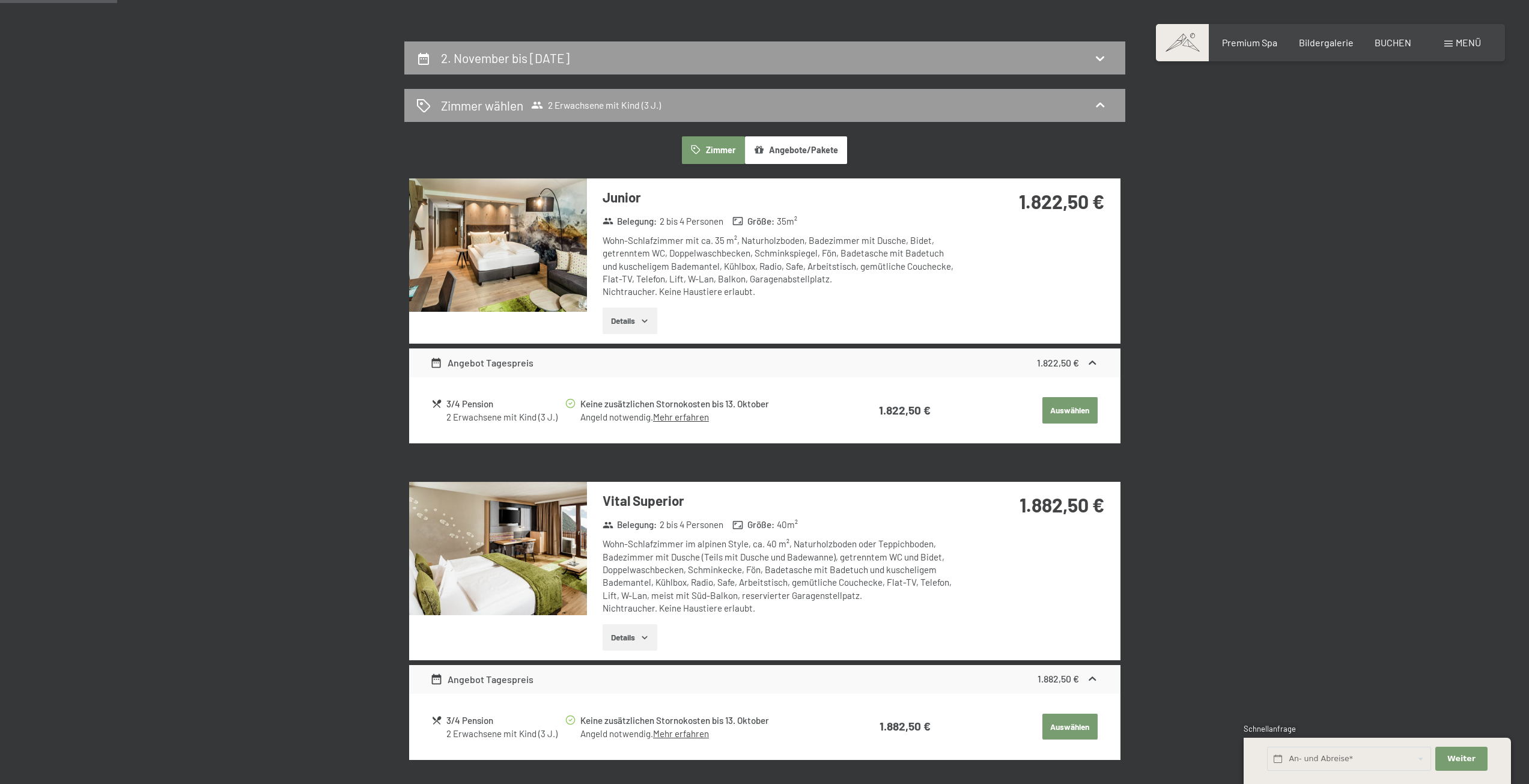
scroll to position [226, 0]
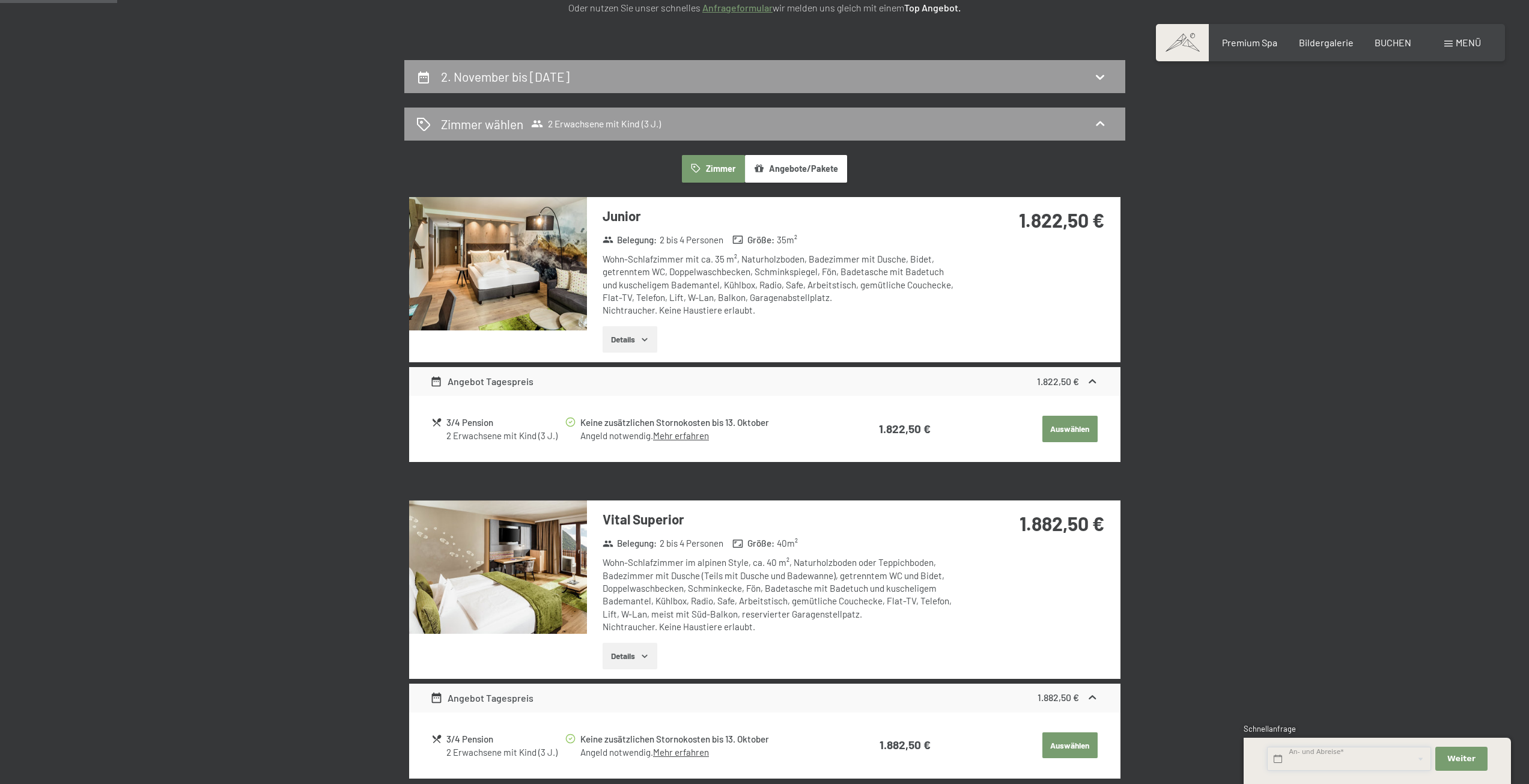
click at [1317, 755] on input "text" at bounding box center [1348, 759] width 164 height 25
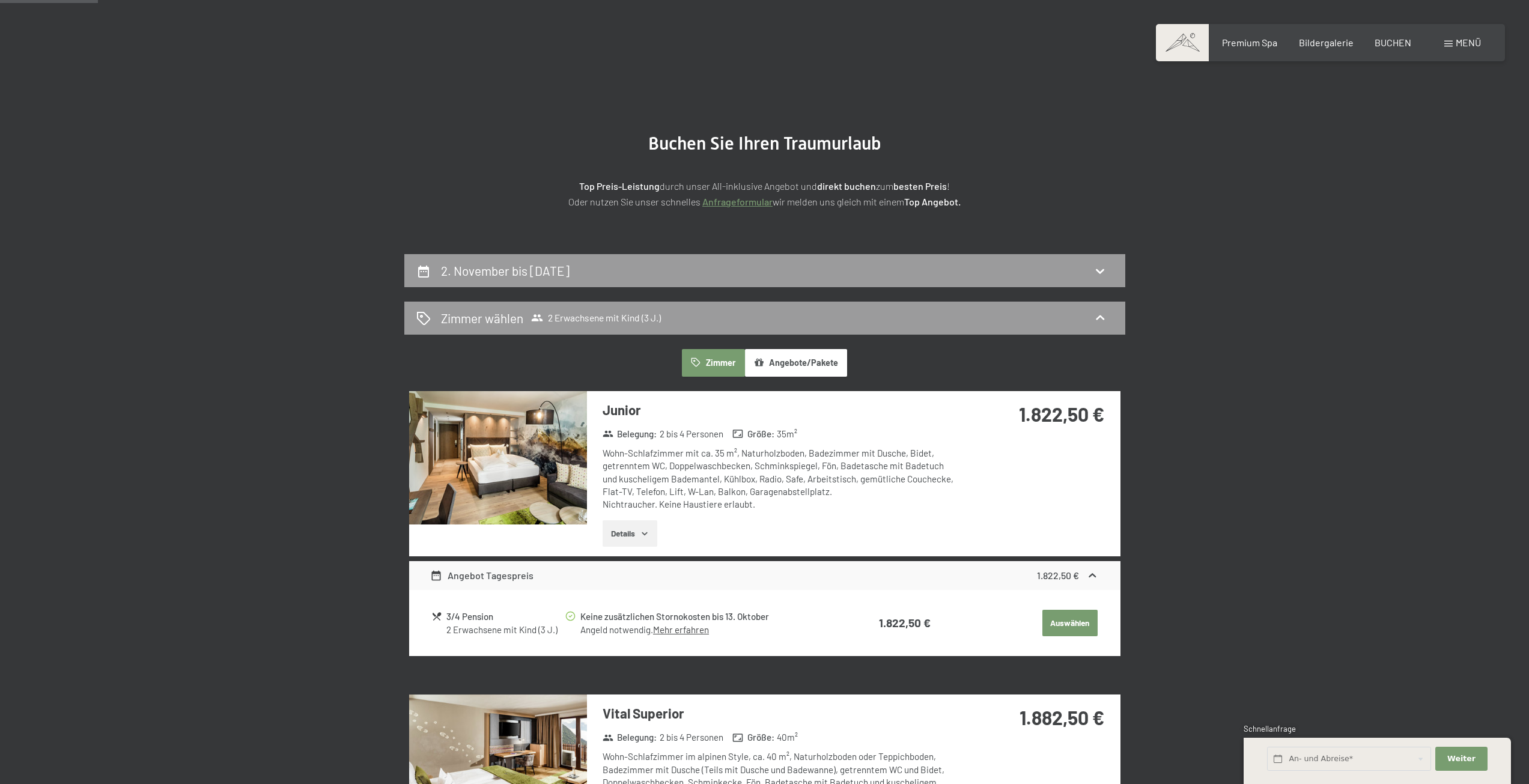
scroll to position [0, 0]
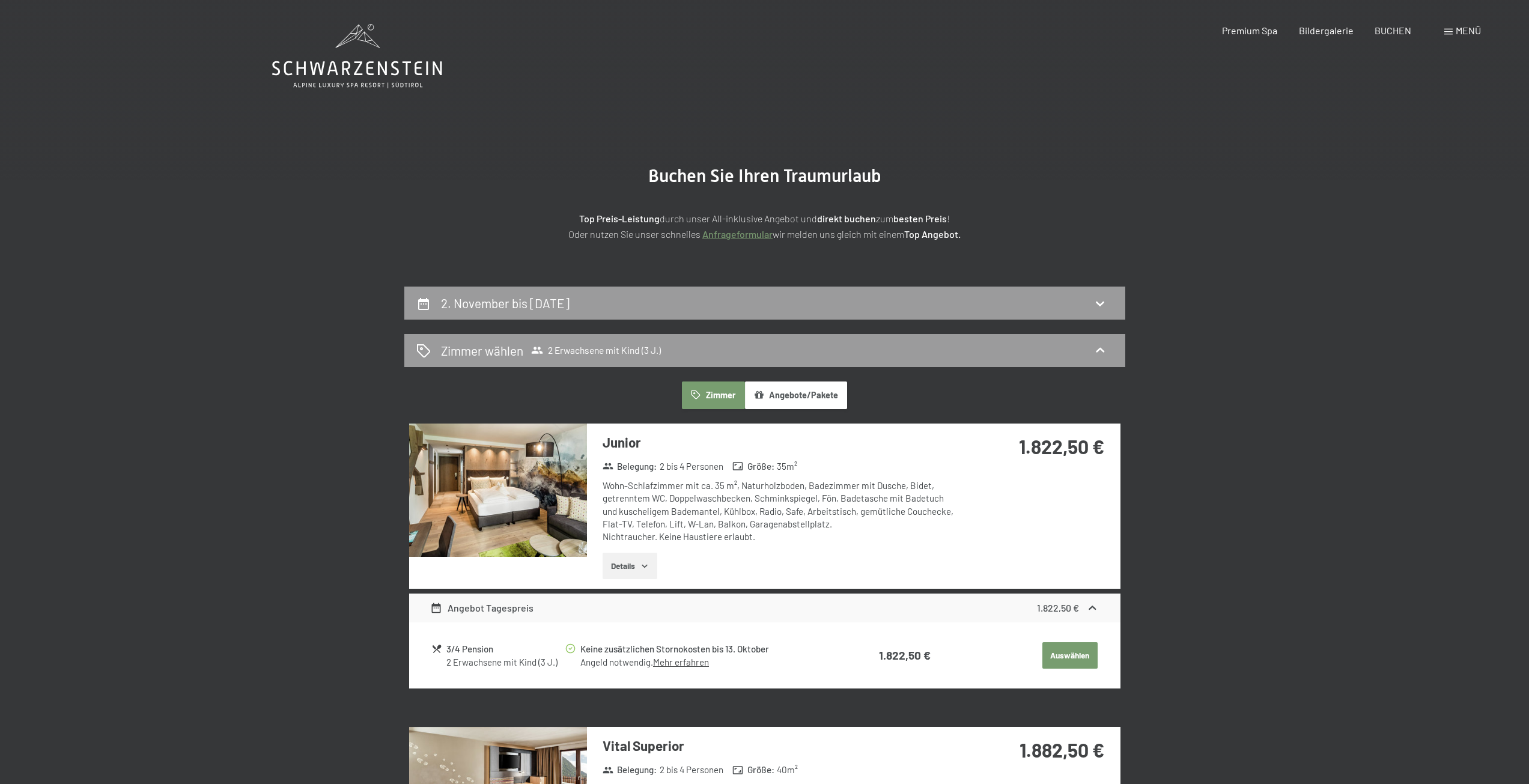
click at [397, 147] on section "Buchen Sie Ihren Traumurlaub Top Preis-Leistung durch unser All-inklusive Angeb…" at bounding box center [764, 203] width 1529 height 166
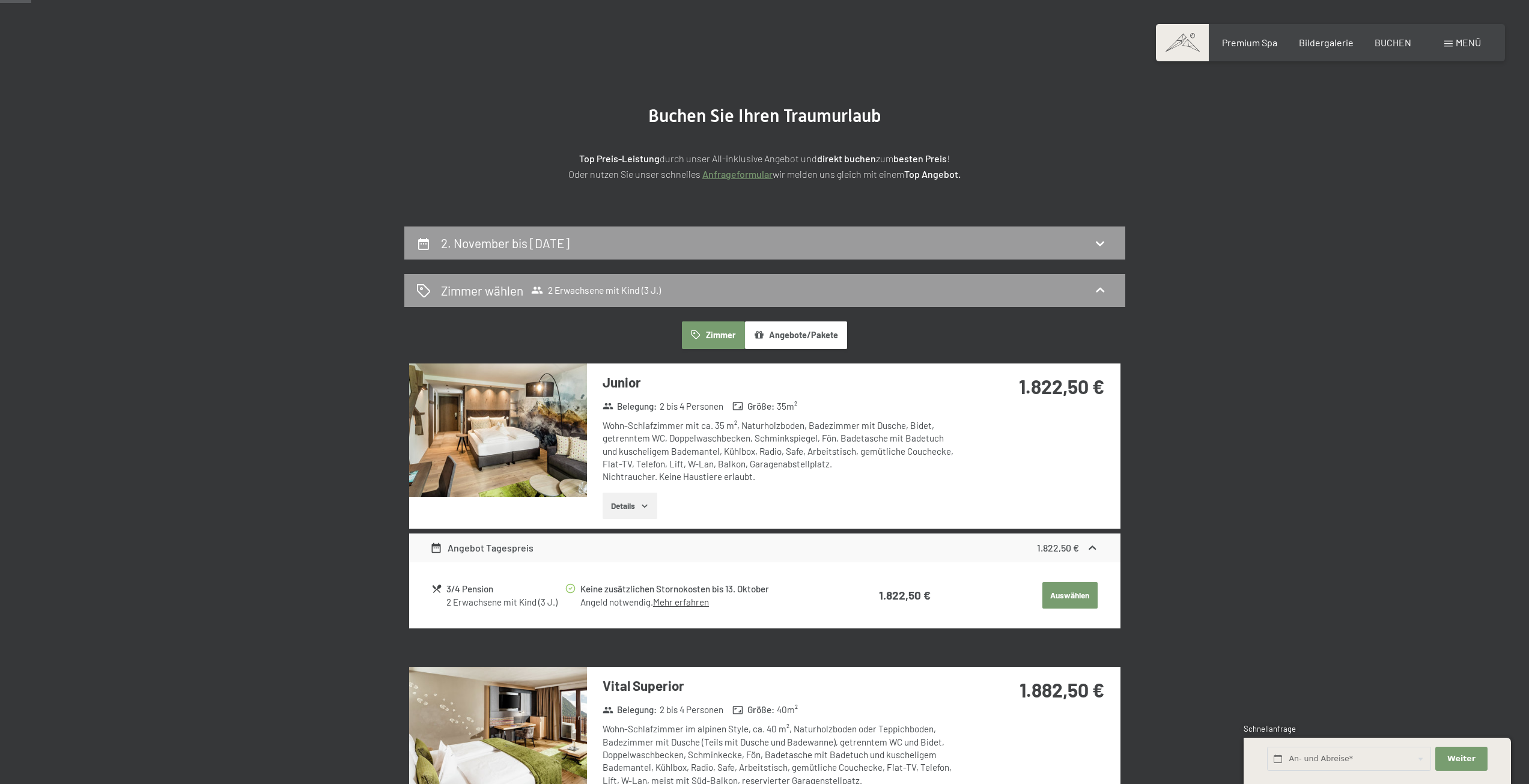
click at [1075, 590] on button "Auswählen" at bounding box center [1069, 595] width 55 height 26
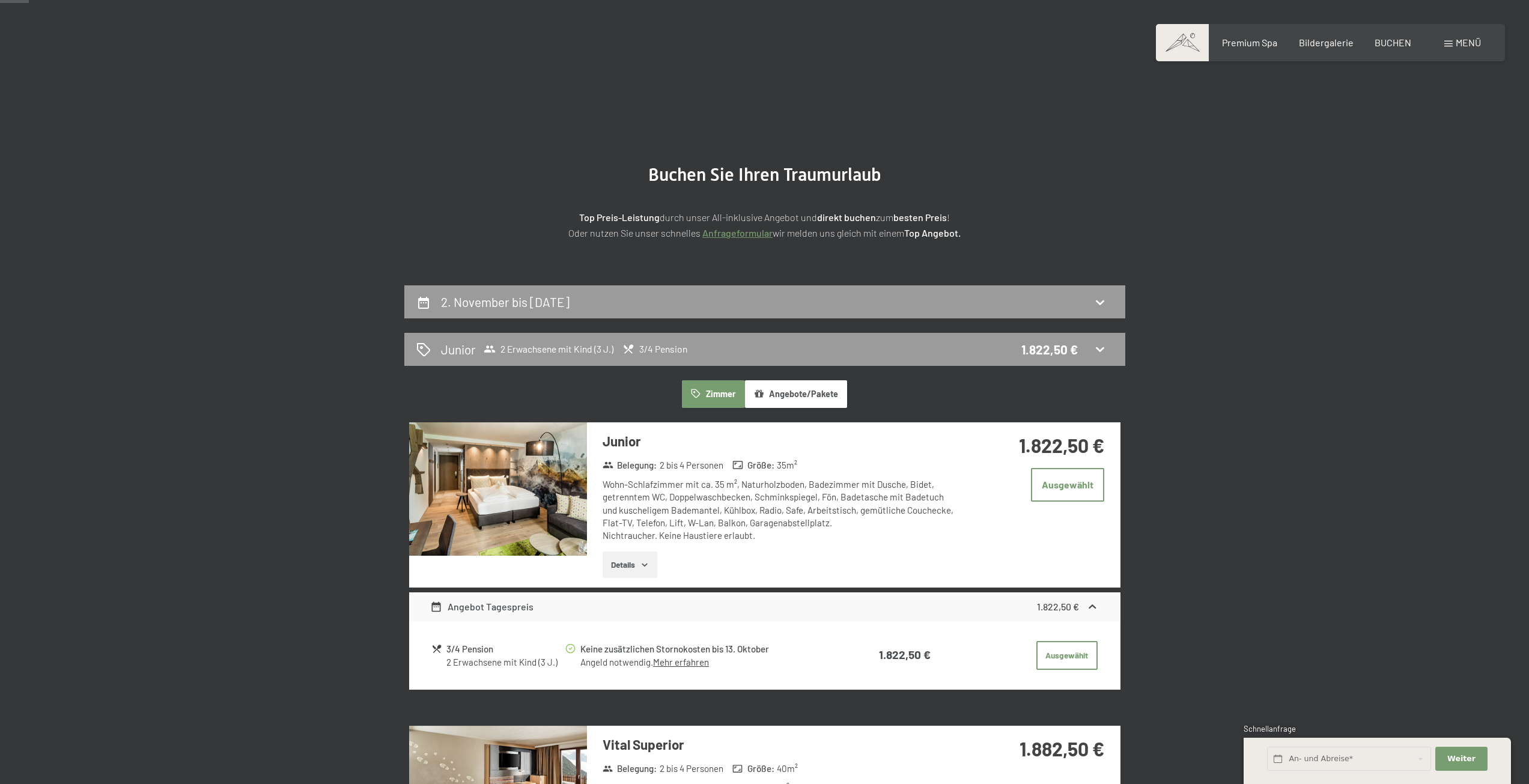
scroll to position [0, 0]
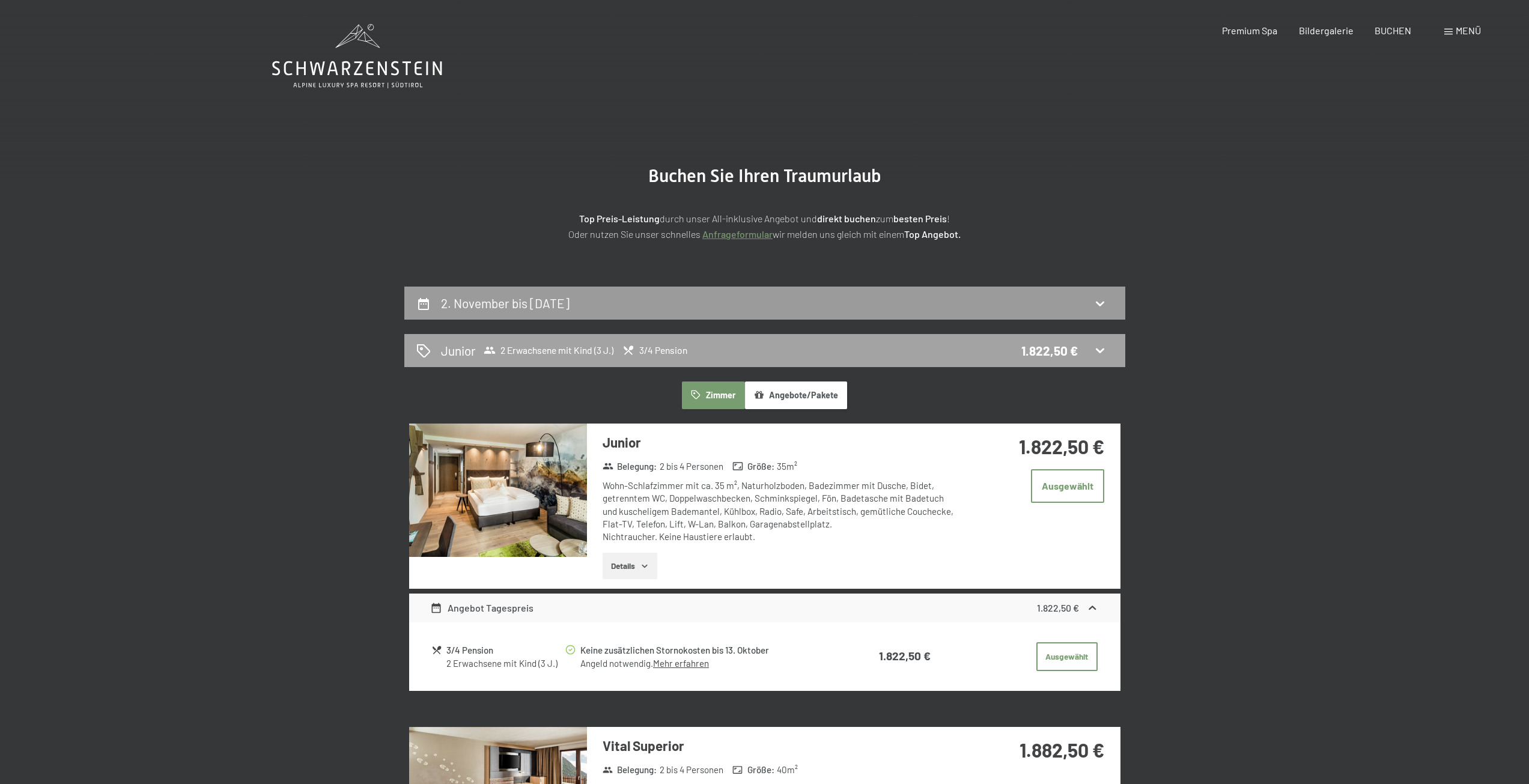
click at [838, 339] on div "Junior 2 Erwachsene mit Kind (3 J.) 3/4 Pension 1.822,50 €" at bounding box center [765, 350] width 721 height 33
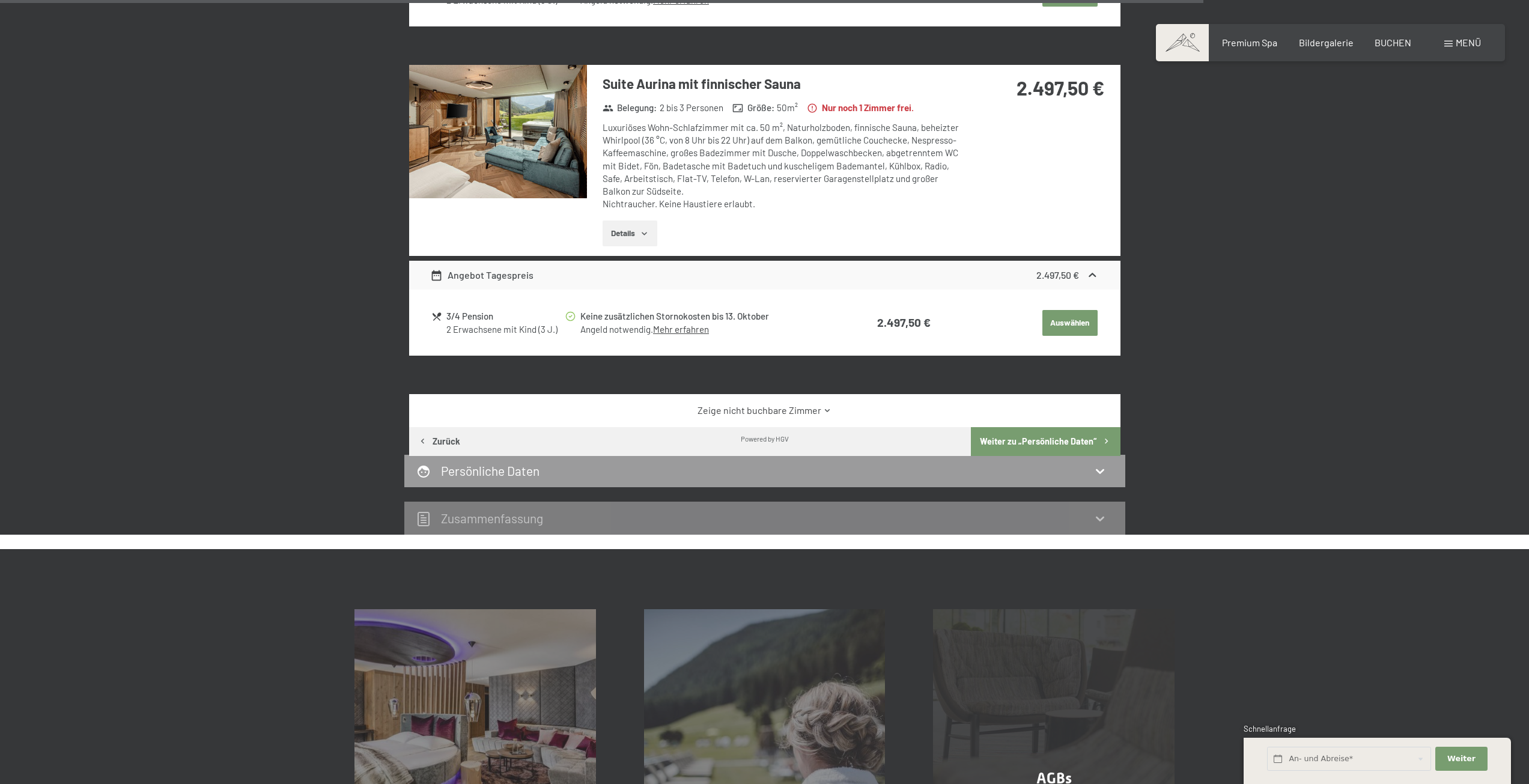
scroll to position [2328, 0]
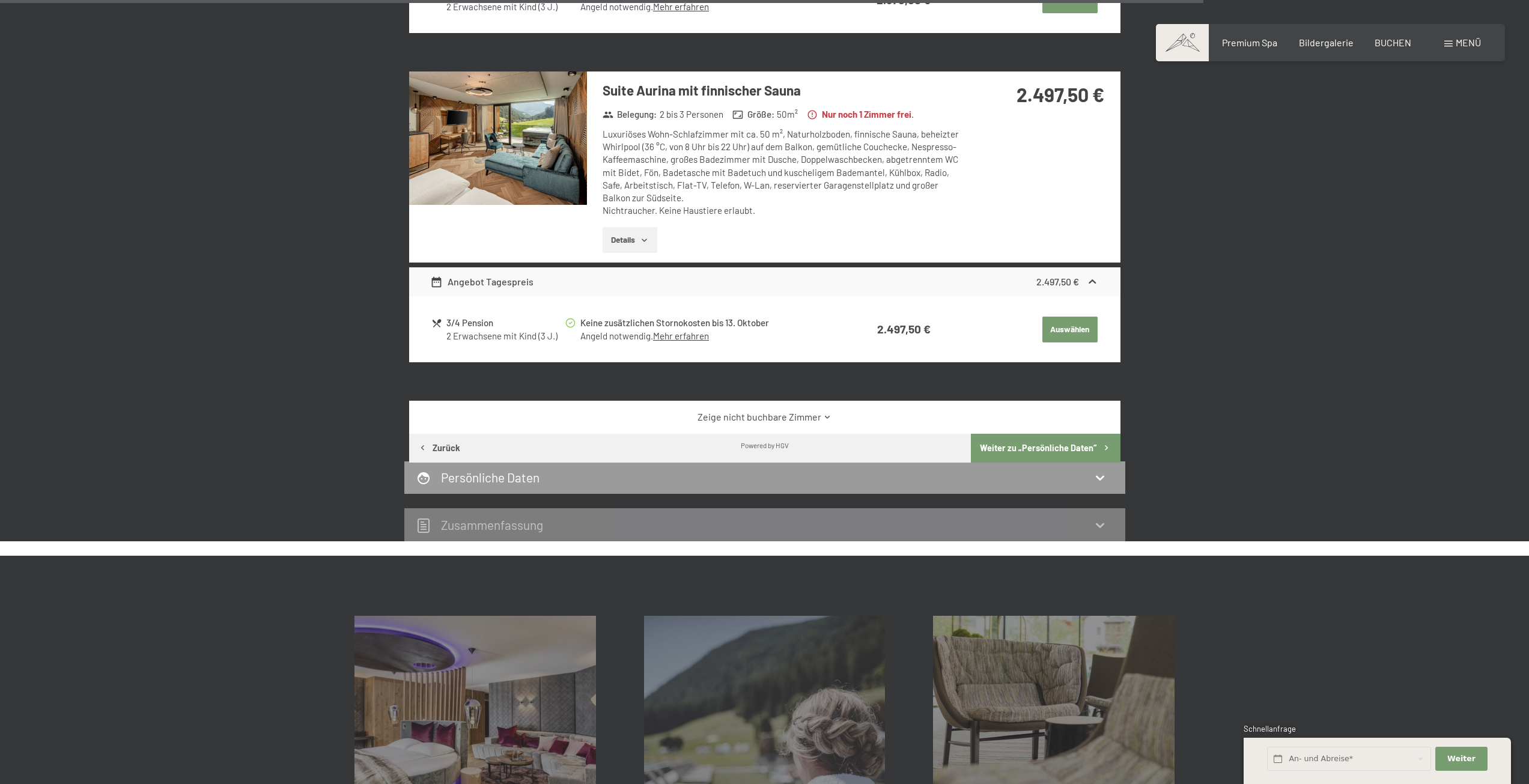
click at [1018, 436] on button "Weiter zu „Persönliche Daten“" at bounding box center [1046, 448] width 149 height 29
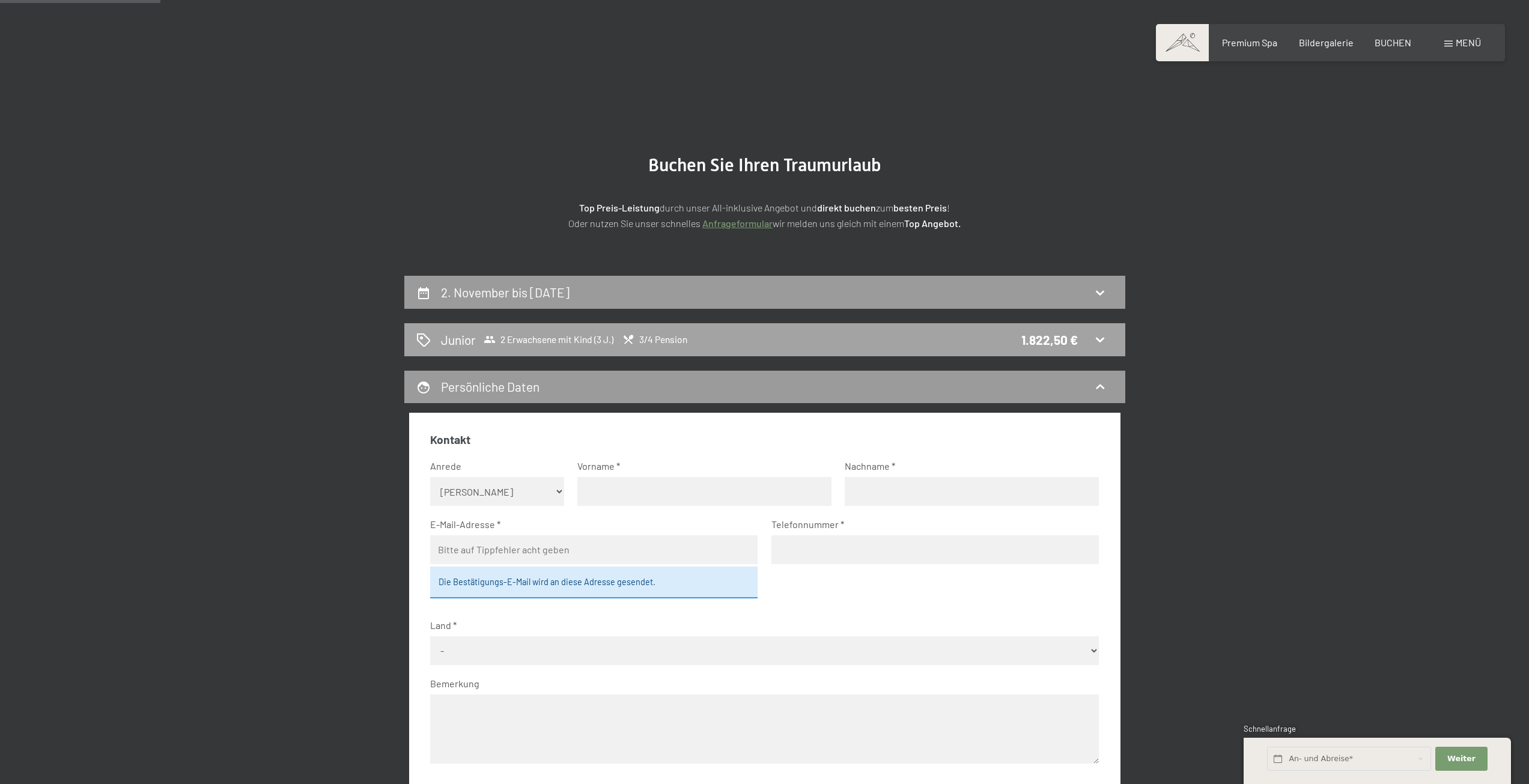
scroll to position [0, 0]
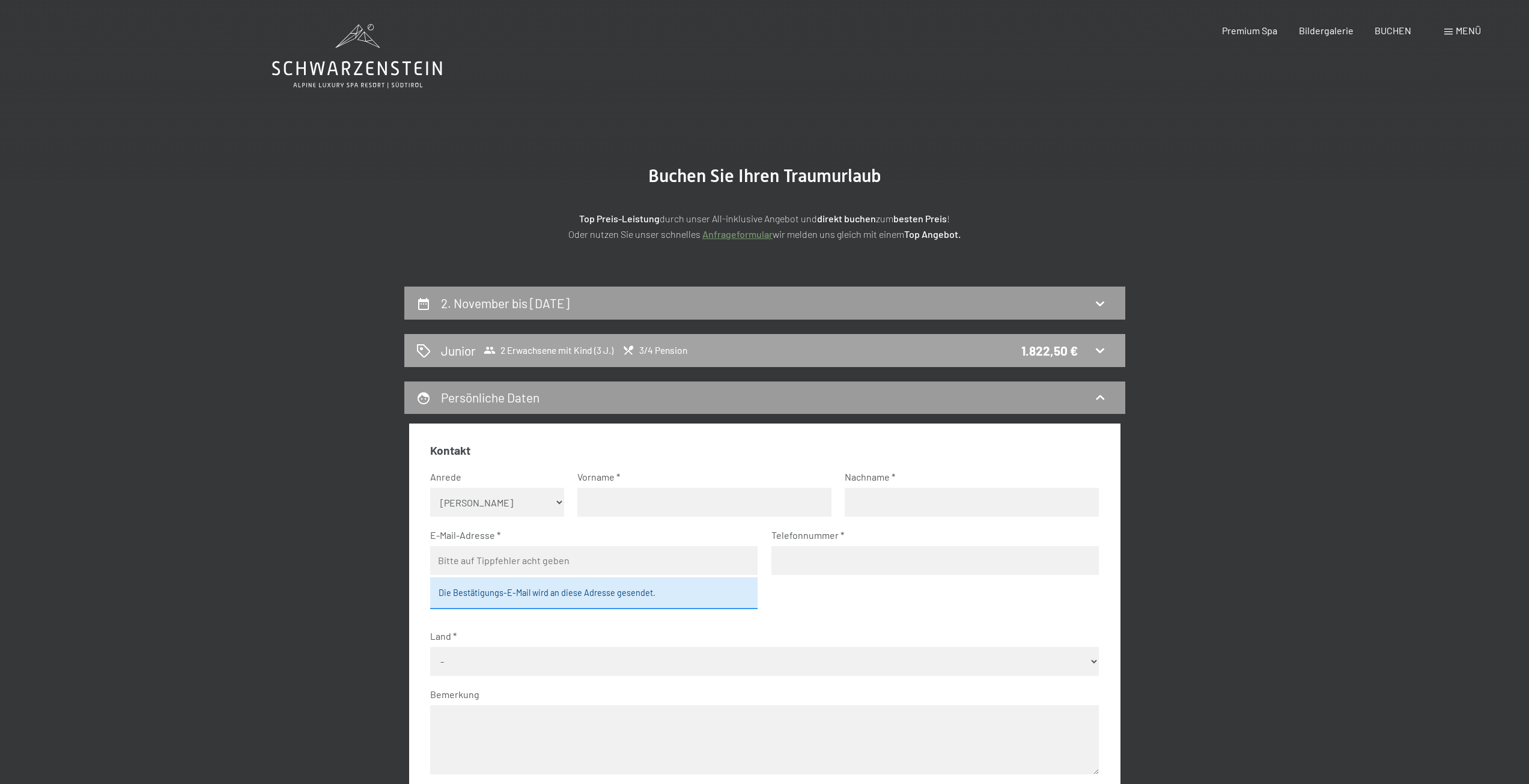
click at [589, 352] on span "2 Erwachsene mit Kind (3 J.)" at bounding box center [548, 350] width 130 height 12
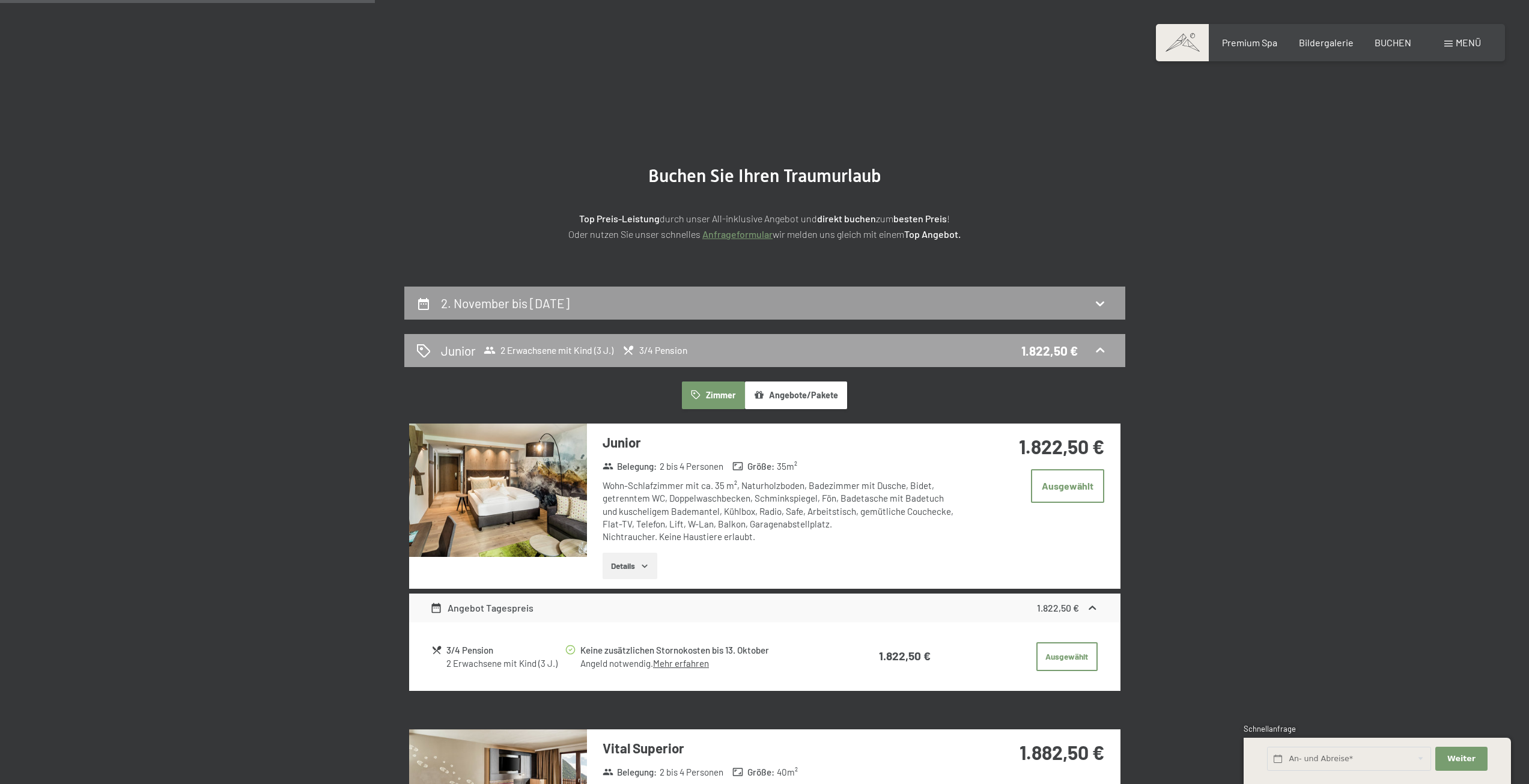
scroll to position [286, 0]
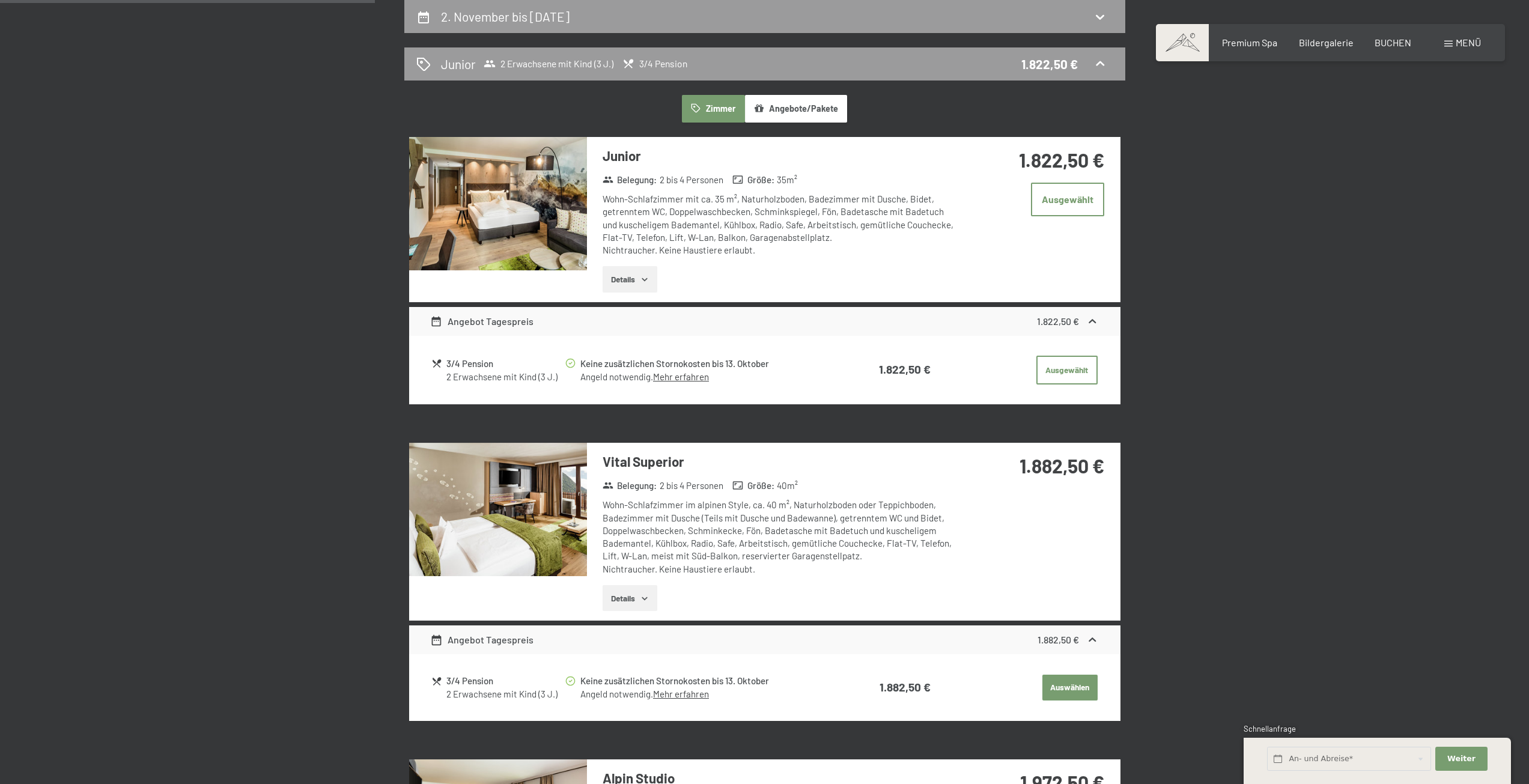
click at [656, 283] on button "Details" at bounding box center [630, 279] width 54 height 26
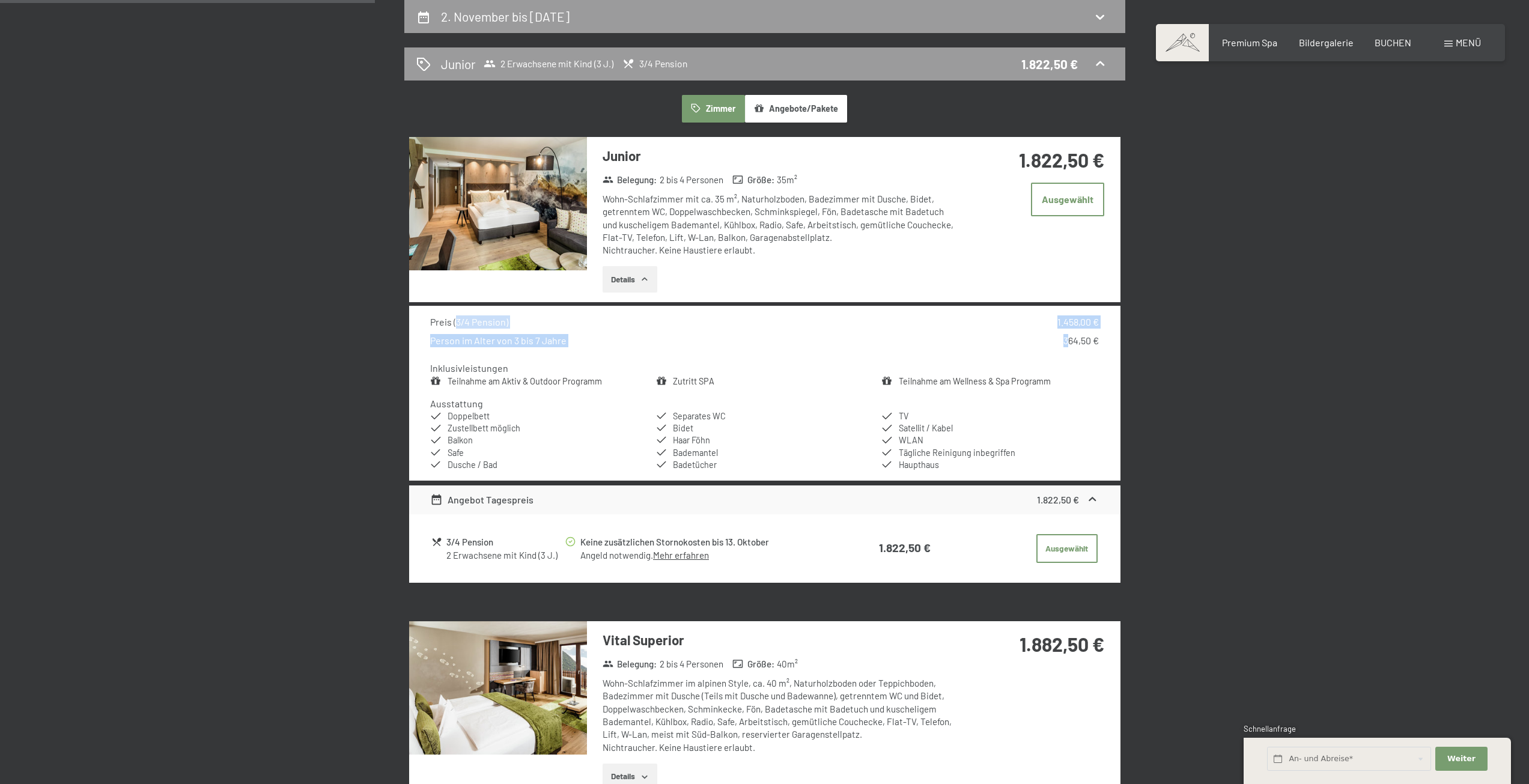
drag, startPoint x: 456, startPoint y: 325, endPoint x: 1066, endPoint y: 341, distance: 610.2
click at [1066, 341] on div "Preis ( 3/4 Pension ) 1.458,00 € Person im Alter von 3 bis 7 Jahre 364,50 €" at bounding box center [764, 331] width 669 height 32
click at [1066, 341] on div "364,50 €" at bounding box center [1081, 341] width 36 height 14
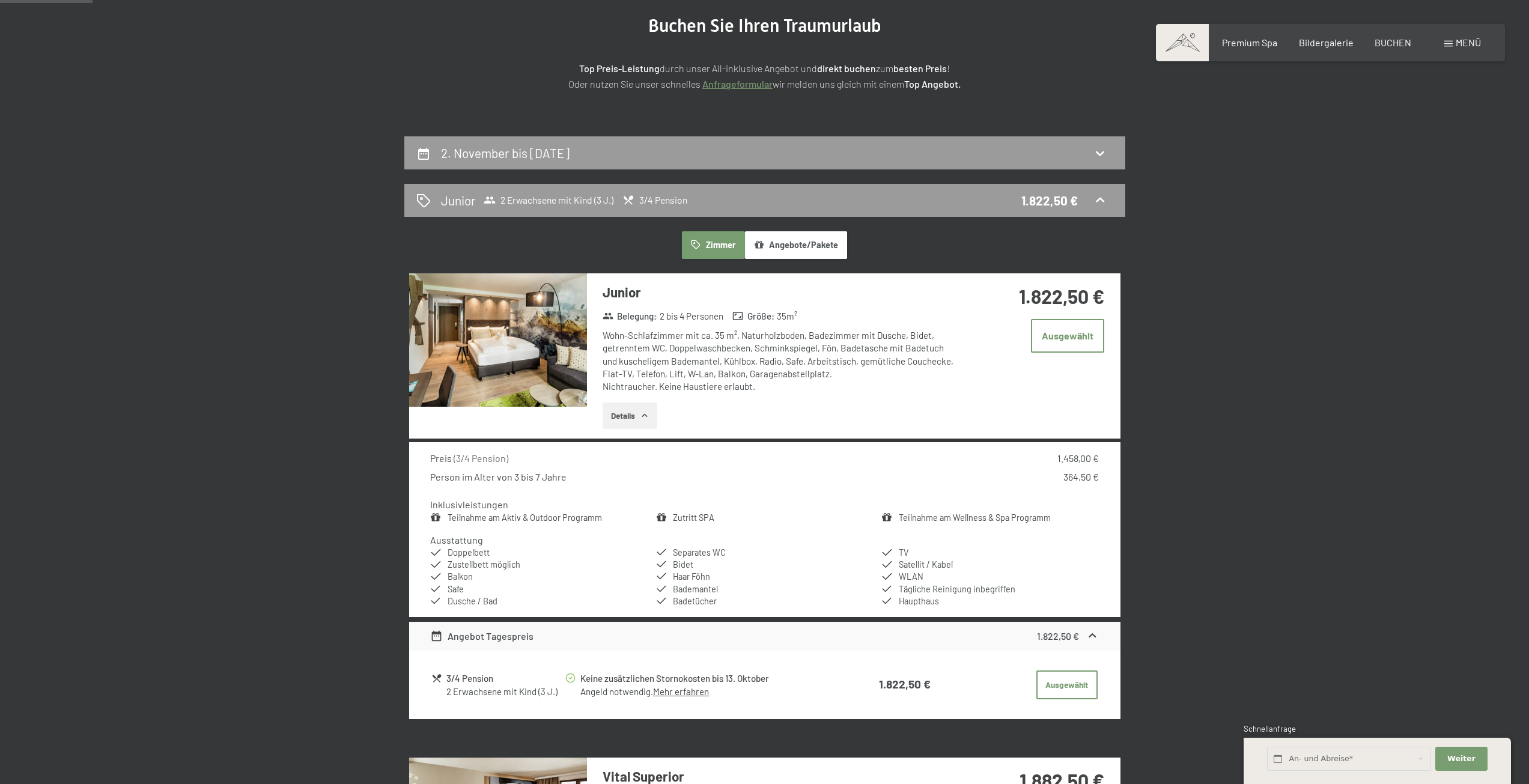
scroll to position [0, 0]
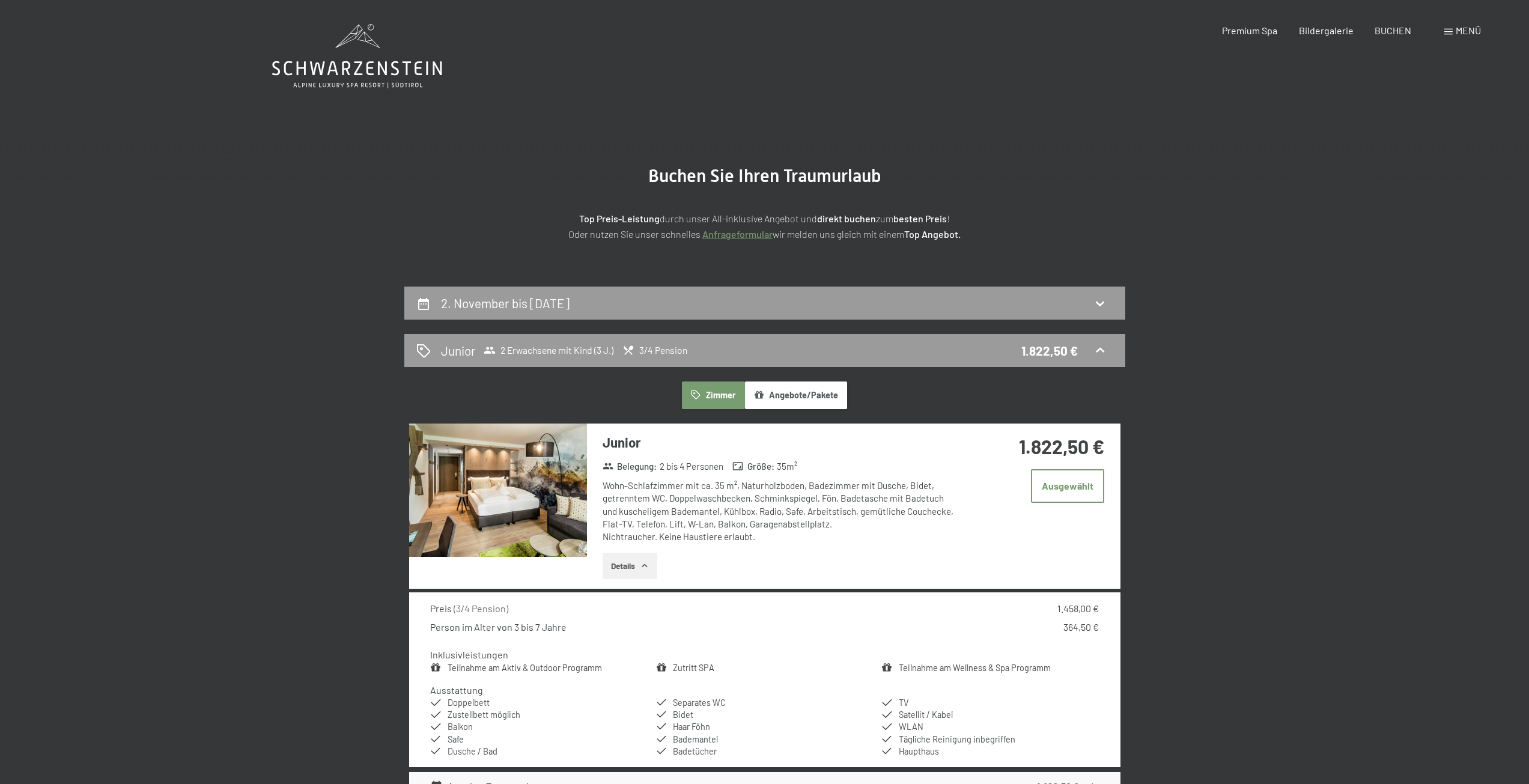
click at [809, 399] on button "Angebote/Pakete" at bounding box center [796, 395] width 102 height 28
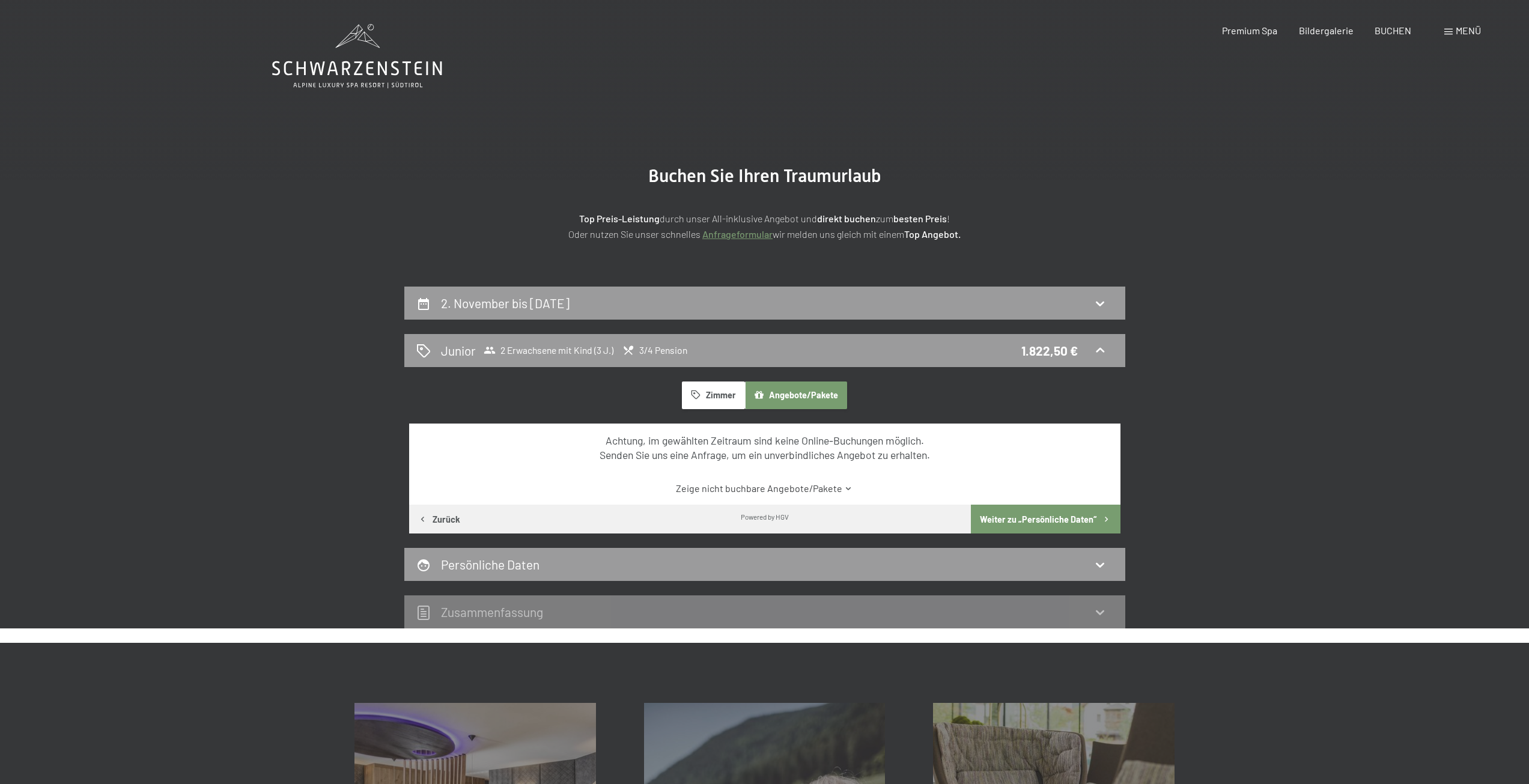
click at [703, 393] on button "Zimmer" at bounding box center [713, 395] width 63 height 28
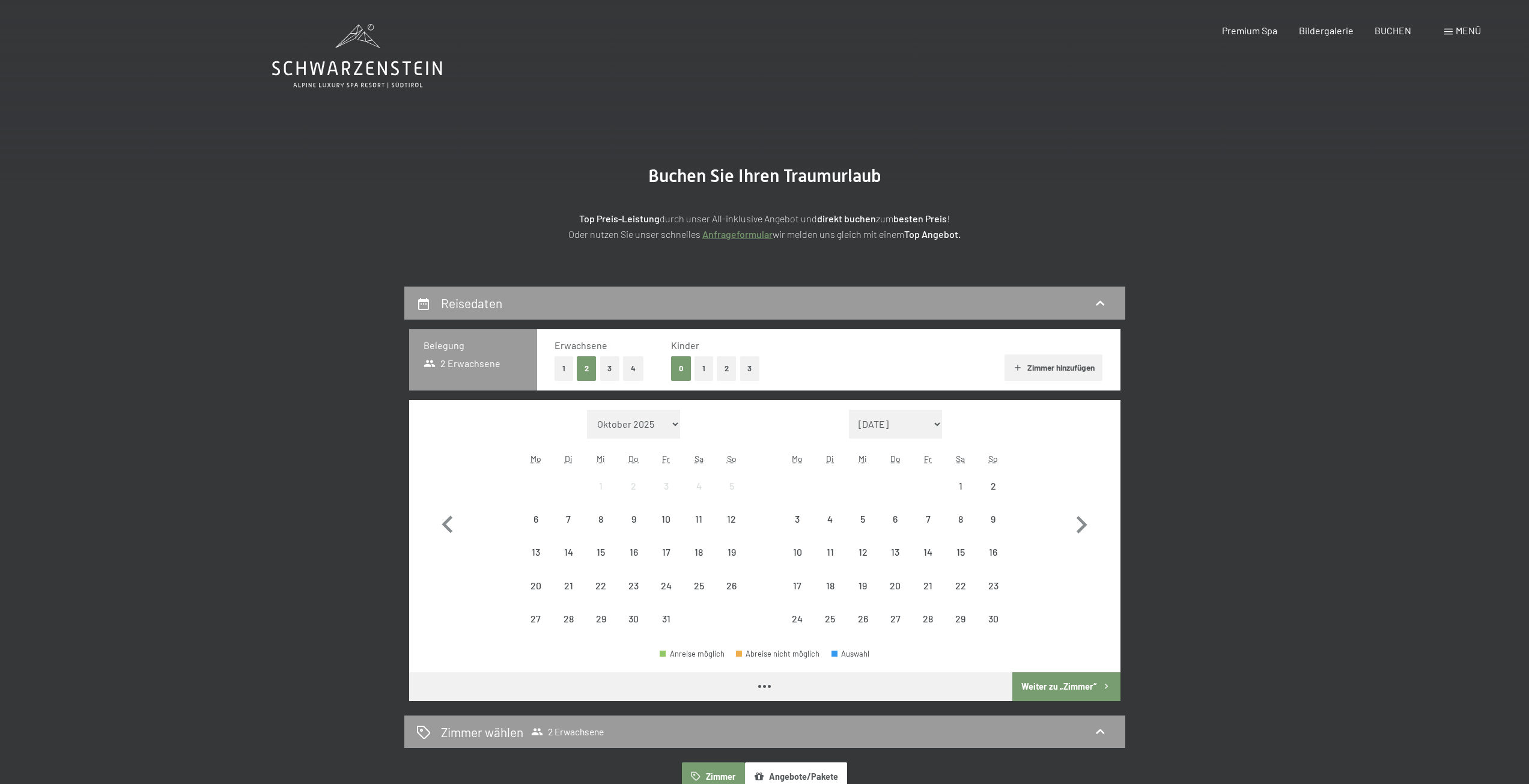
click at [704, 365] on button "1" at bounding box center [704, 368] width 19 height 25
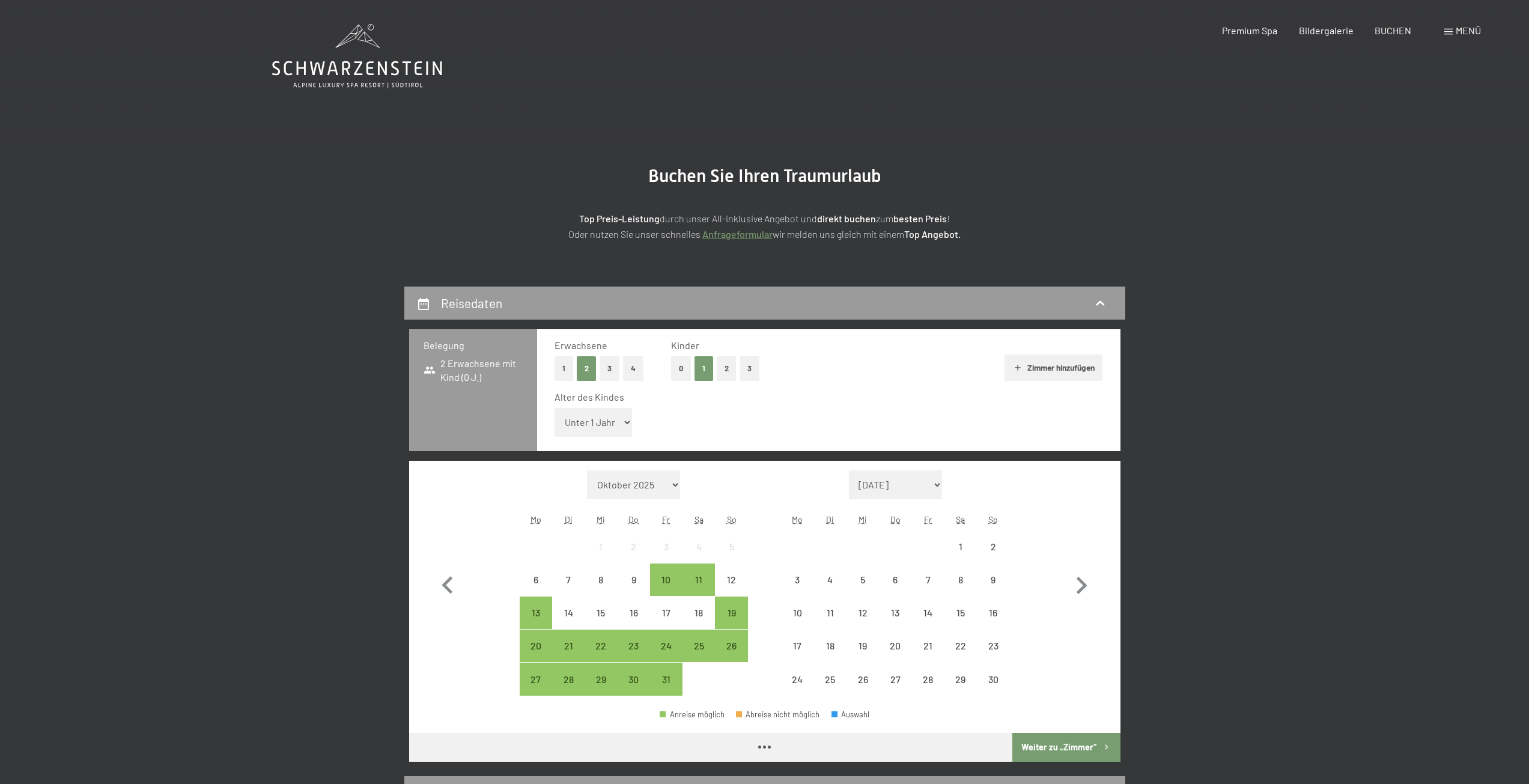
click at [616, 420] on select "Unter 1 Jahr 1 Jahr 2 Jahre 3 Jahre 4 Jahre 5 Jahre 6 Jahre 7 Jahre 8 Jahre 9 J…" at bounding box center [594, 422] width 78 height 29
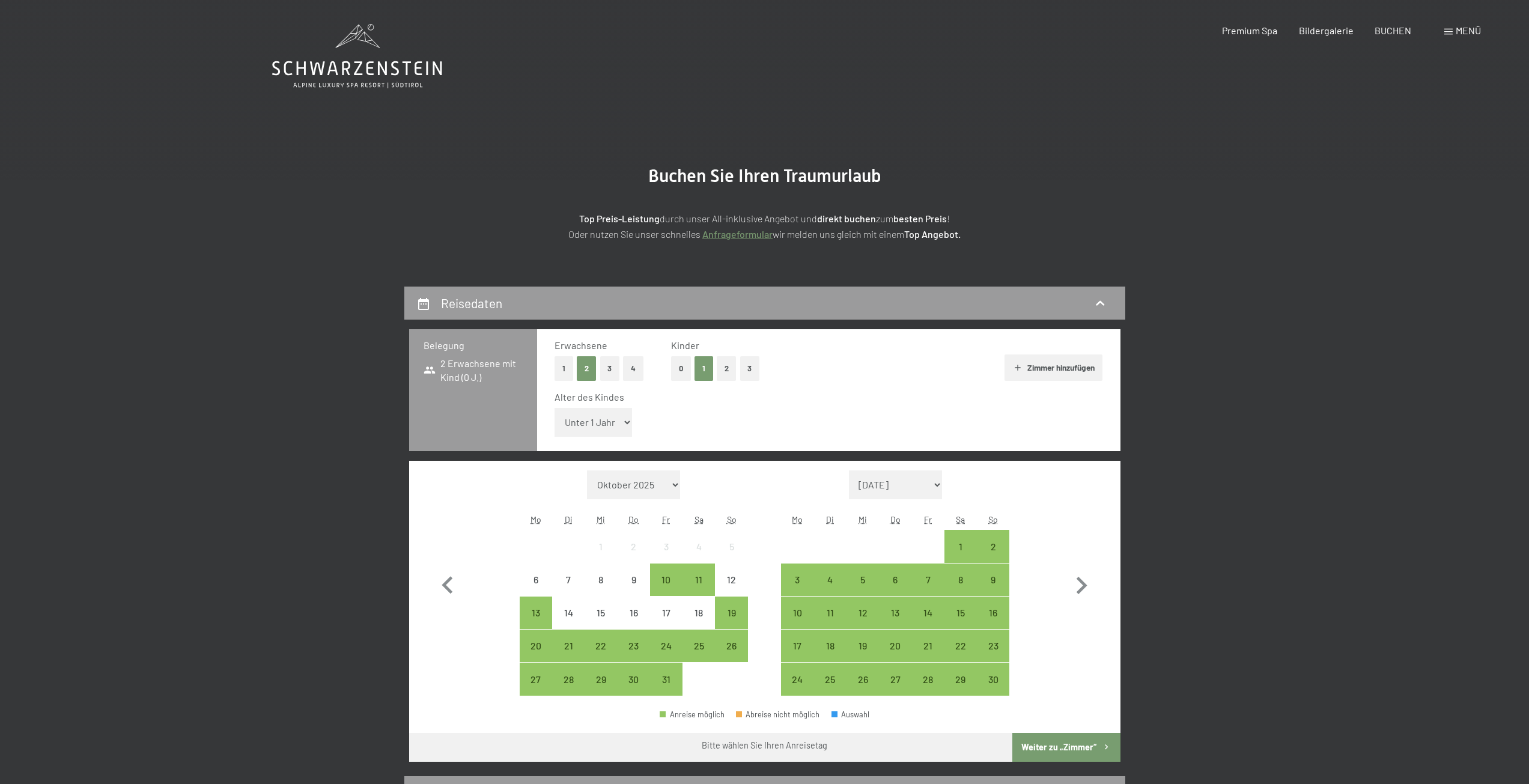
select select "3"
click at [555, 408] on select "Unter 1 Jahr 1 Jahr 2 Jahre 3 Jahre 4 Jahre 5 Jahre 6 Jahre 7 Jahre 8 Jahre 9 J…" at bounding box center [594, 422] width 78 height 29
click at [789, 573] on div "3" at bounding box center [797, 579] width 30 height 30
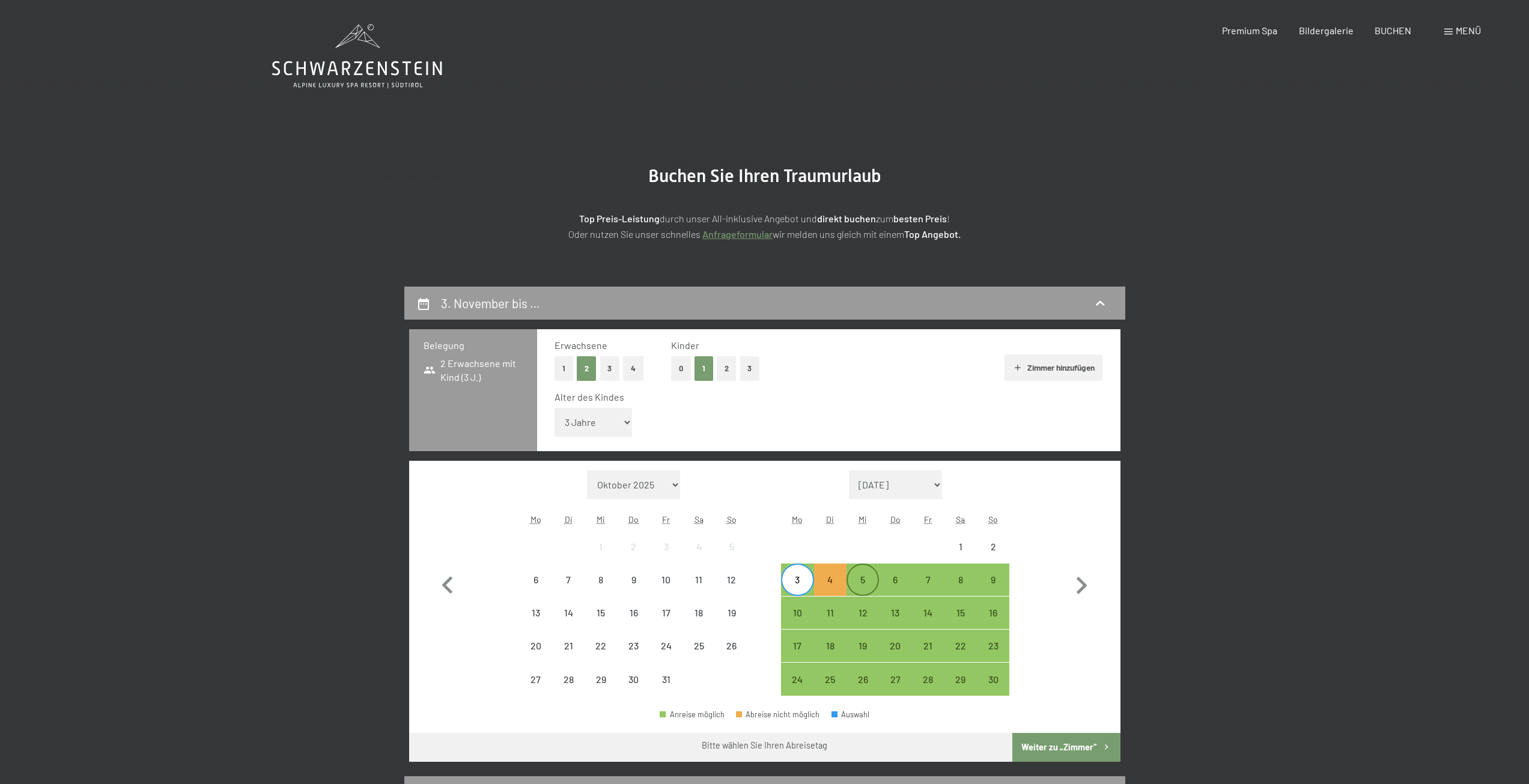
click at [858, 581] on div "5" at bounding box center [862, 589] width 30 height 30
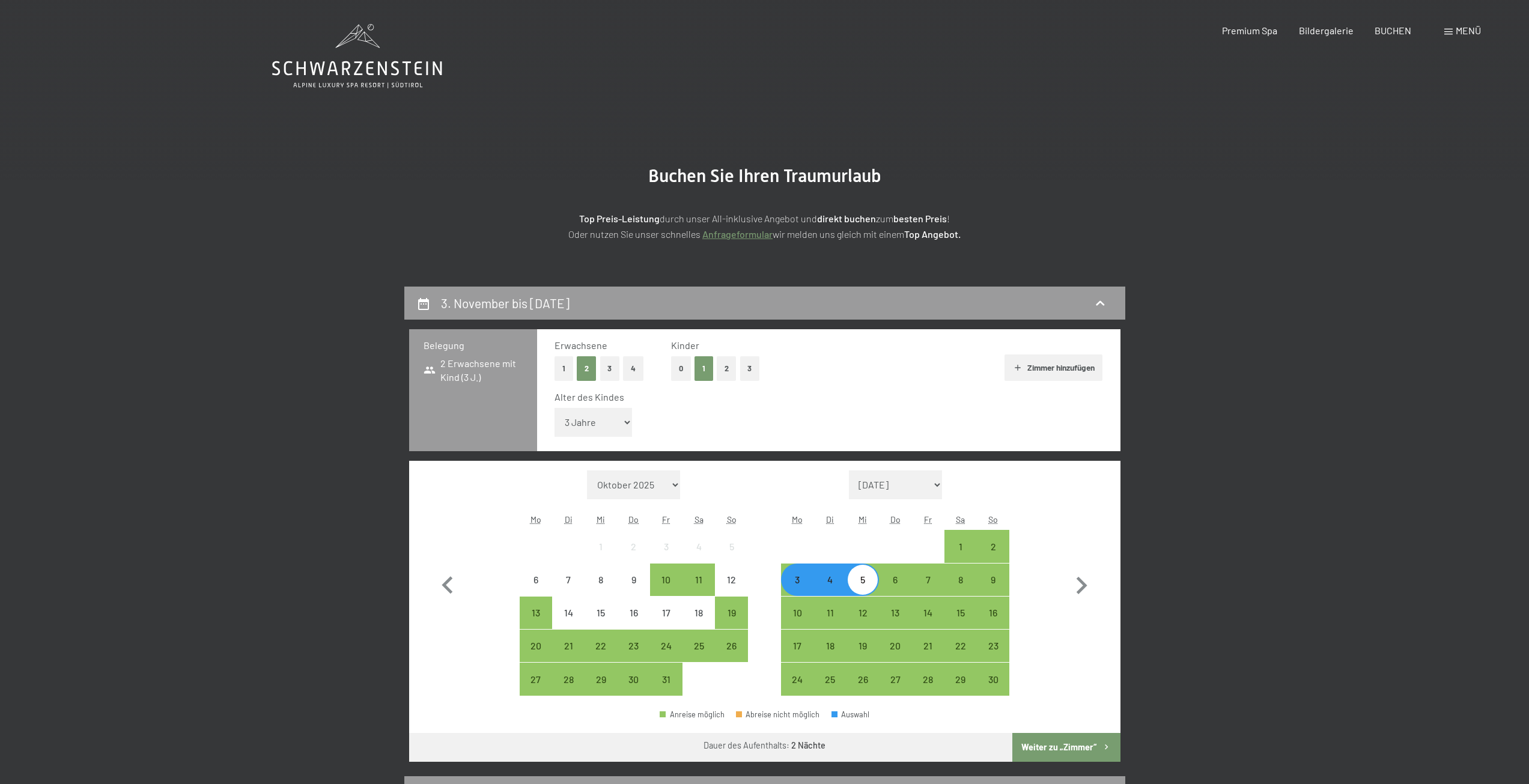
click at [1055, 748] on button "Weiter zu „Zimmer“" at bounding box center [1066, 748] width 108 height 29
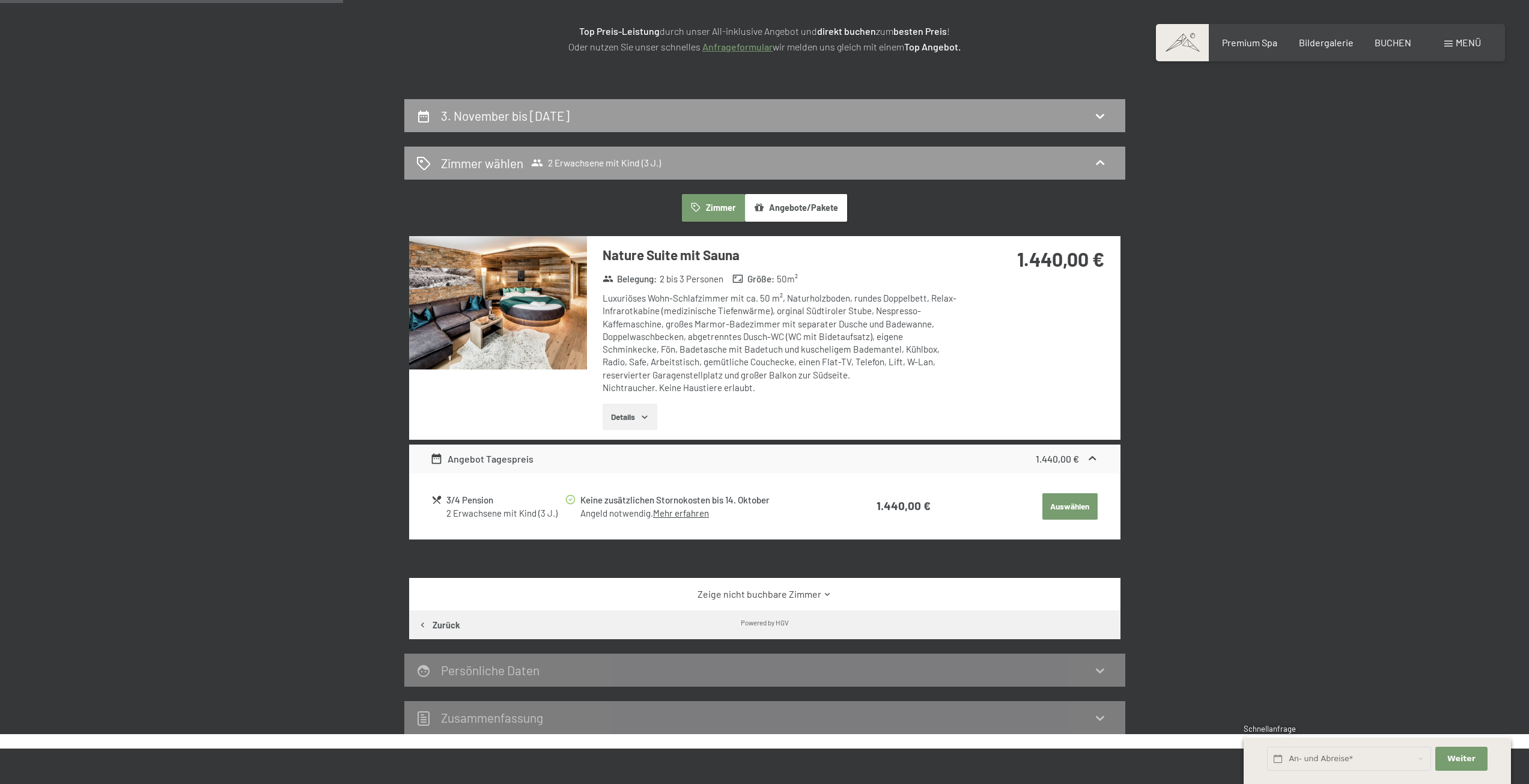
scroll to position [166, 0]
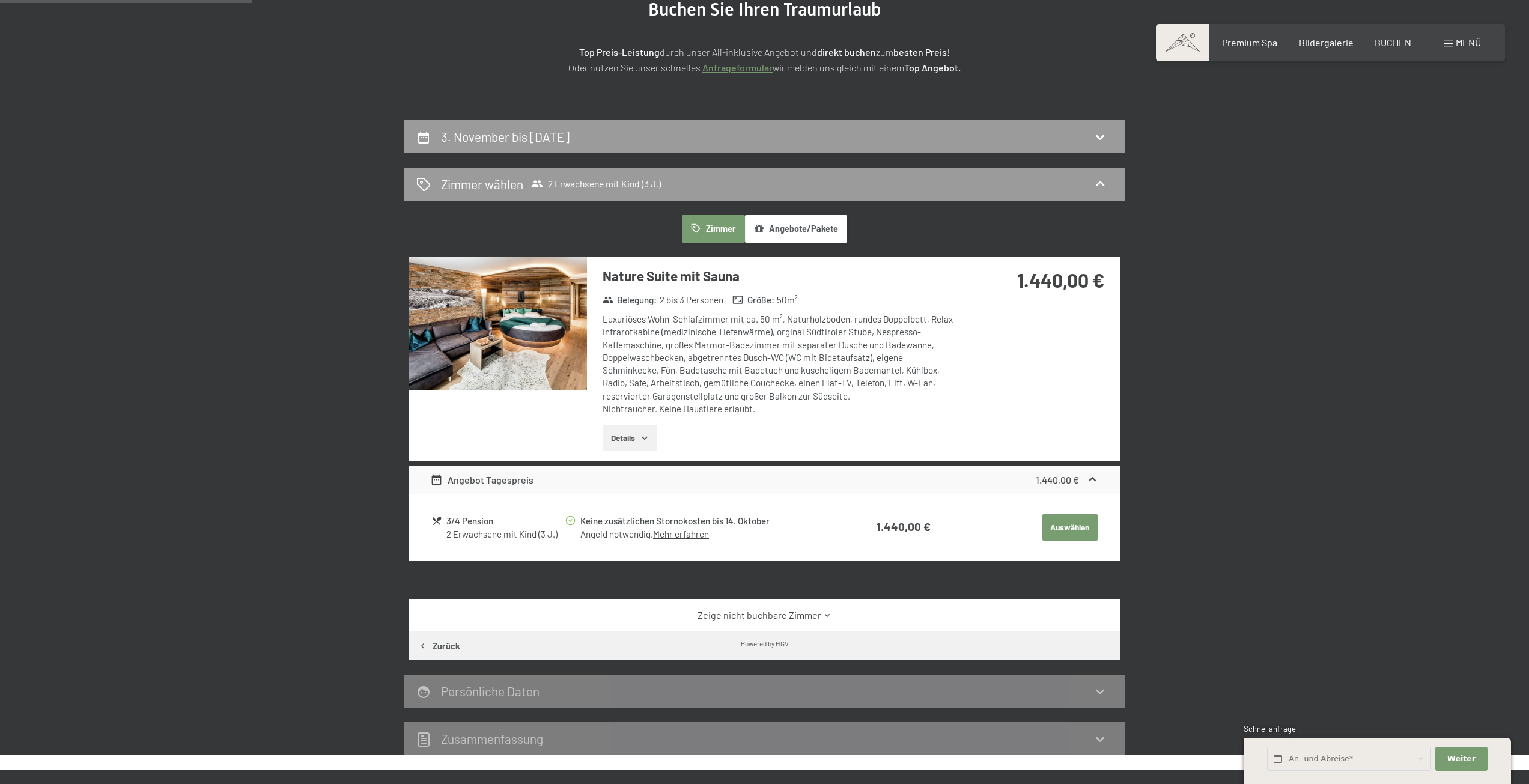
click at [624, 437] on button "Details" at bounding box center [630, 437] width 54 height 26
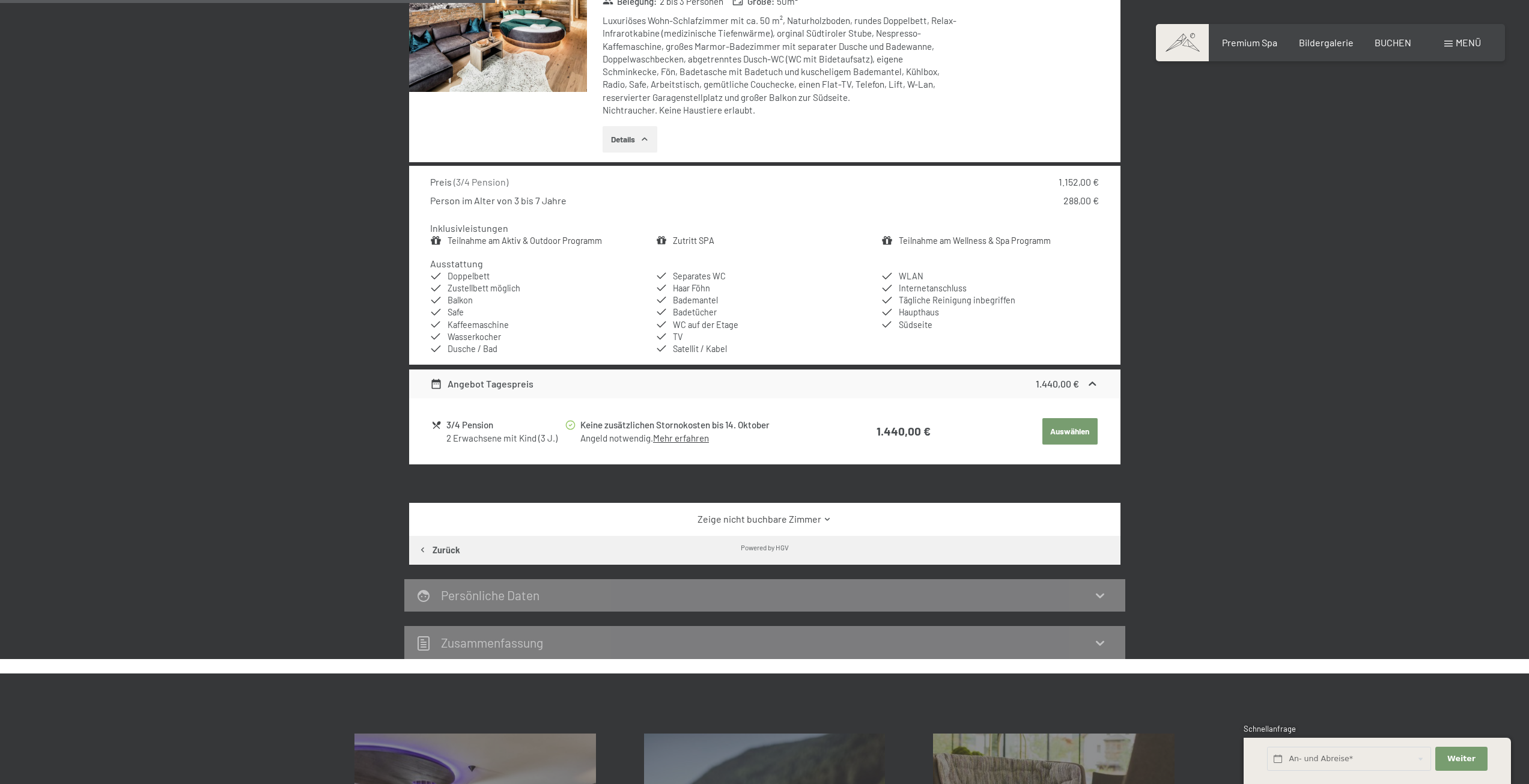
scroll to position [467, 0]
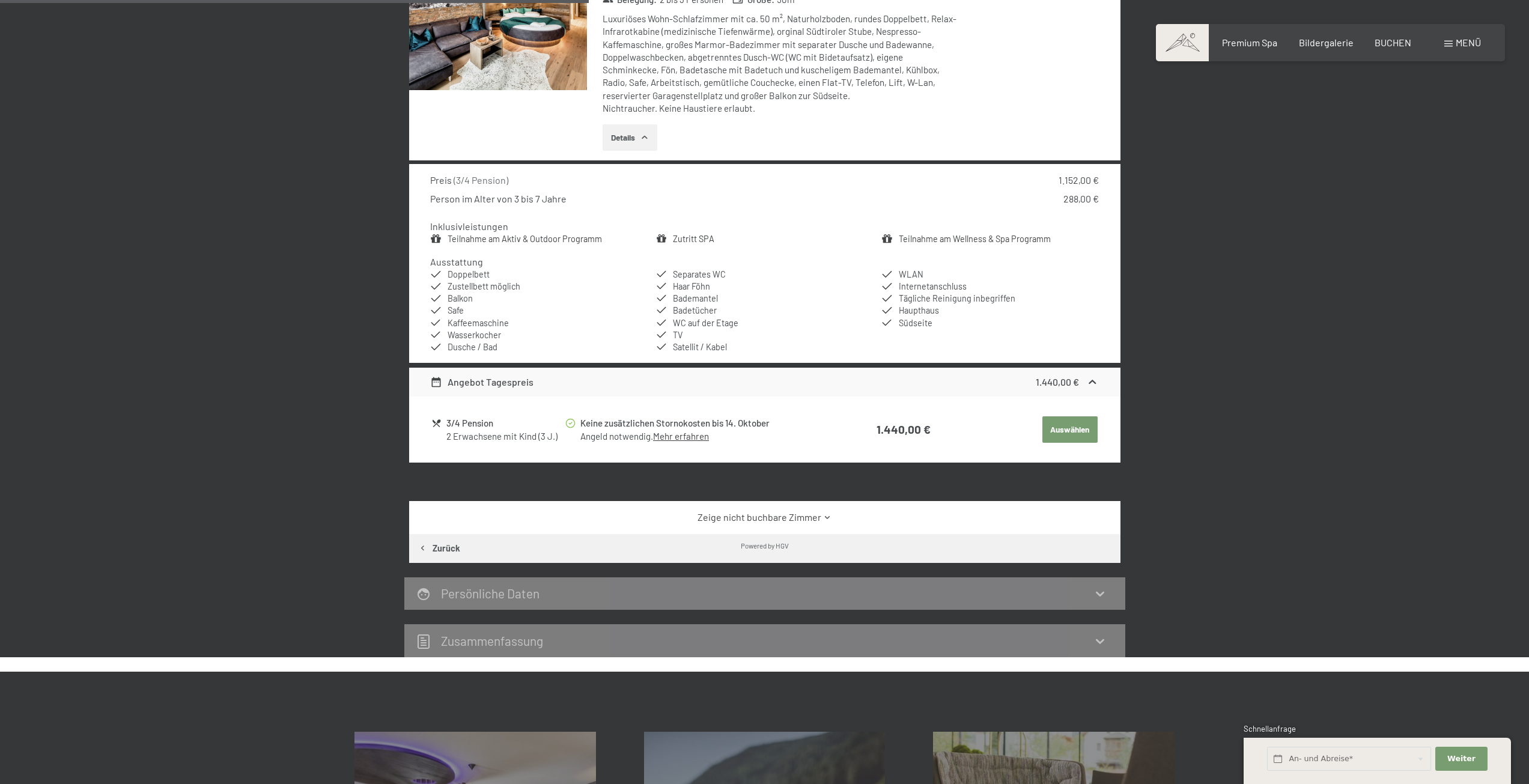
click at [778, 520] on link "Zeige nicht buchbare Zimmer" at bounding box center [764, 517] width 669 height 14
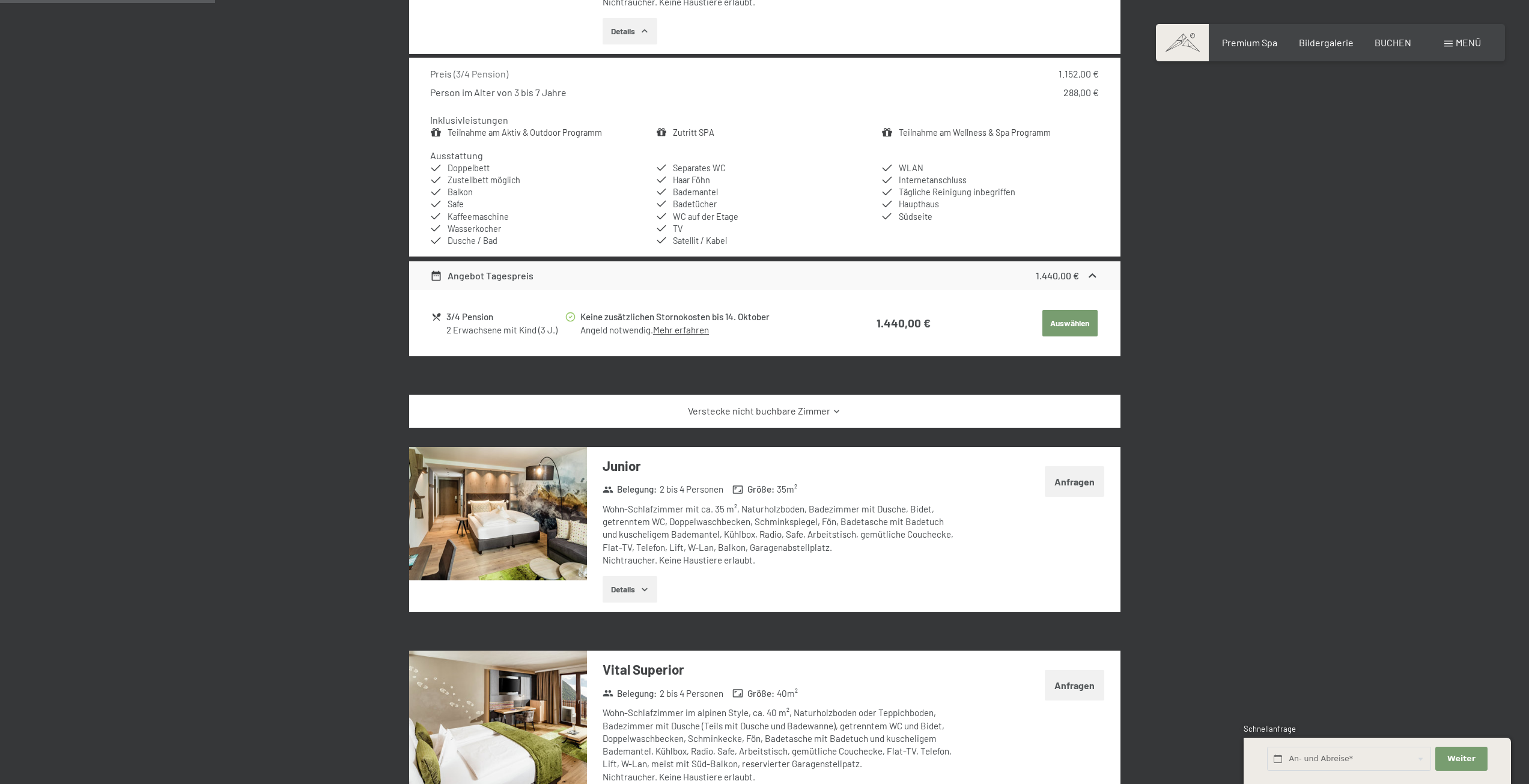
scroll to position [587, 0]
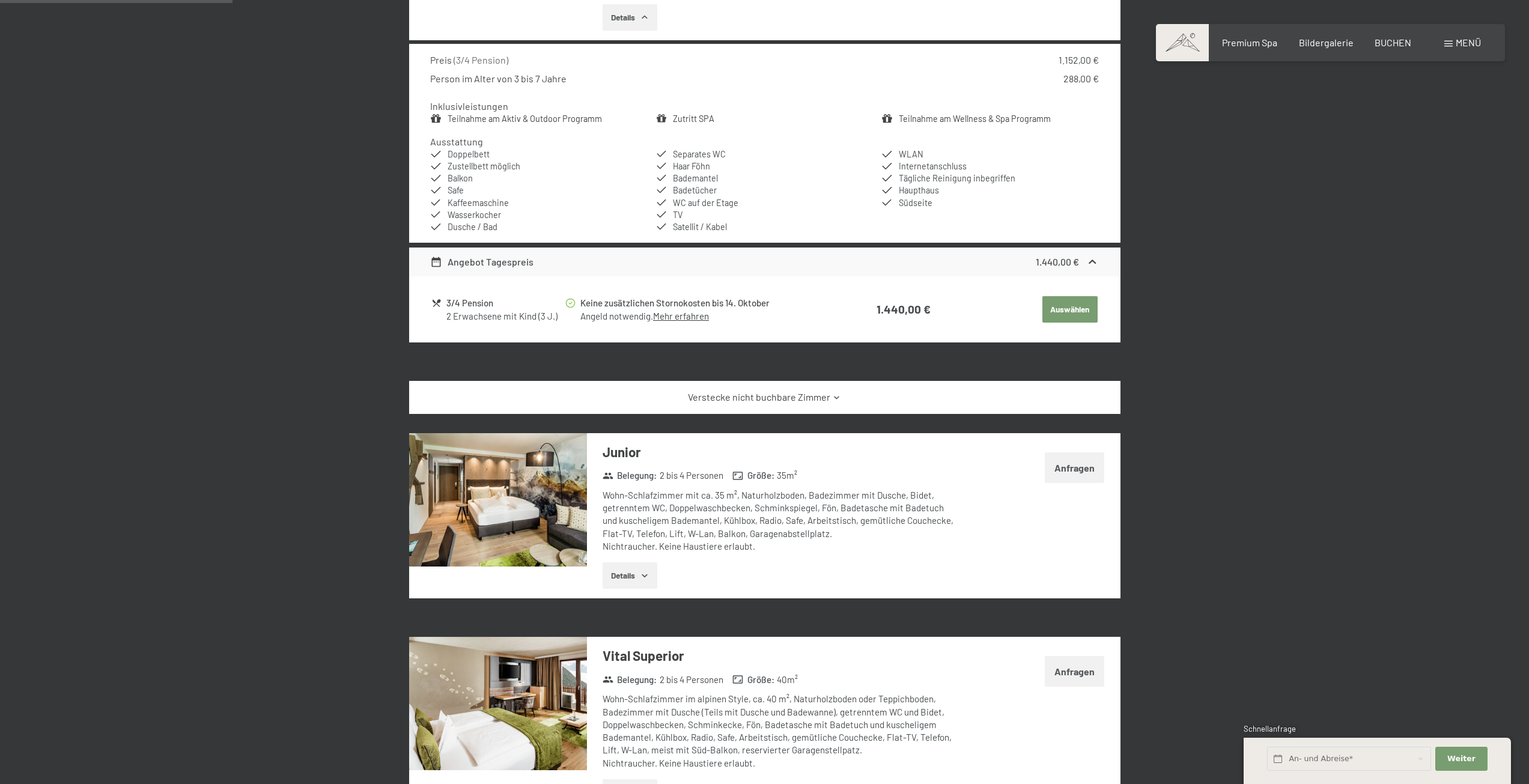
click at [632, 574] on button "Details" at bounding box center [630, 575] width 54 height 26
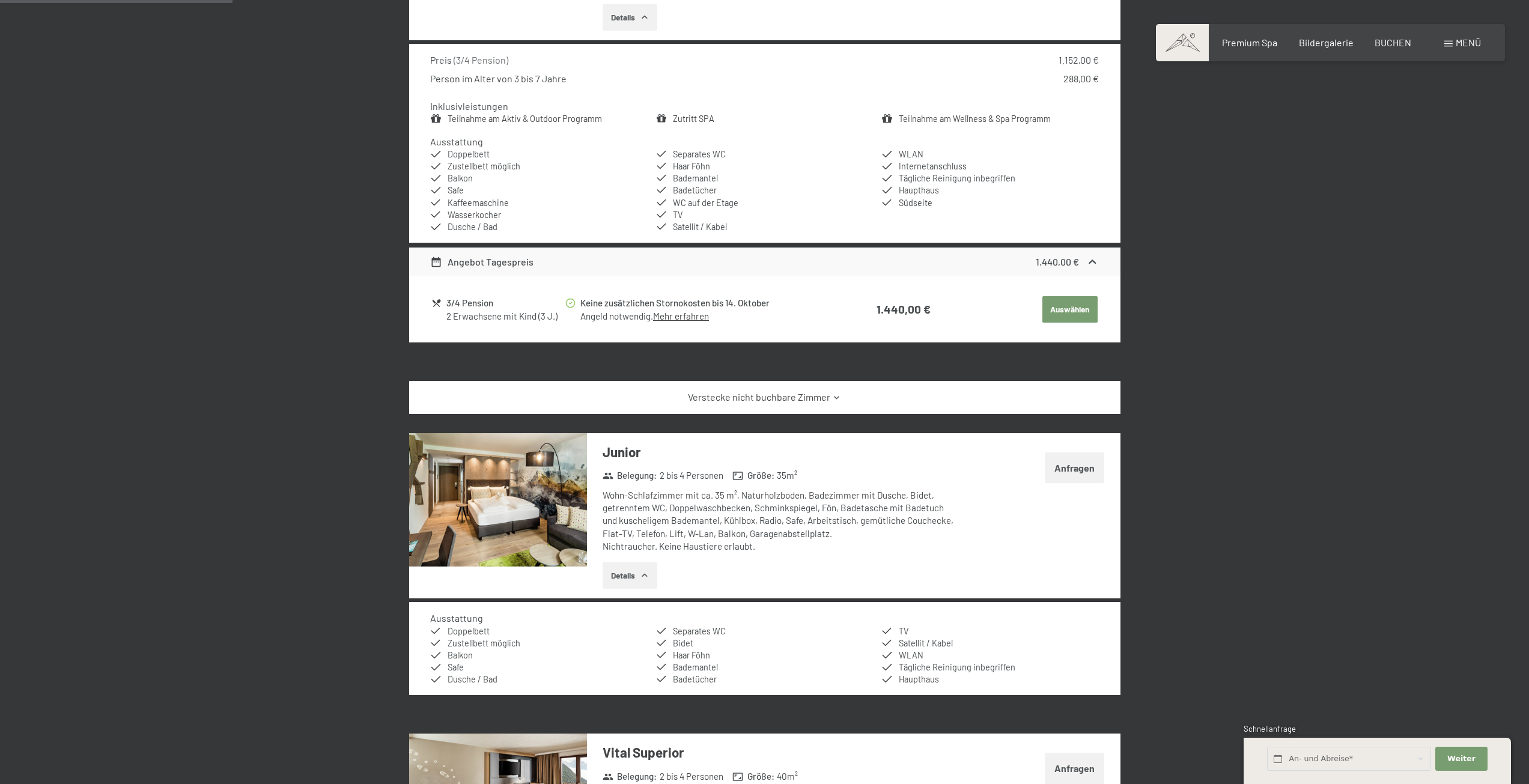
click at [632, 574] on button "Details" at bounding box center [630, 575] width 54 height 26
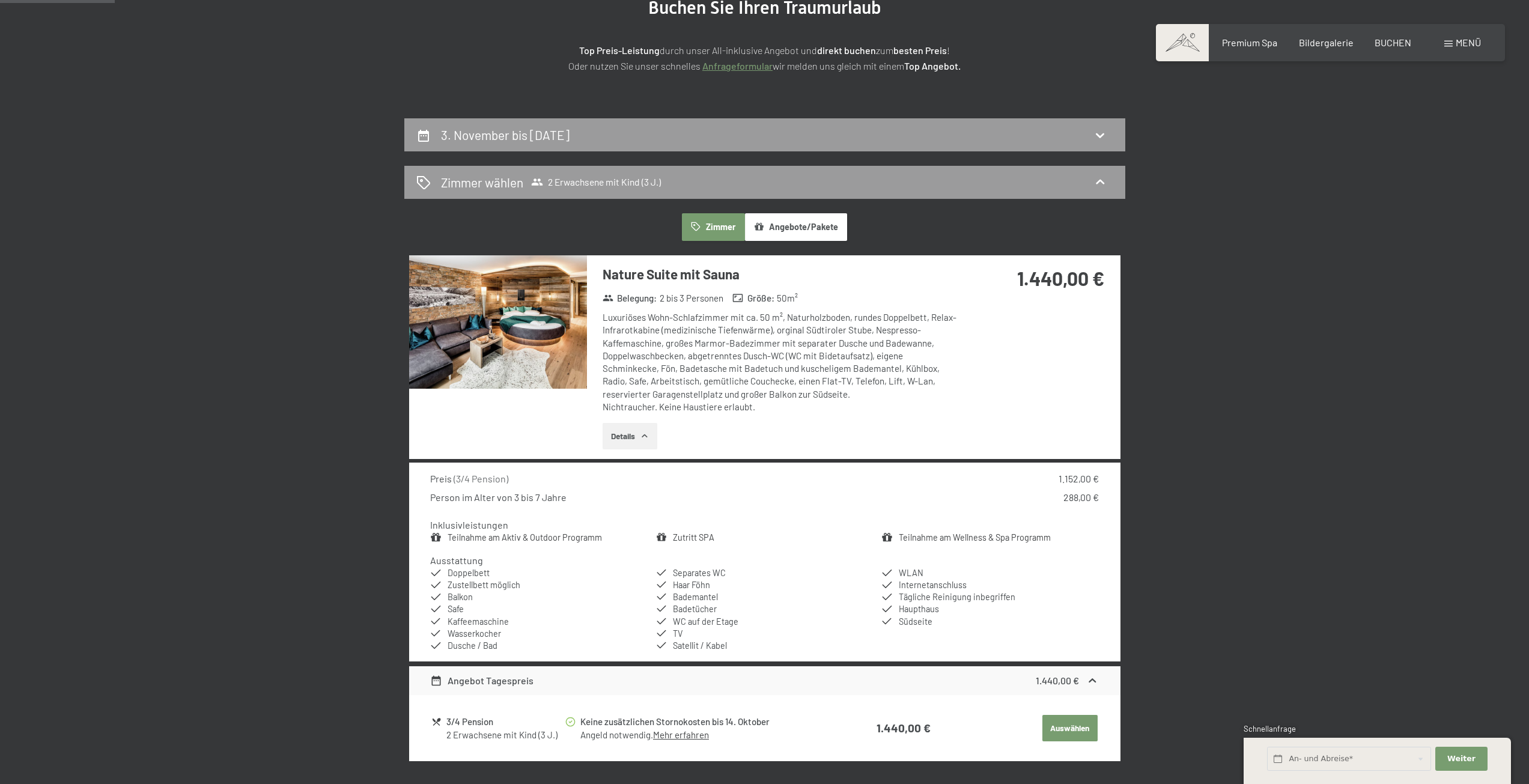
scroll to position [106, 0]
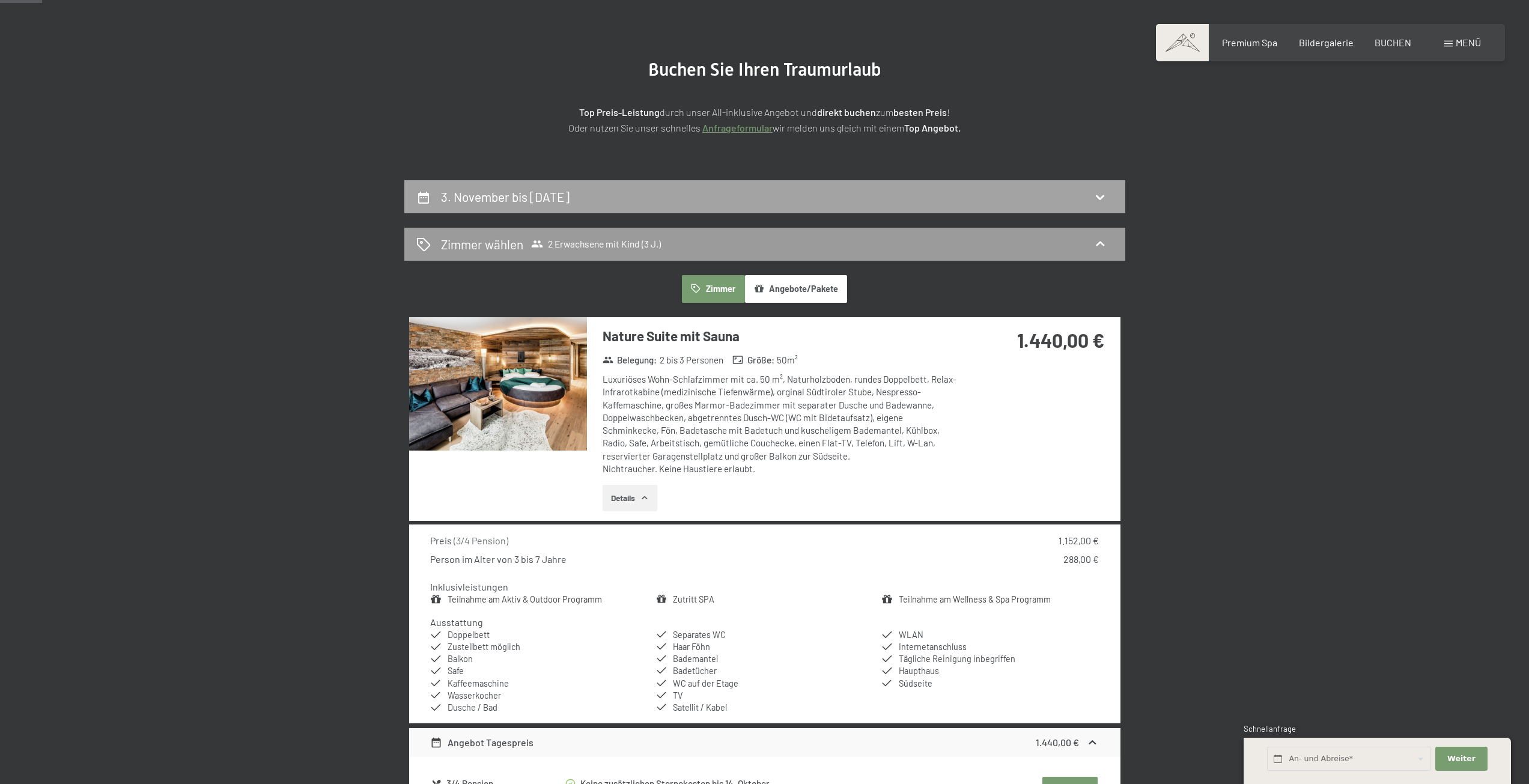
click at [541, 198] on h2 "3. November bis [DATE]" at bounding box center [505, 197] width 129 height 15
select select "3"
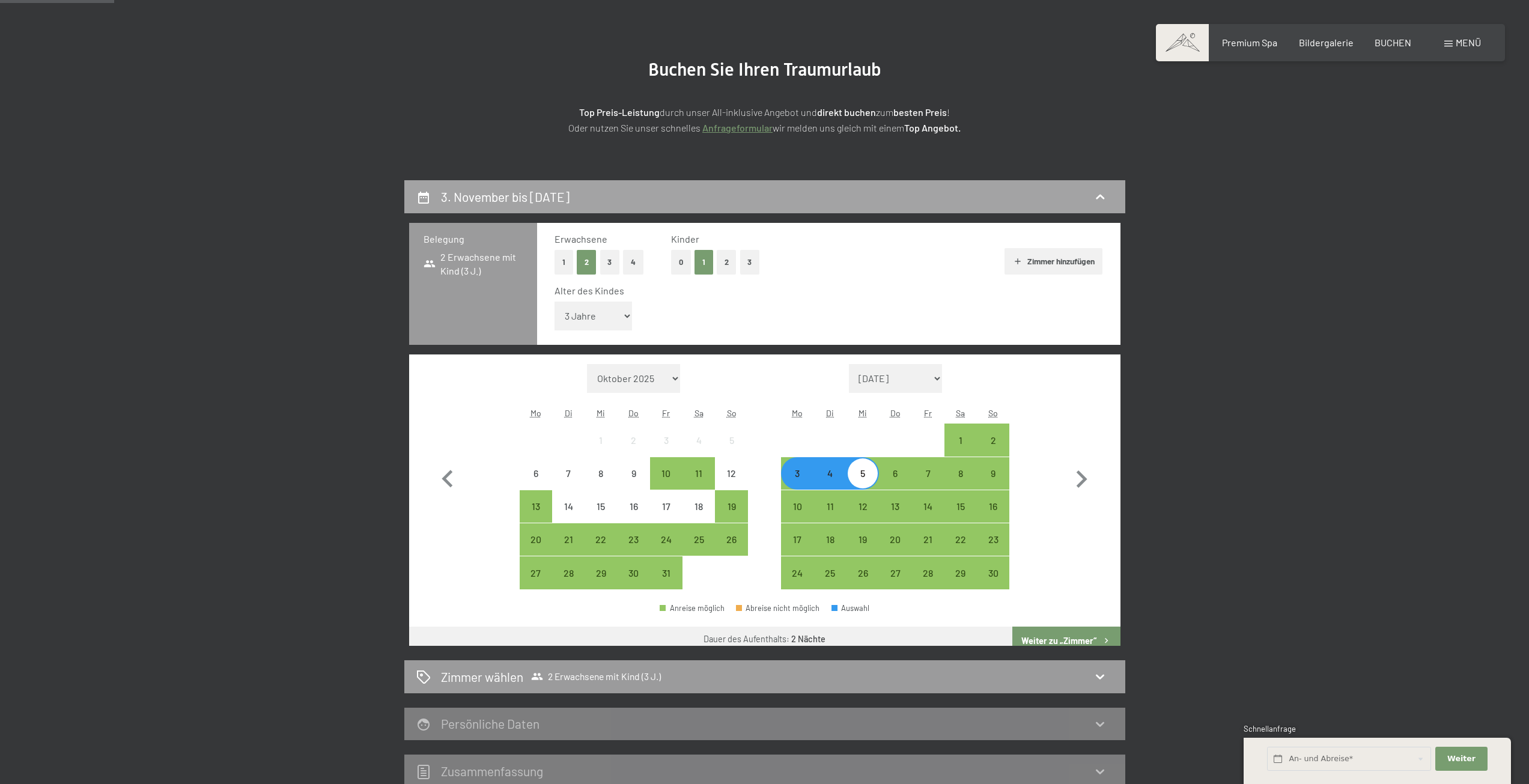
scroll to position [286, 0]
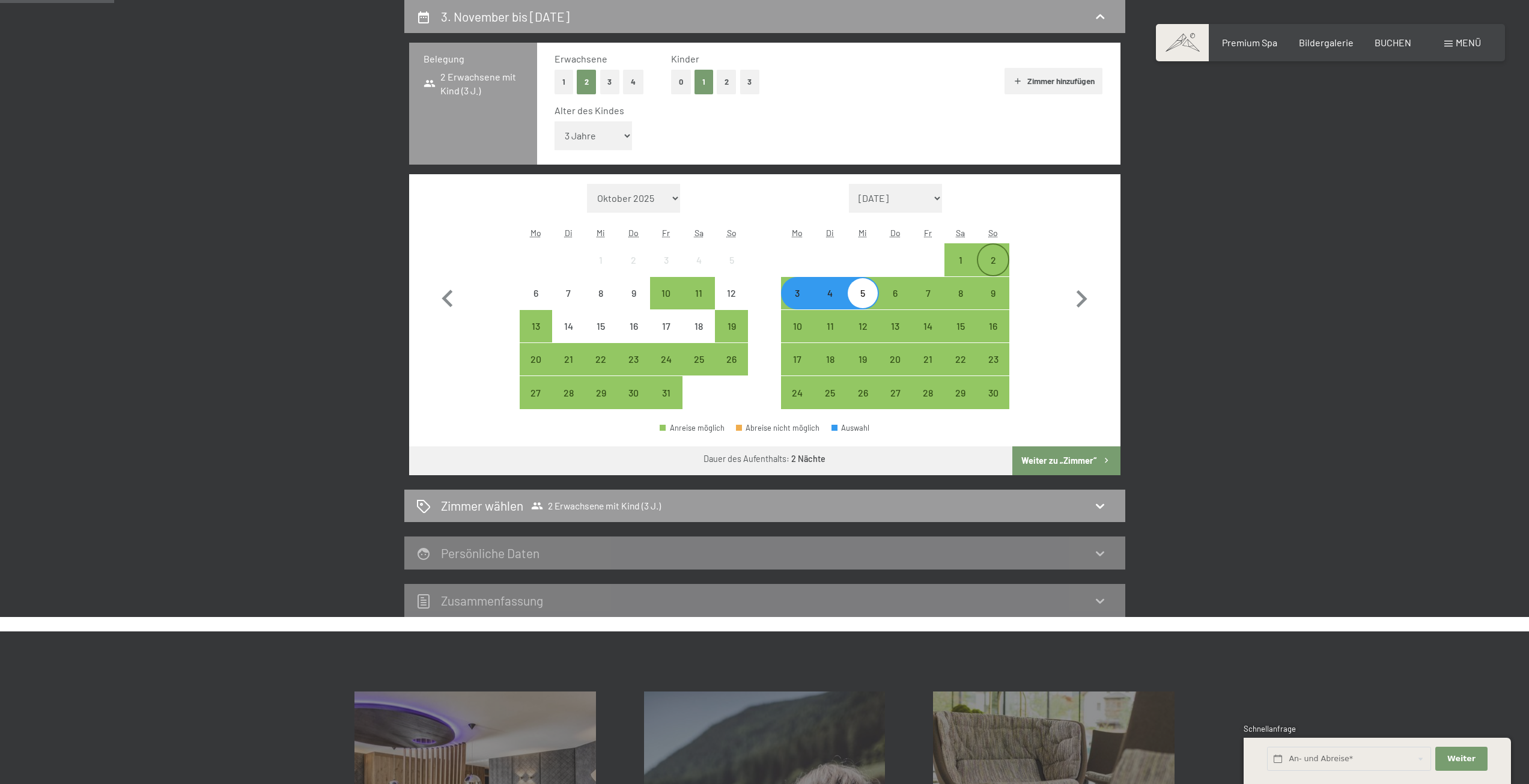
click at [996, 259] on div "2" at bounding box center [993, 270] width 30 height 30
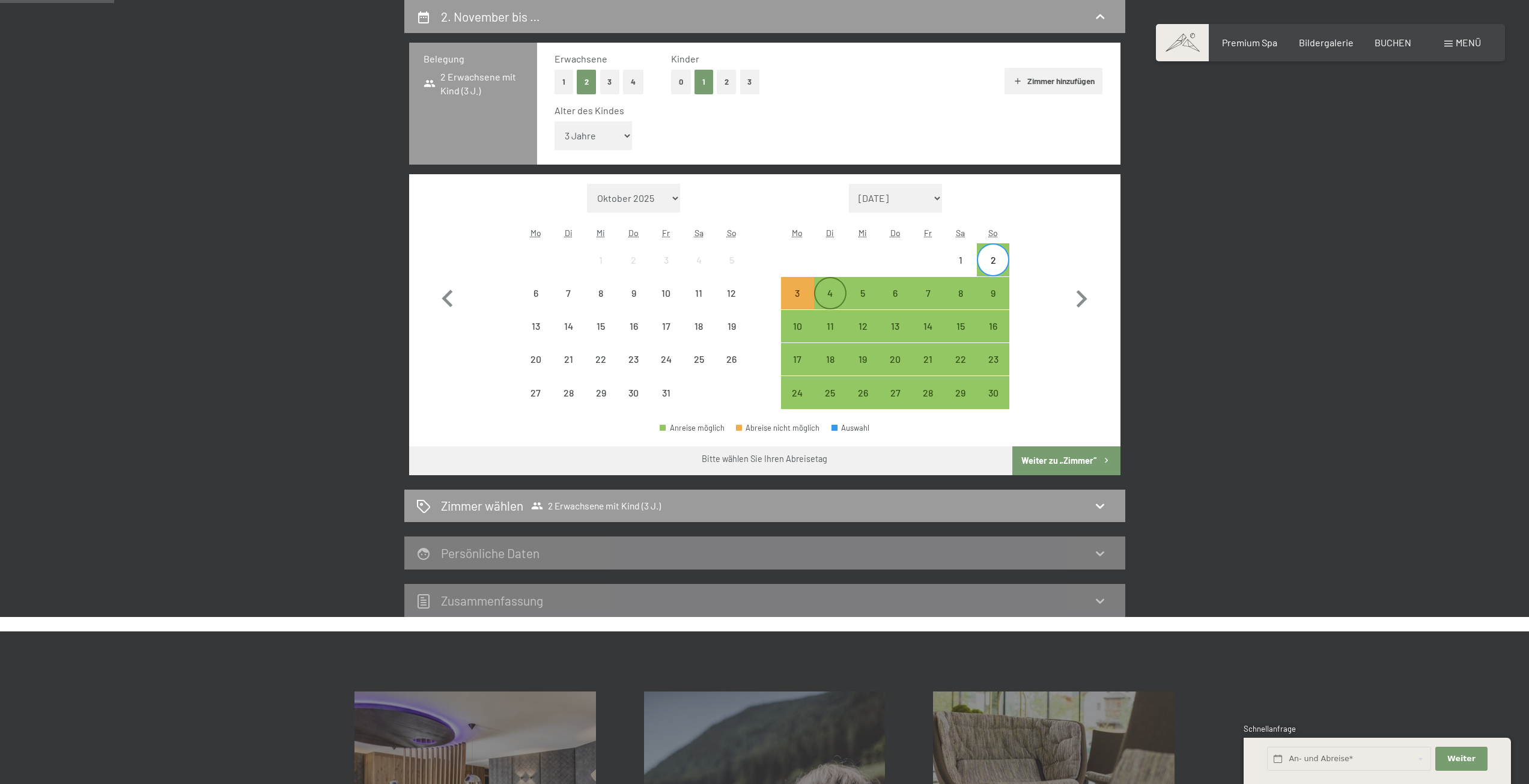
click at [830, 290] on div "4" at bounding box center [830, 303] width 30 height 30
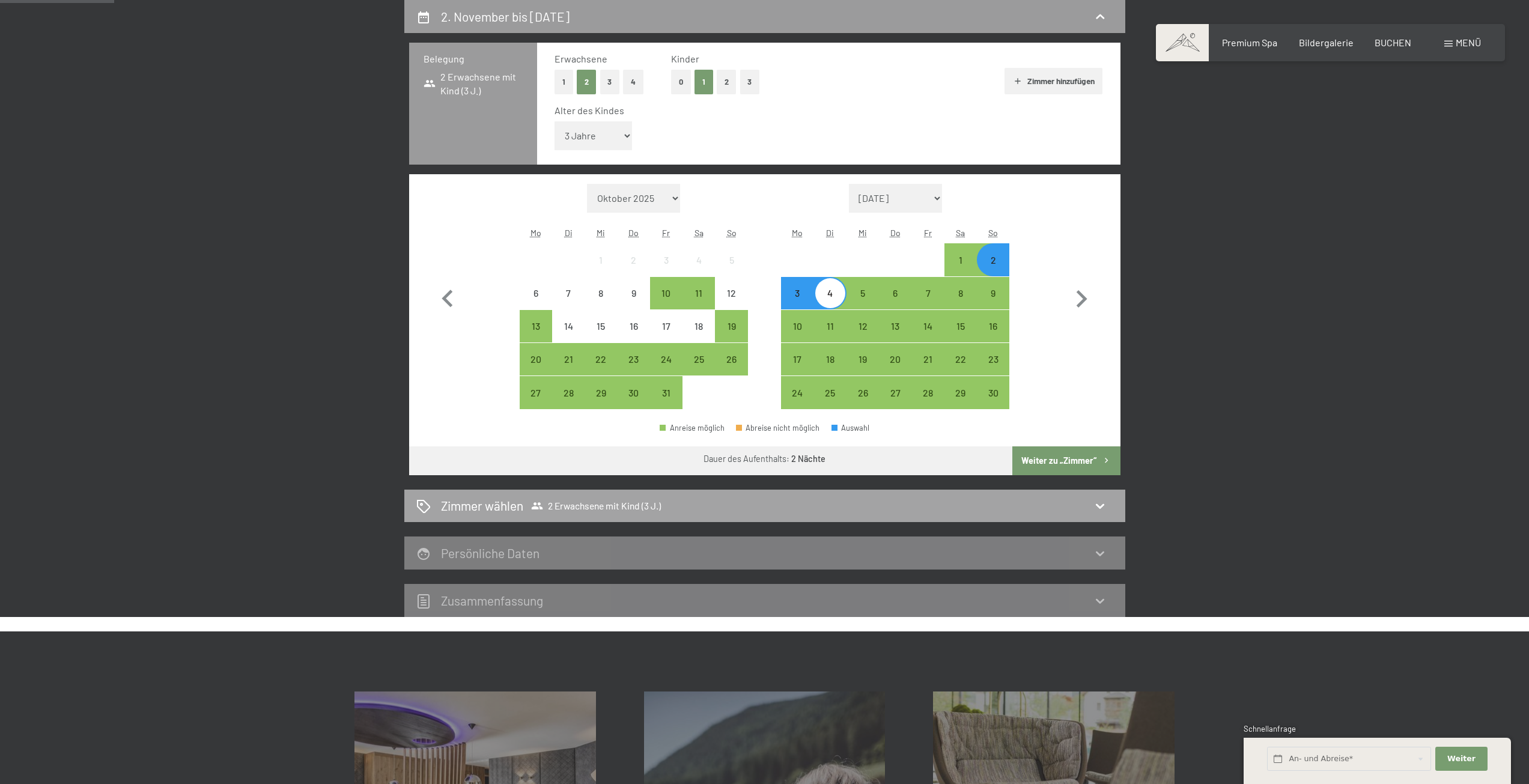
click at [498, 512] on h2 "Zimmer wählen" at bounding box center [482, 505] width 82 height 18
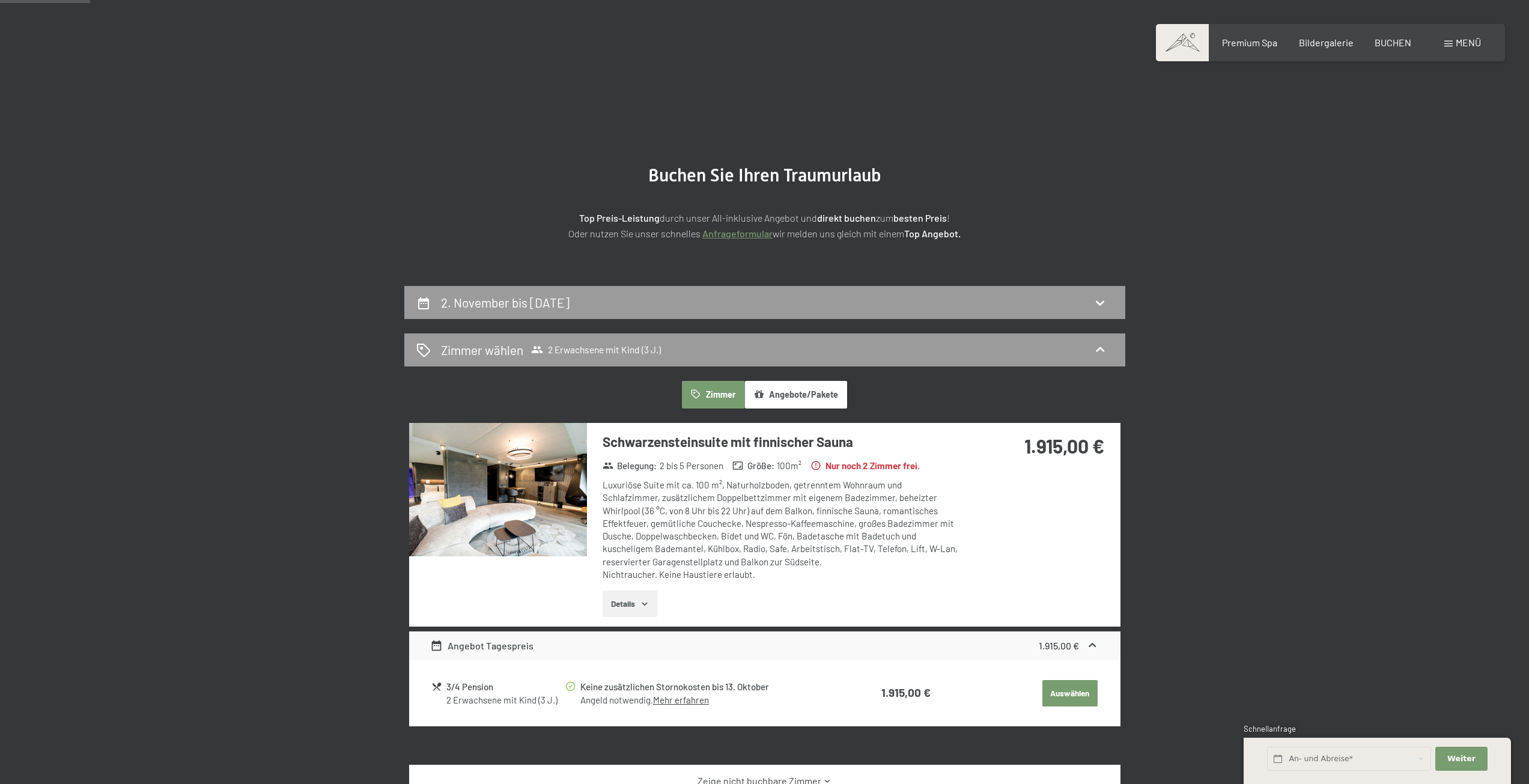
scroll to position [0, 0]
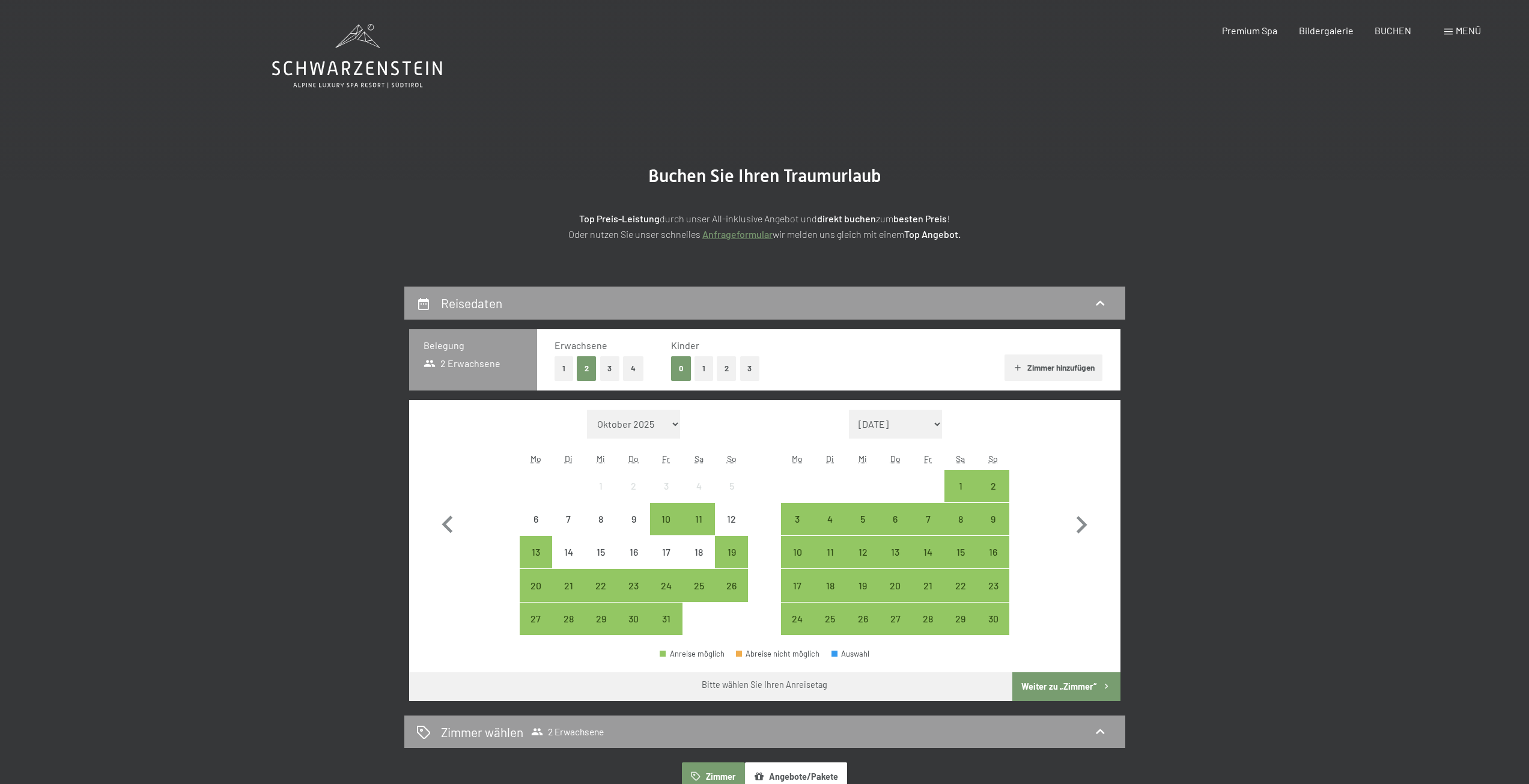
click at [703, 366] on button "1" at bounding box center [704, 368] width 19 height 25
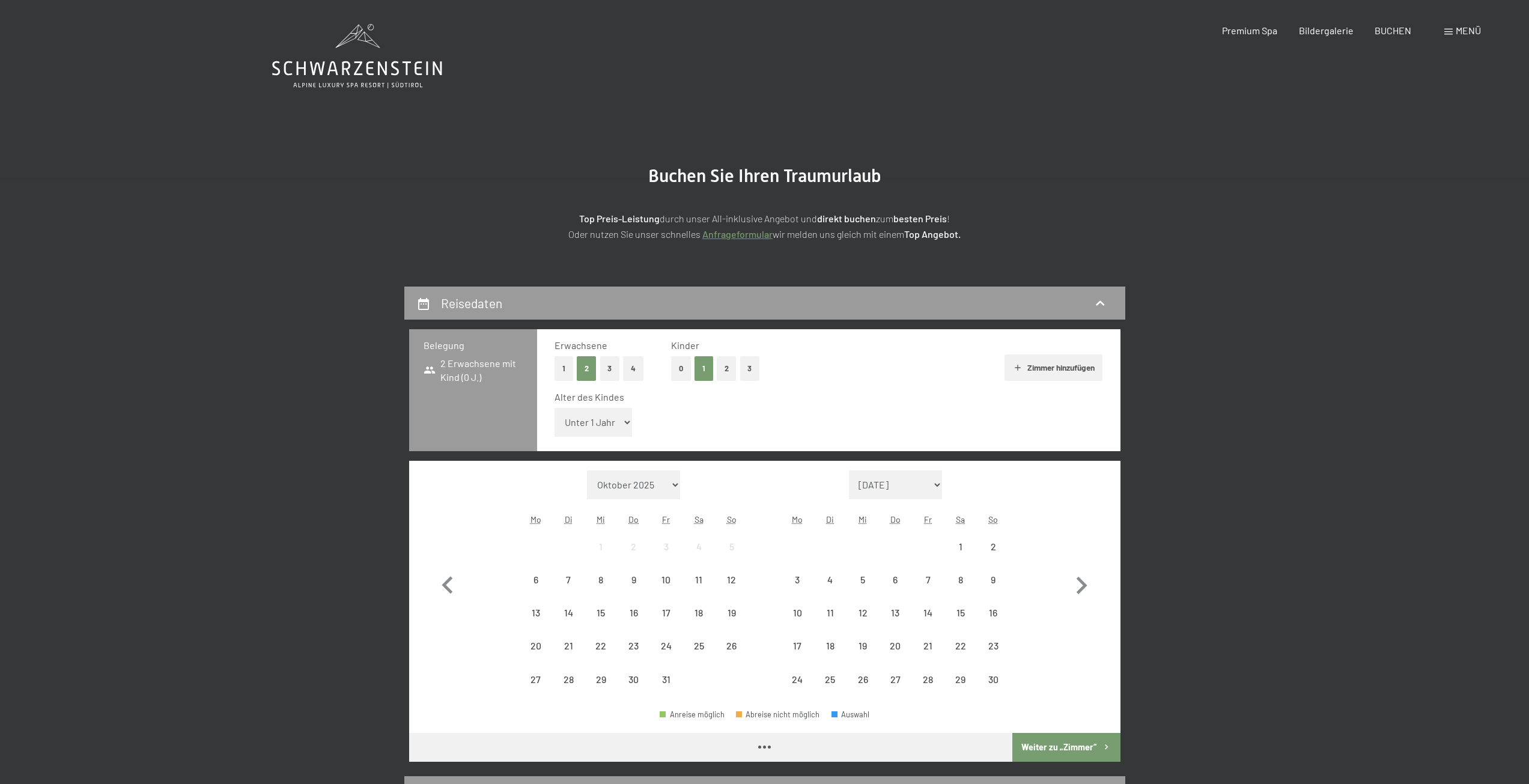
click at [605, 415] on select "Unter 1 Jahr 1 Jahr 2 Jahre 3 Jahre 4 Jahre 5 Jahre 6 Jahre 7 Jahre 8 Jahre 9 J…" at bounding box center [594, 422] width 78 height 29
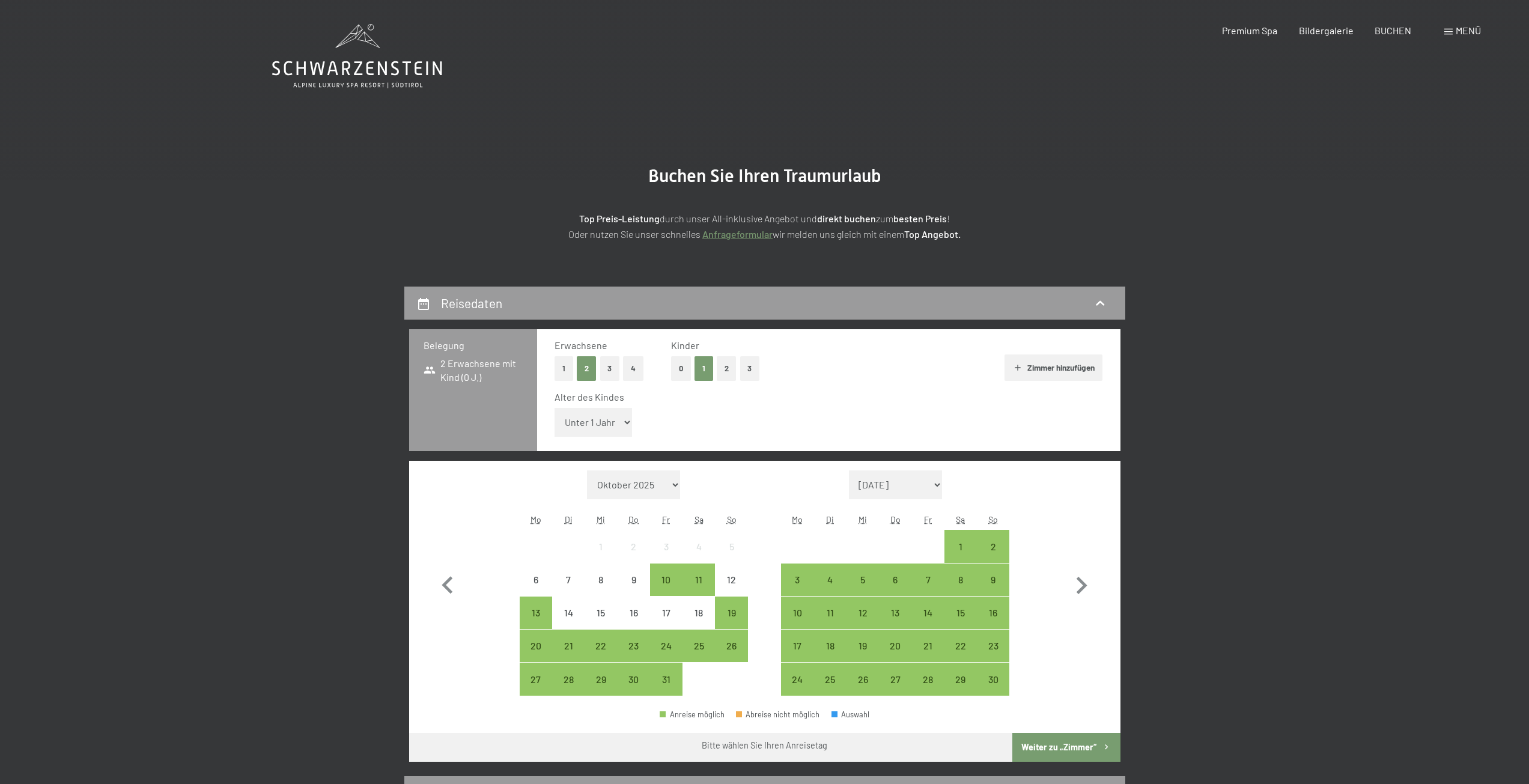
select select "3"
click at [555, 408] on select "Unter 1 Jahr 1 Jahr 2 Jahre 3 Jahre 4 Jahre 5 Jahre 6 Jahre 7 Jahre 8 Jahre 9 J…" at bounding box center [594, 422] width 78 height 29
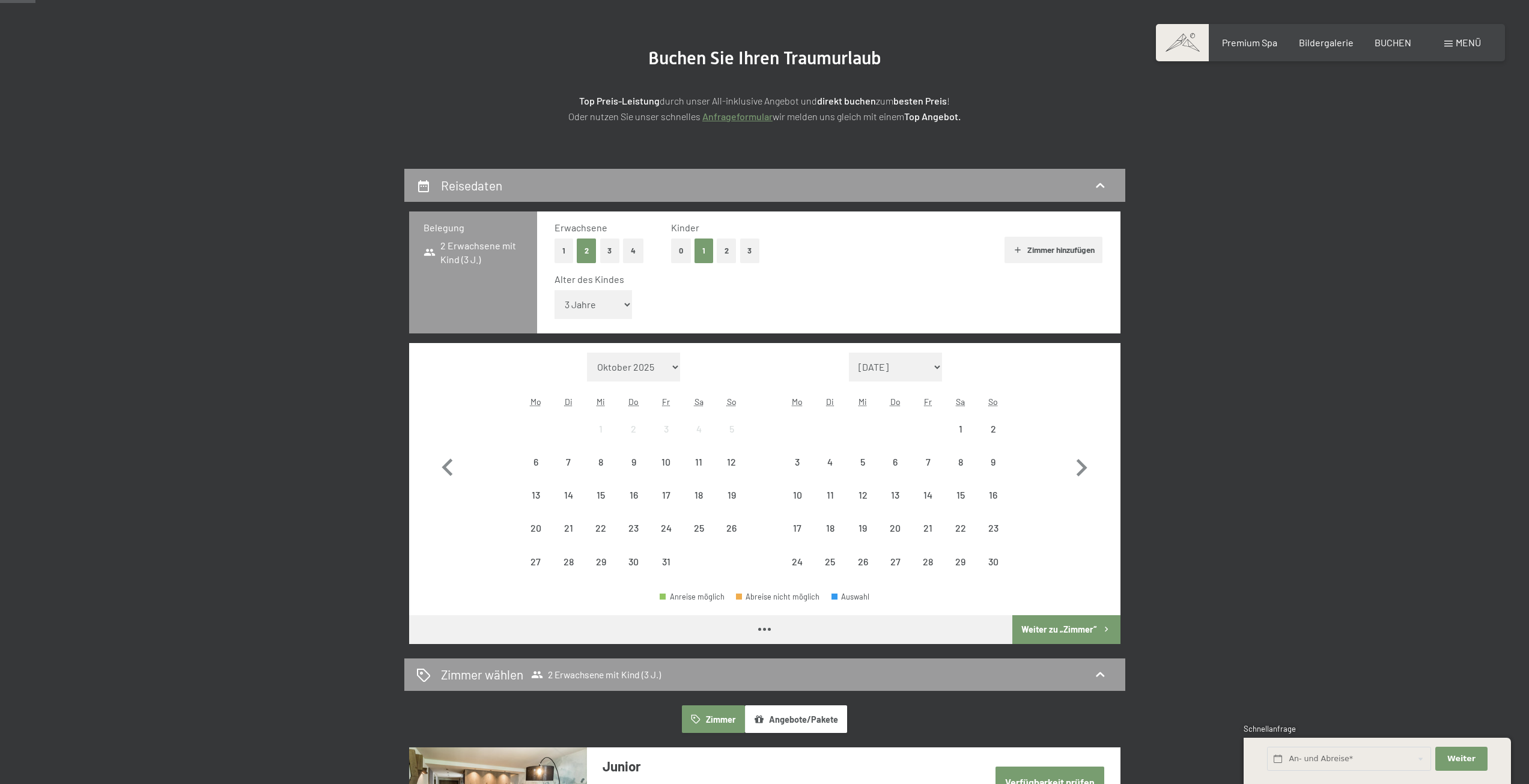
scroll to position [120, 0]
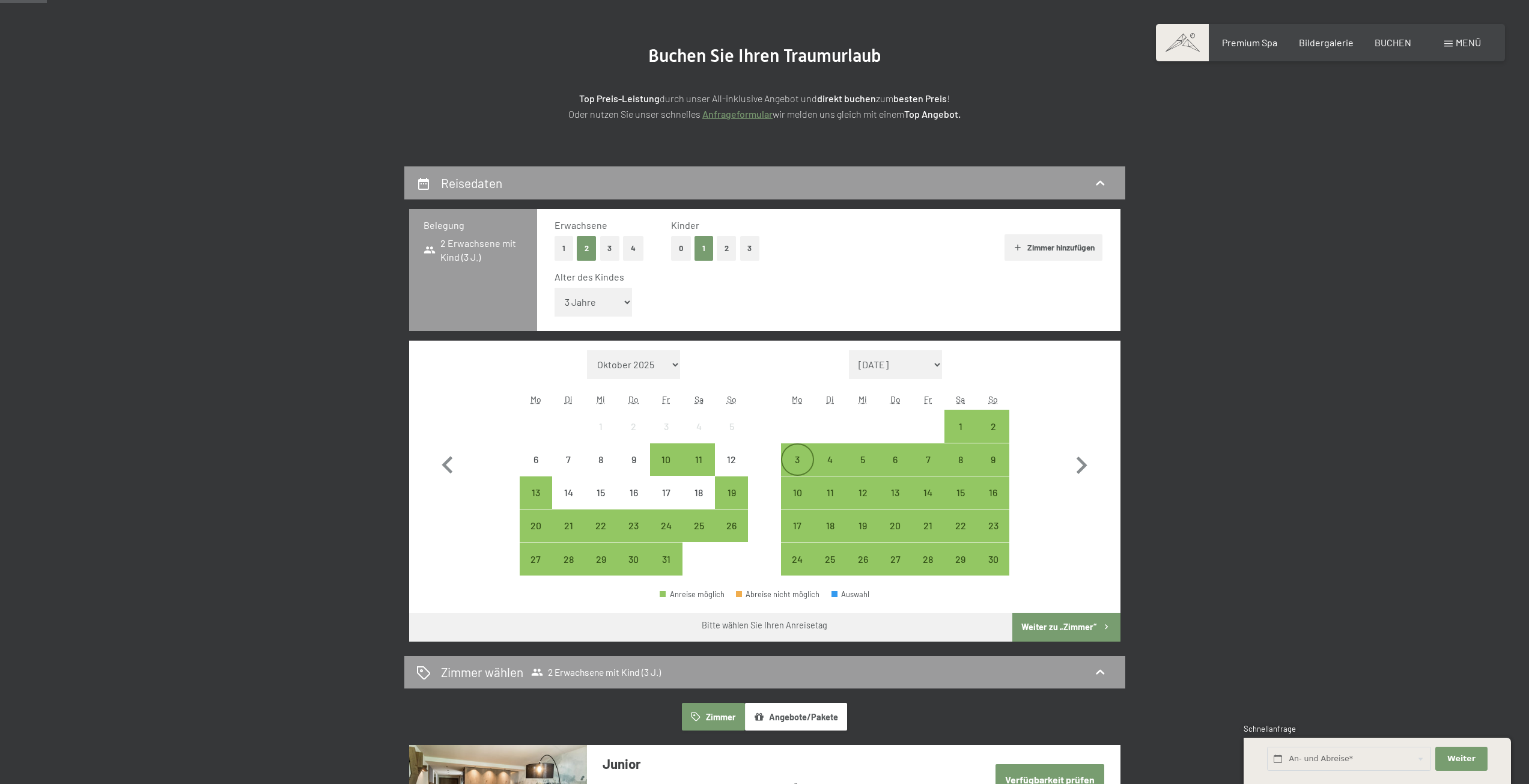
click at [793, 449] on div "3" at bounding box center [797, 459] width 30 height 30
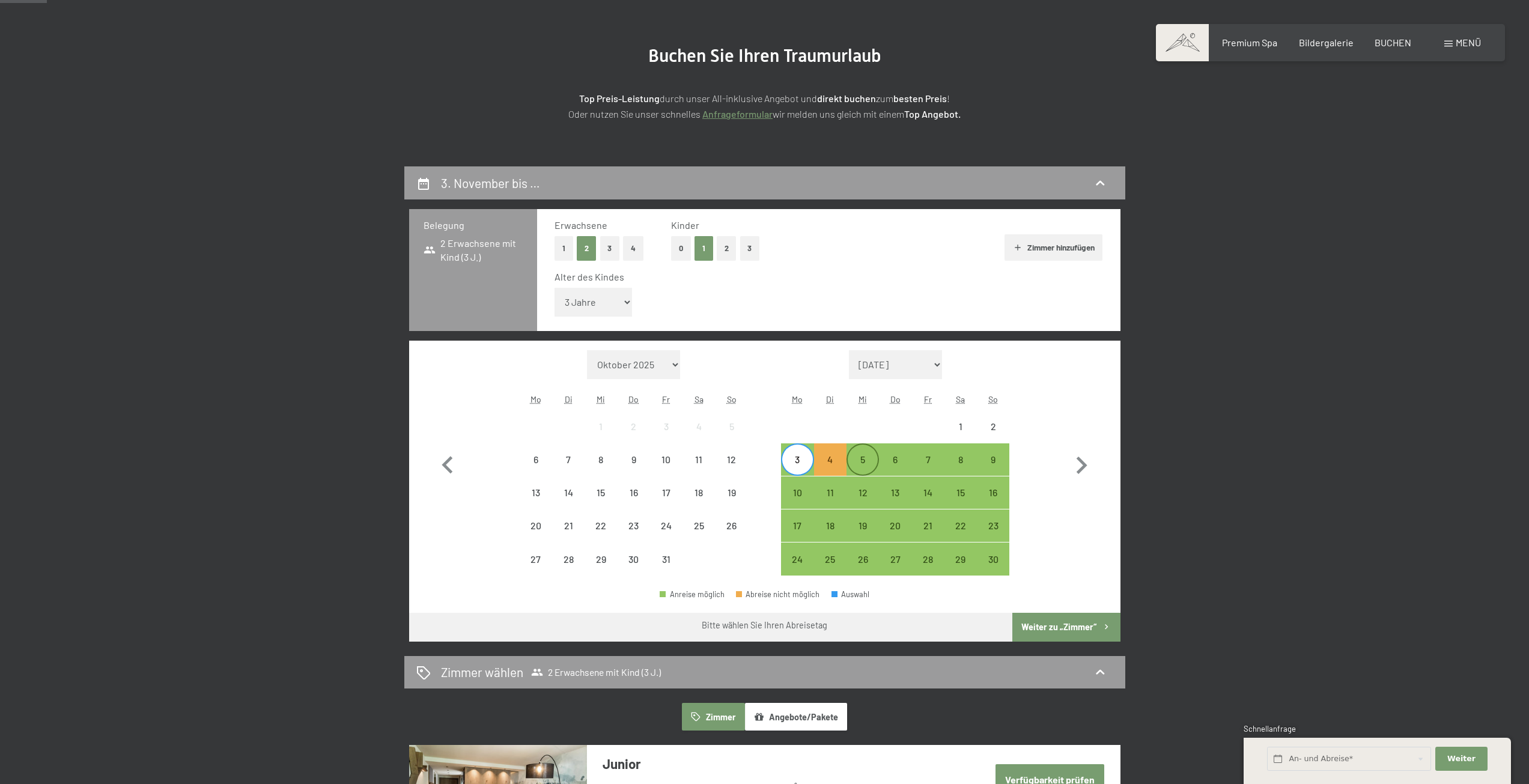
click at [857, 450] on div "5" at bounding box center [862, 459] width 30 height 30
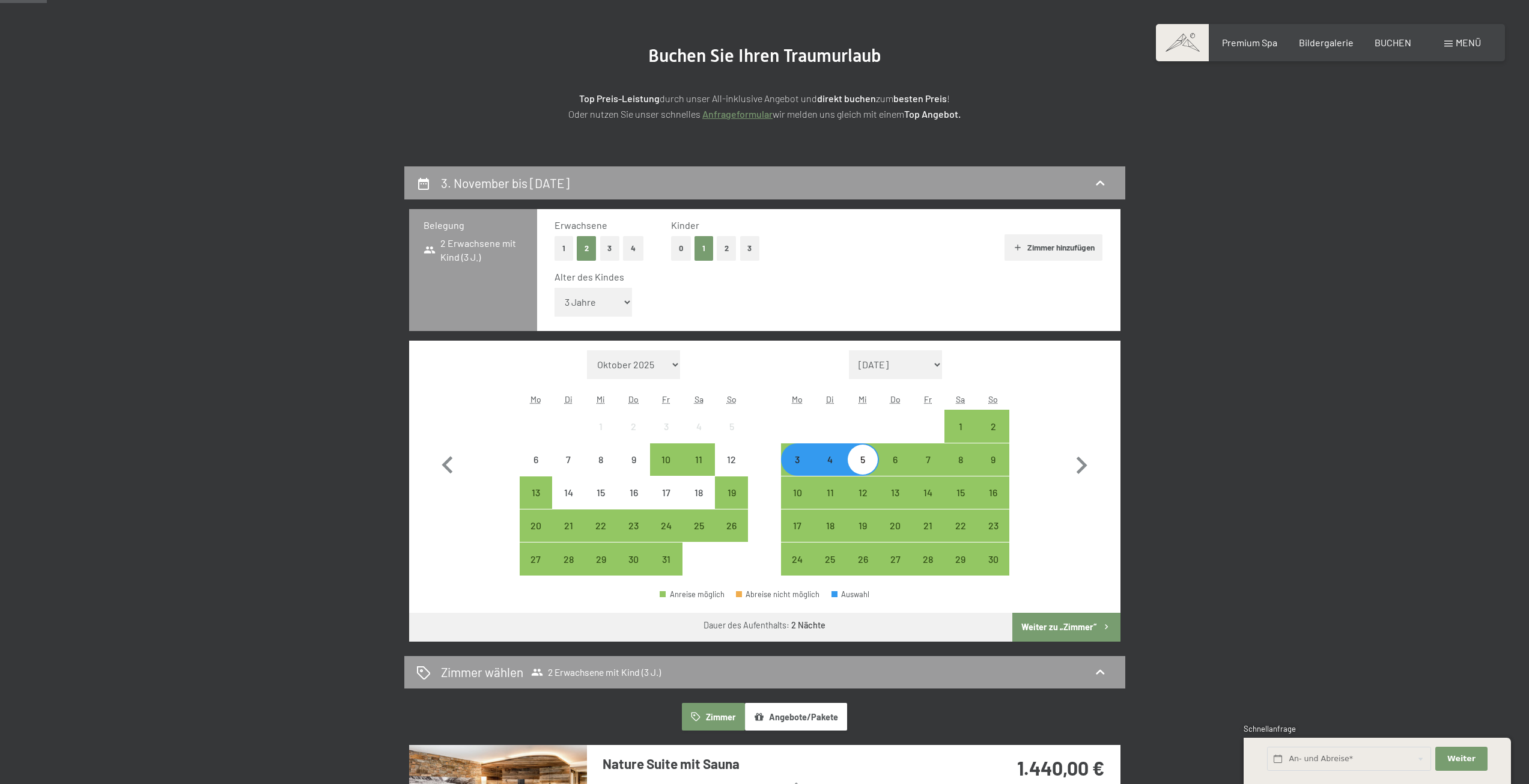
click at [1046, 621] on button "Weiter zu „Zimmer“" at bounding box center [1066, 627] width 108 height 29
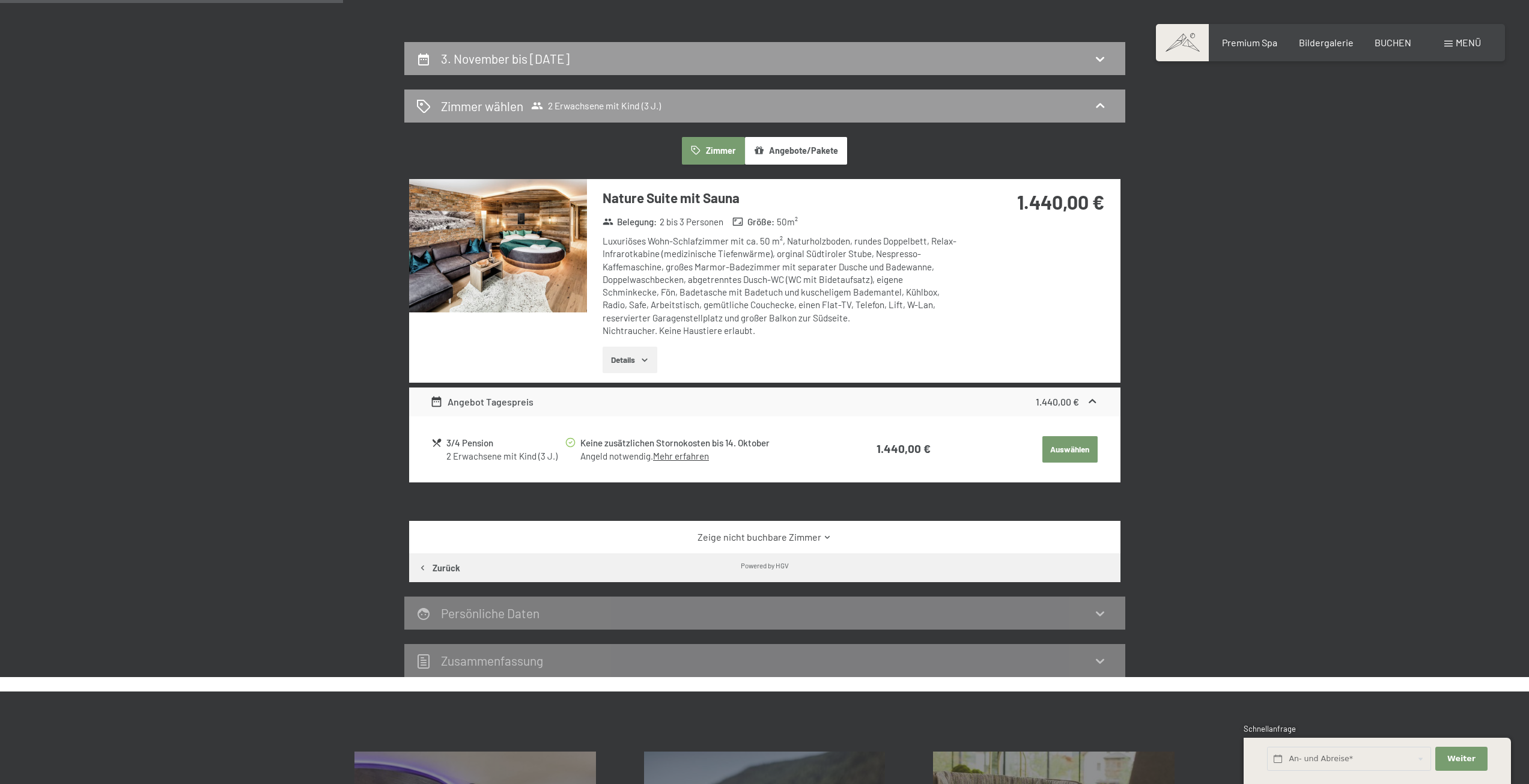
scroll to position [226, 0]
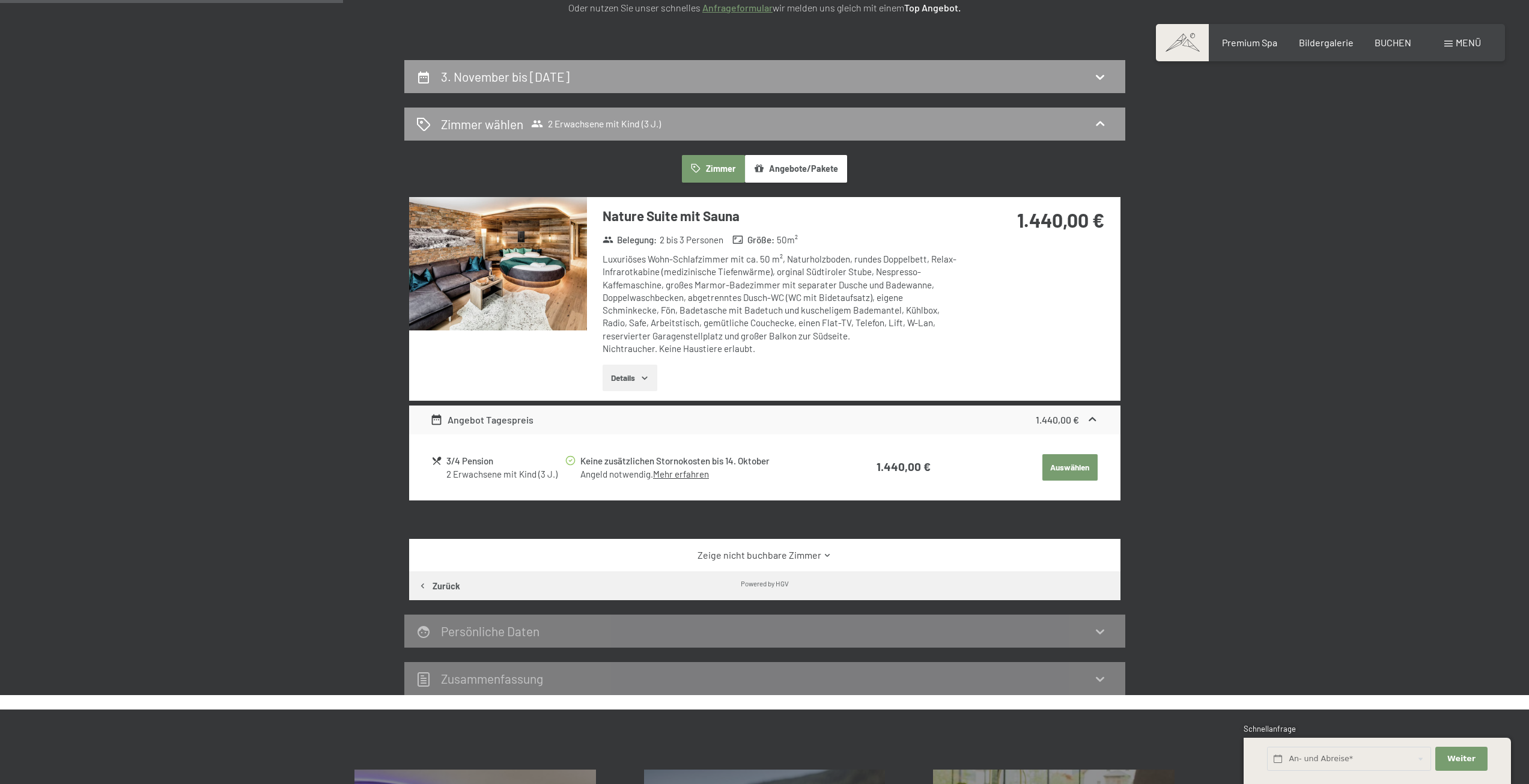
click at [700, 554] on link "Zeige nicht buchbare Zimmer" at bounding box center [764, 555] width 669 height 14
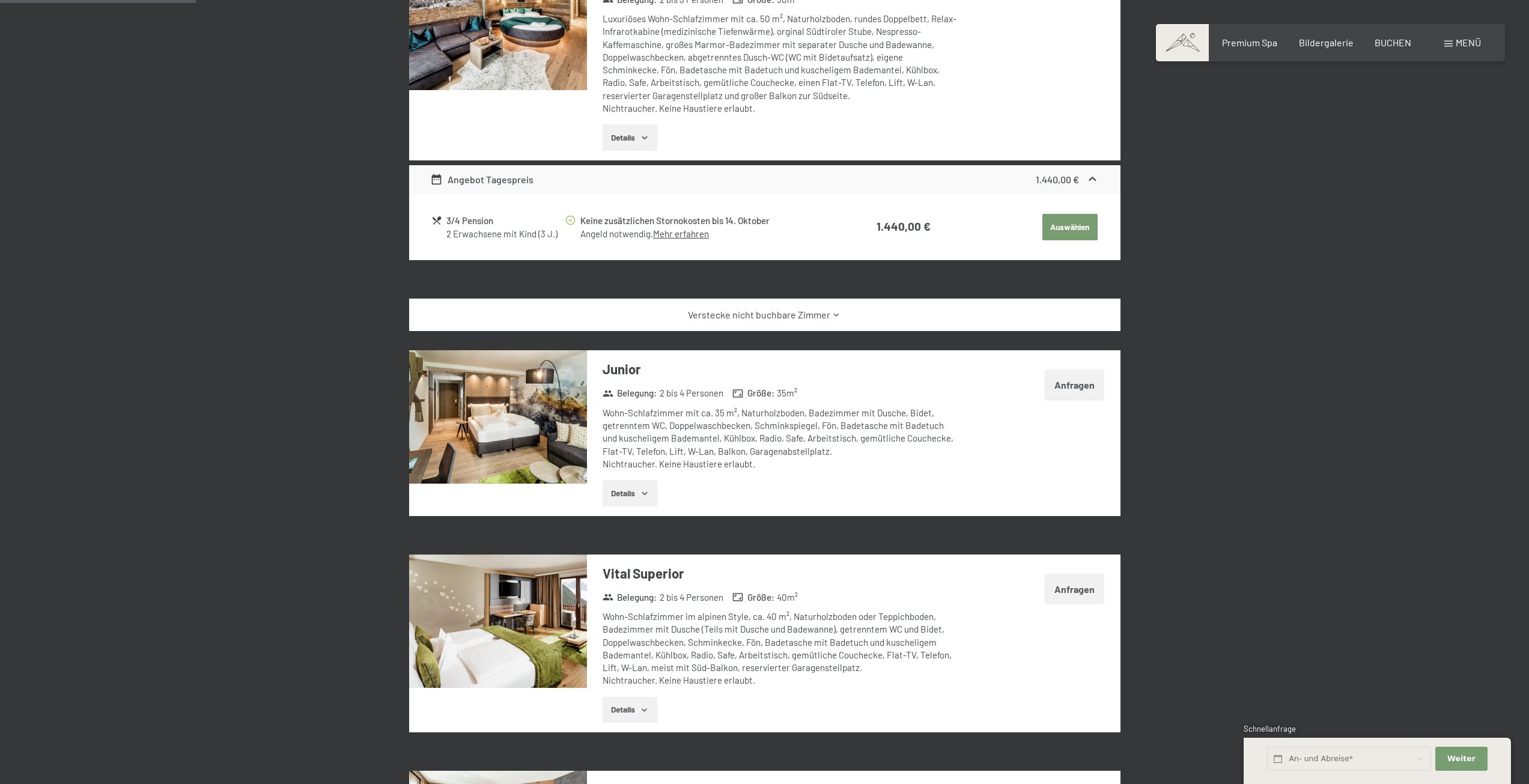
scroll to position [526, 0]
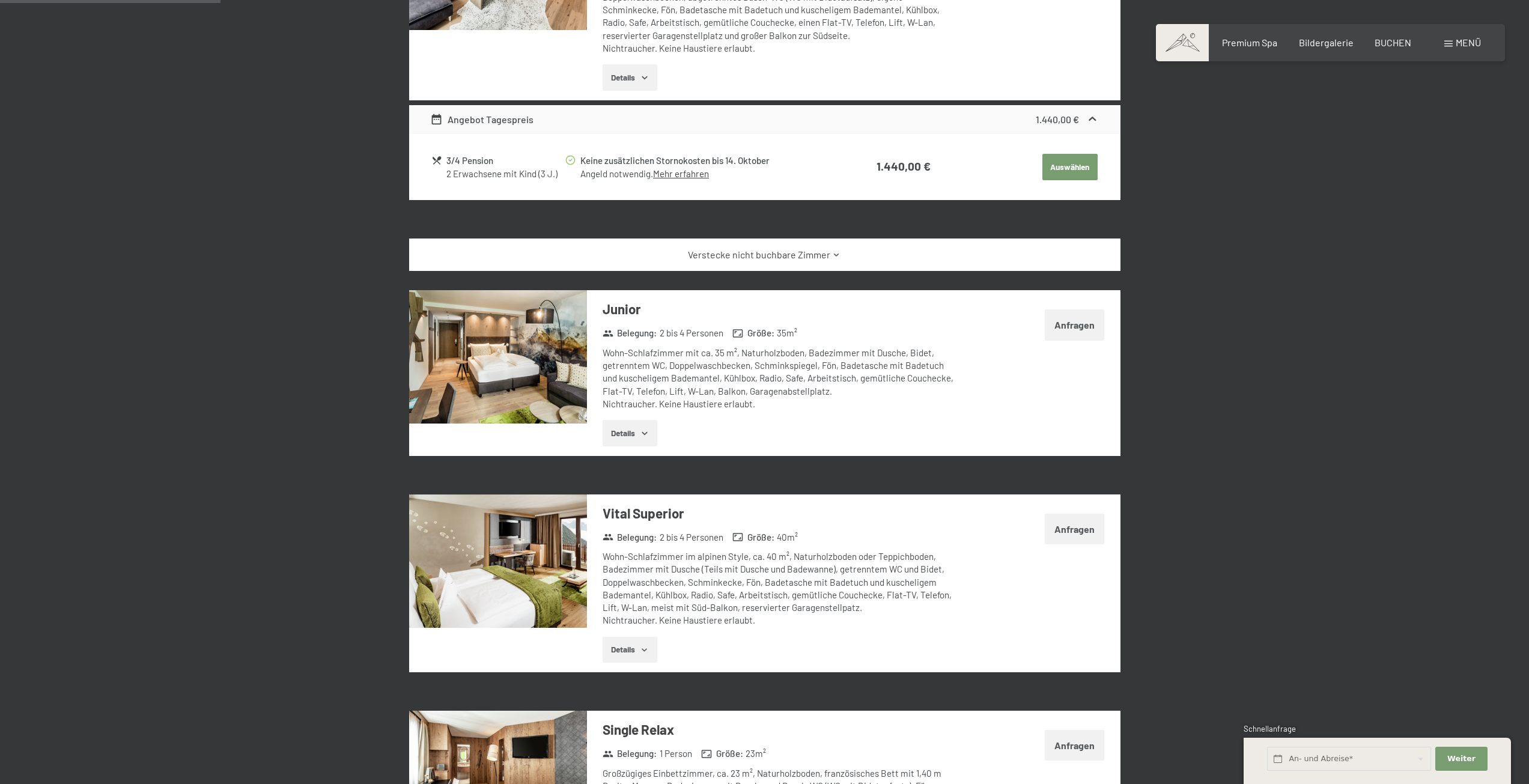
click at [1071, 325] on button "Anfragen" at bounding box center [1074, 325] width 59 height 31
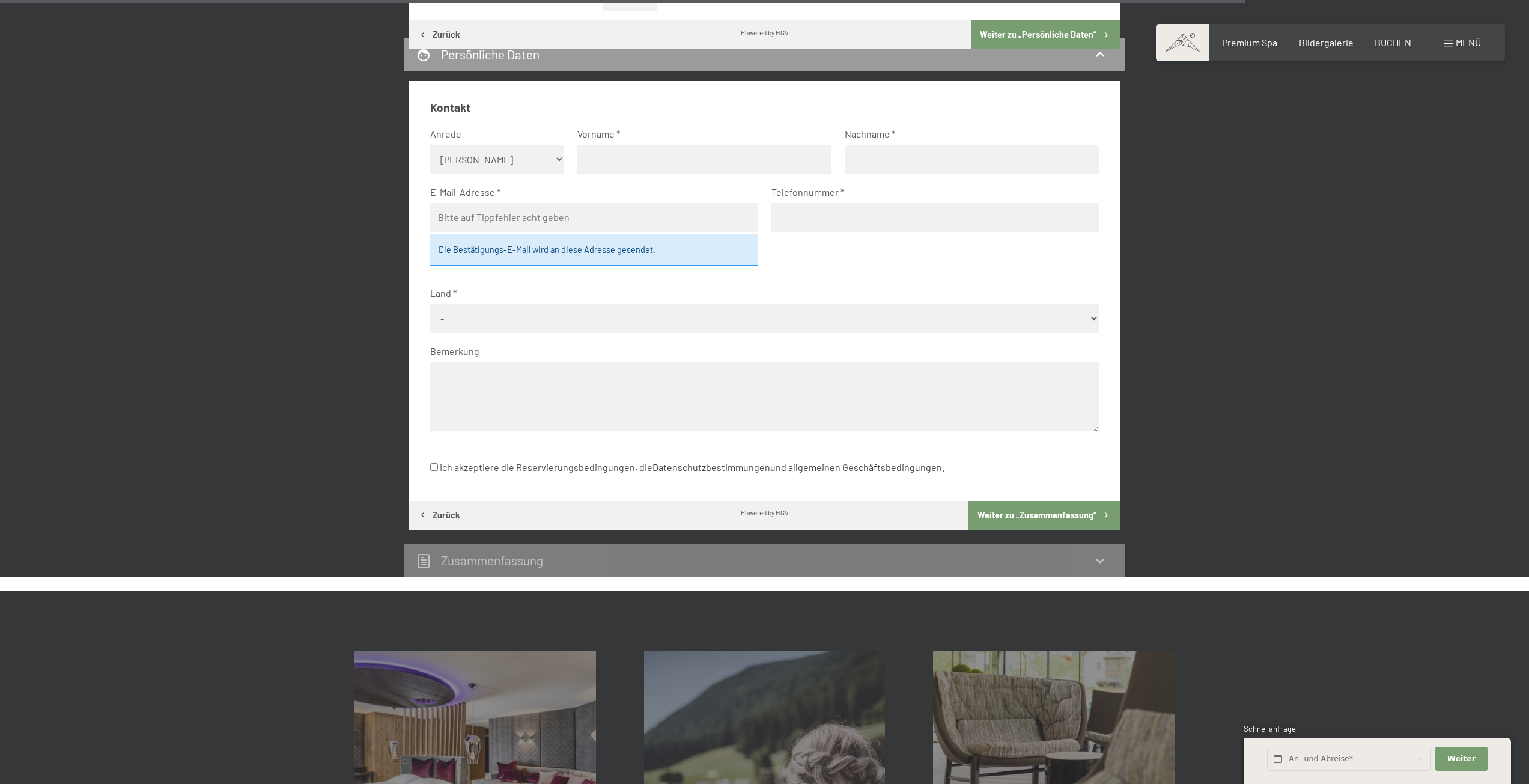
scroll to position [3350, 0]
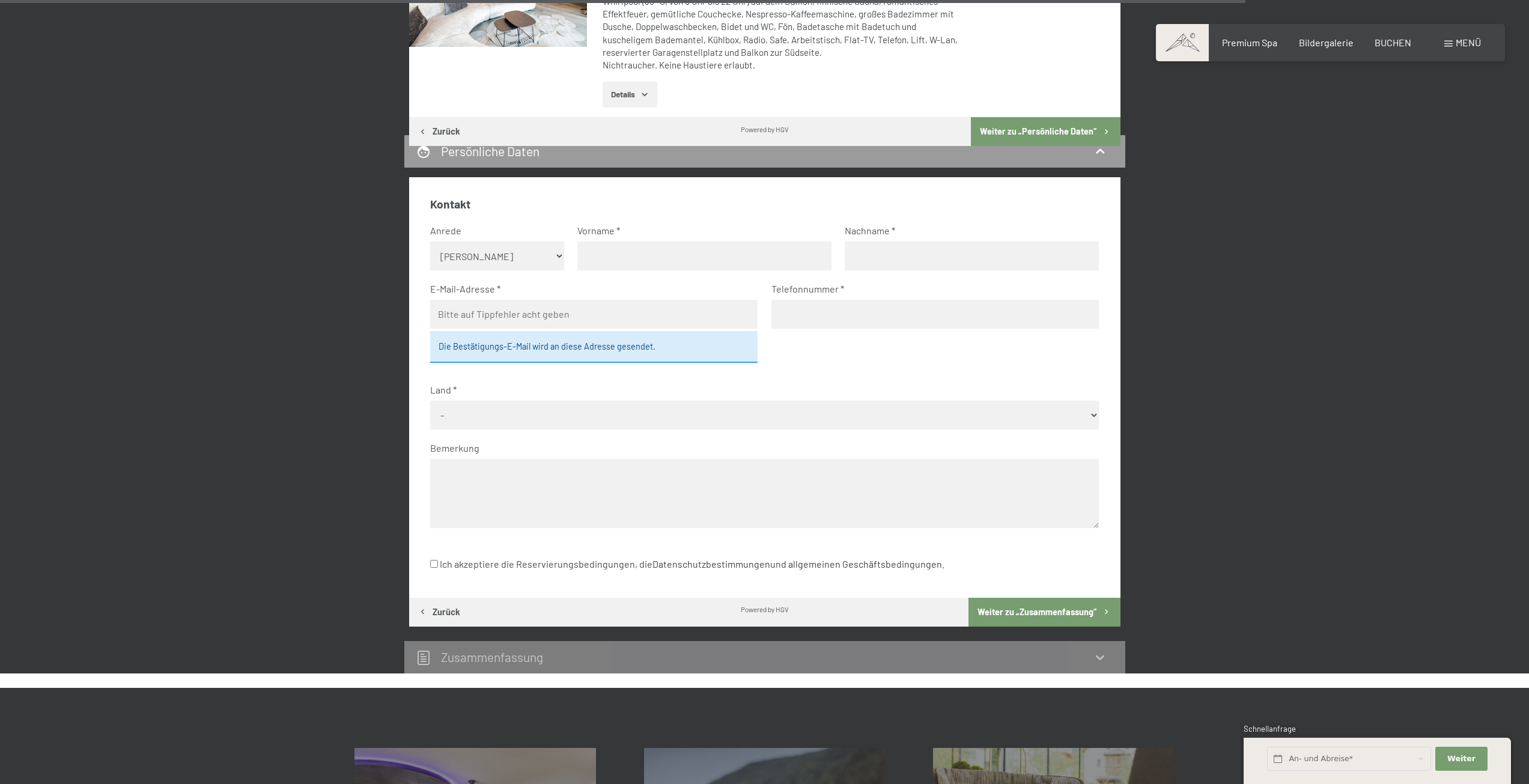
click at [537, 250] on select "Keine Angabe Frau [PERSON_NAME]" at bounding box center [497, 256] width 134 height 29
select select "m"
click at [430, 242] on select "Keine Angabe Frau [PERSON_NAME]" at bounding box center [497, 256] width 134 height 29
click at [627, 260] on input "text" at bounding box center [705, 256] width 254 height 29
type input "[PERSON_NAME]"
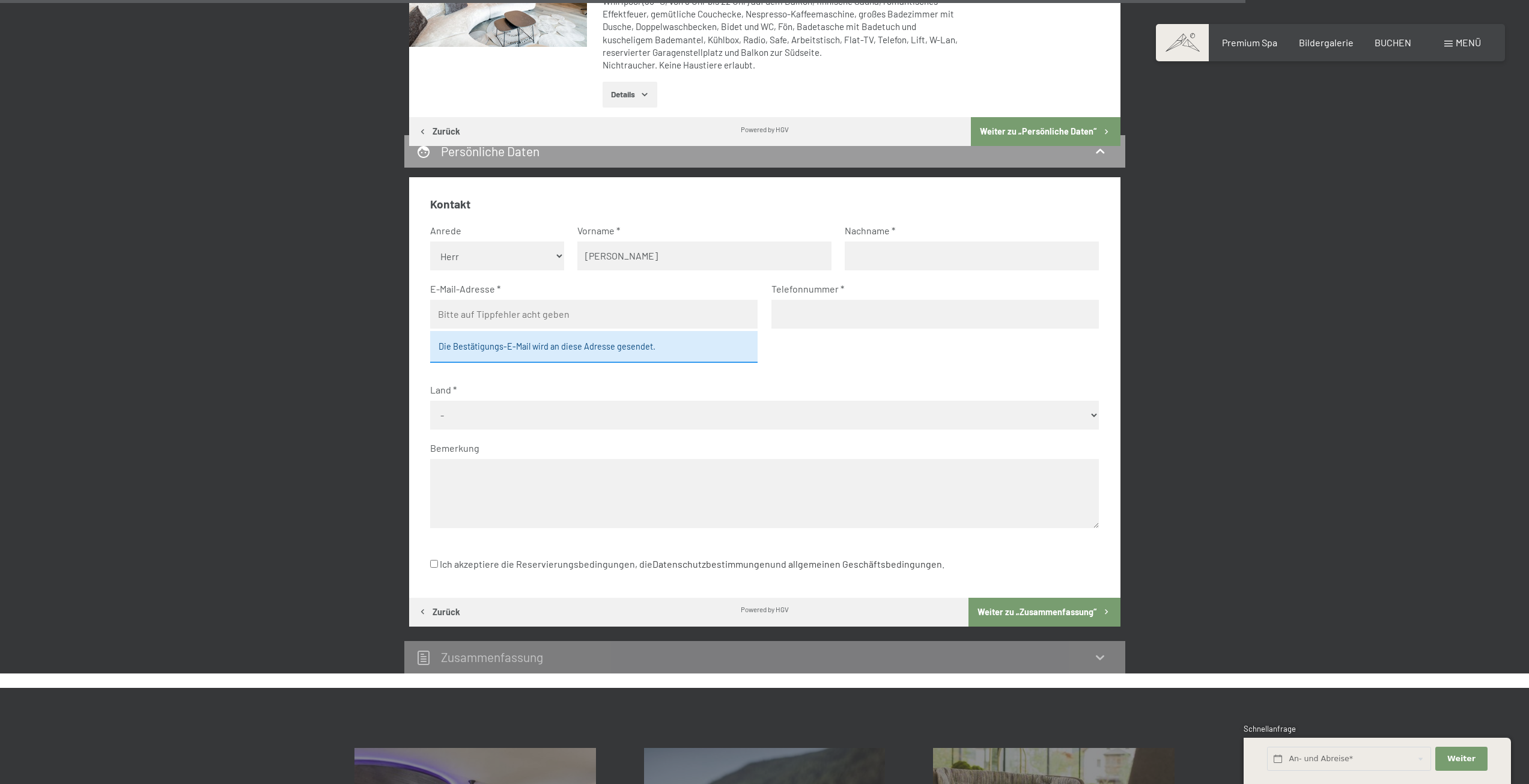
type input "[PERSON_NAME]"
type input "[PERSON_NAME][EMAIL_ADDRESS][PERSON_NAME][DOMAIN_NAME]"
type input "3371046080"
select select "ITA"
click at [516, 564] on label "Ich akzeptiere die Reservierungsbedingungen, die Datenschutzbestimmungen und al…" at bounding box center [687, 564] width 515 height 23
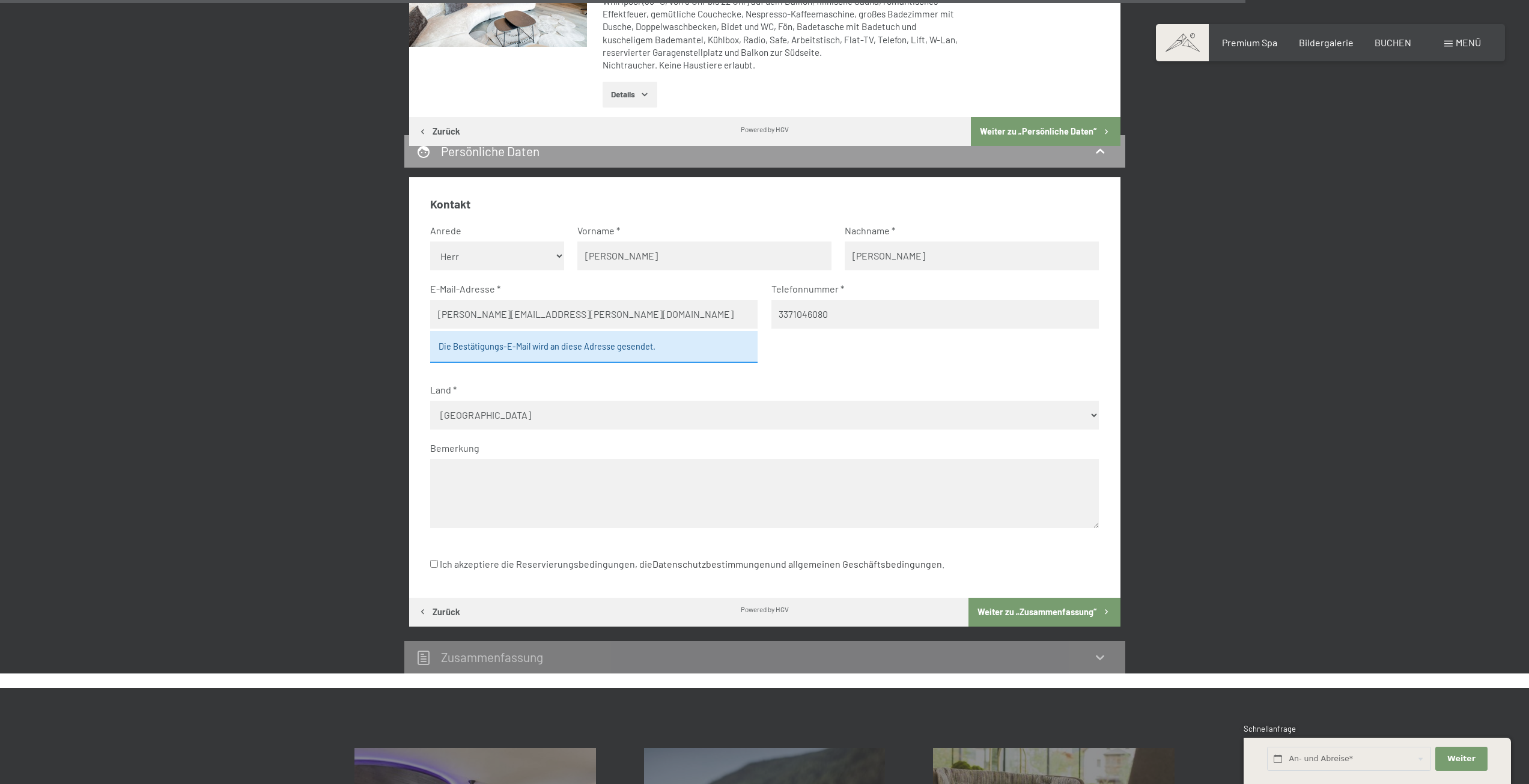
click at [438, 564] on input "Ich akzeptiere die Reservierungsbedingungen, die Datenschutzbestimmungen und al…" at bounding box center [433, 563] width 8 height 8
checkbox input "true"
click at [1009, 615] on button "Weiter zu „Zusammen­fassung“" at bounding box center [1044, 612] width 152 height 29
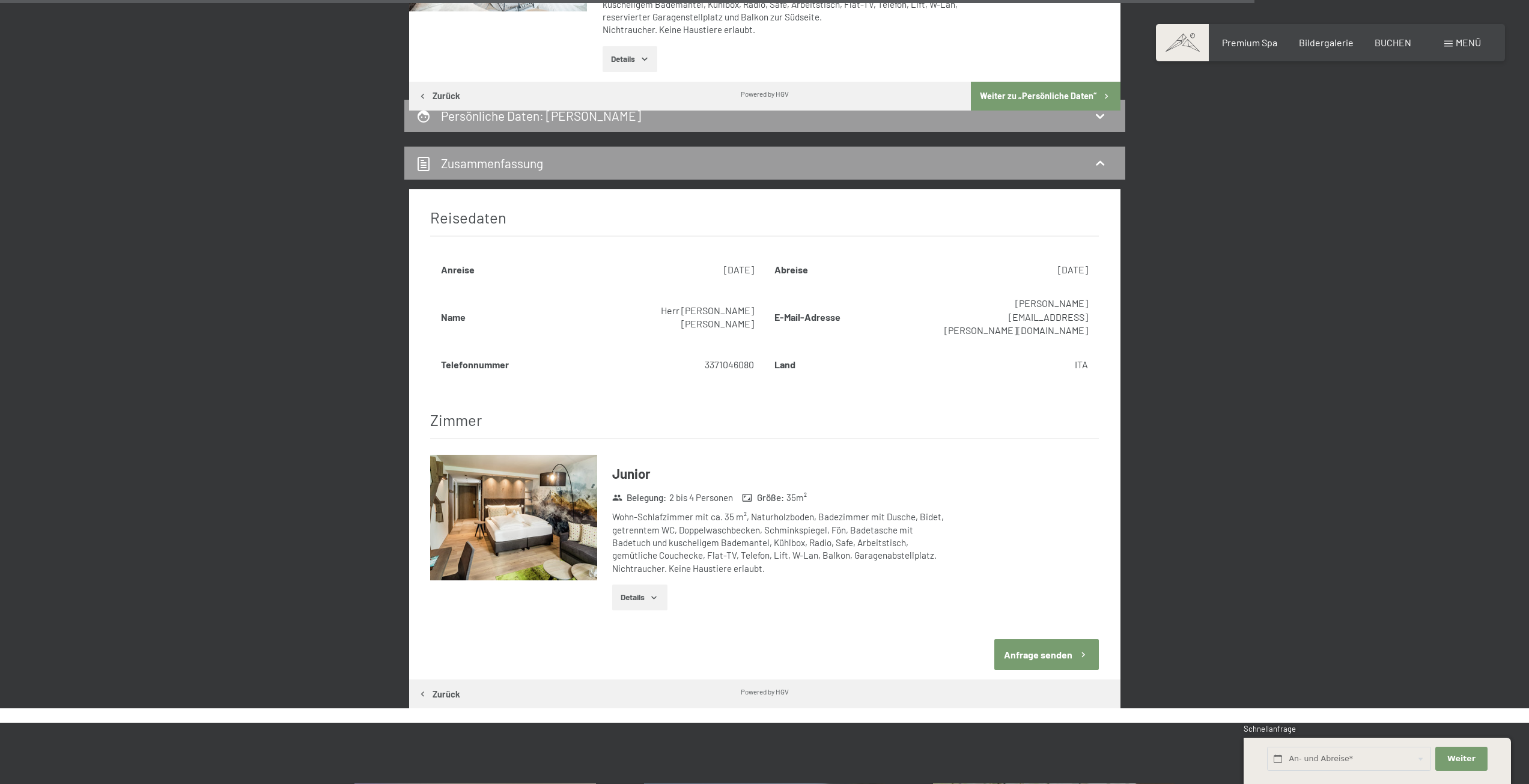
scroll to position [3410, 0]
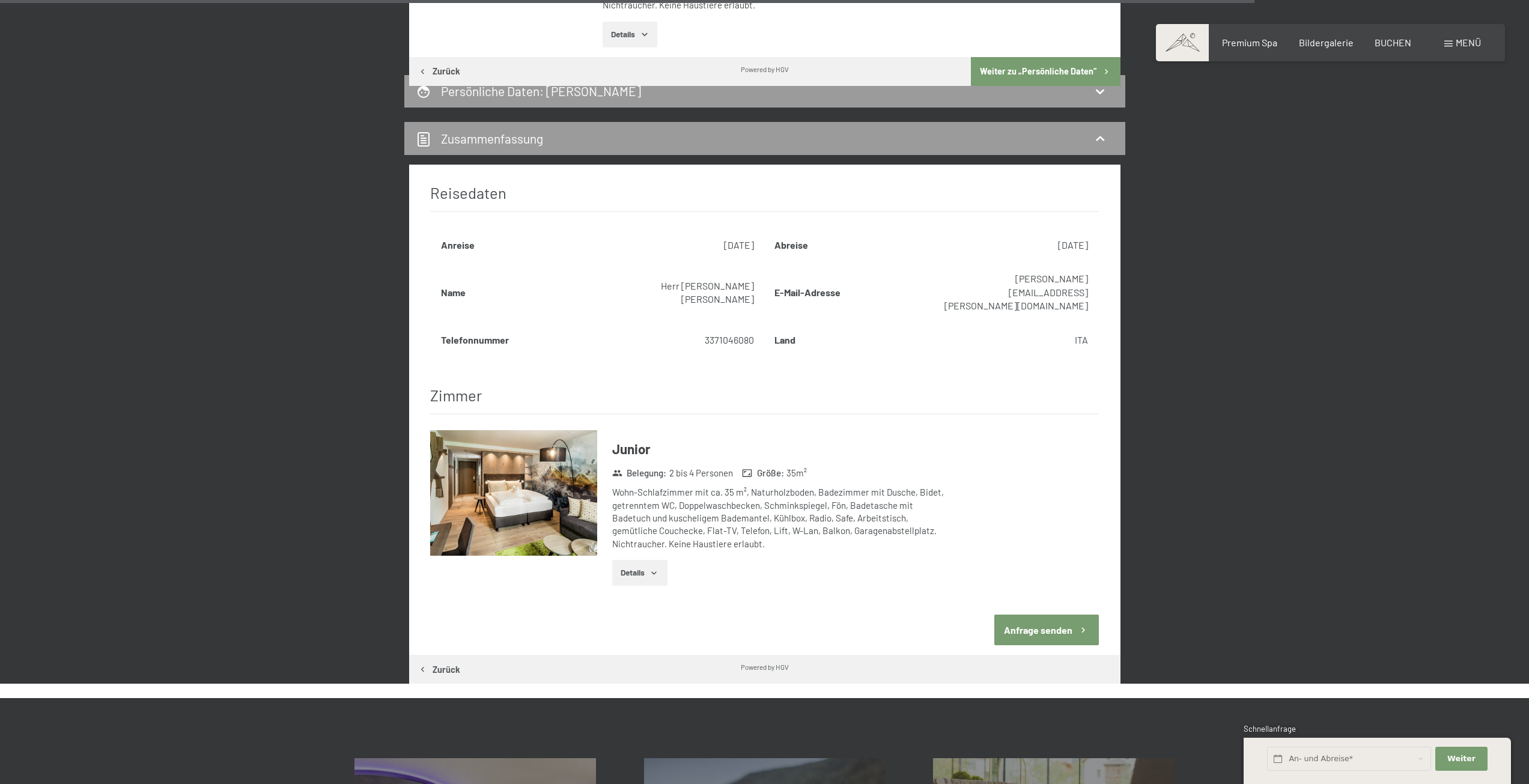
click at [1051, 614] on button "Anfrage senden" at bounding box center [1046, 630] width 104 height 31
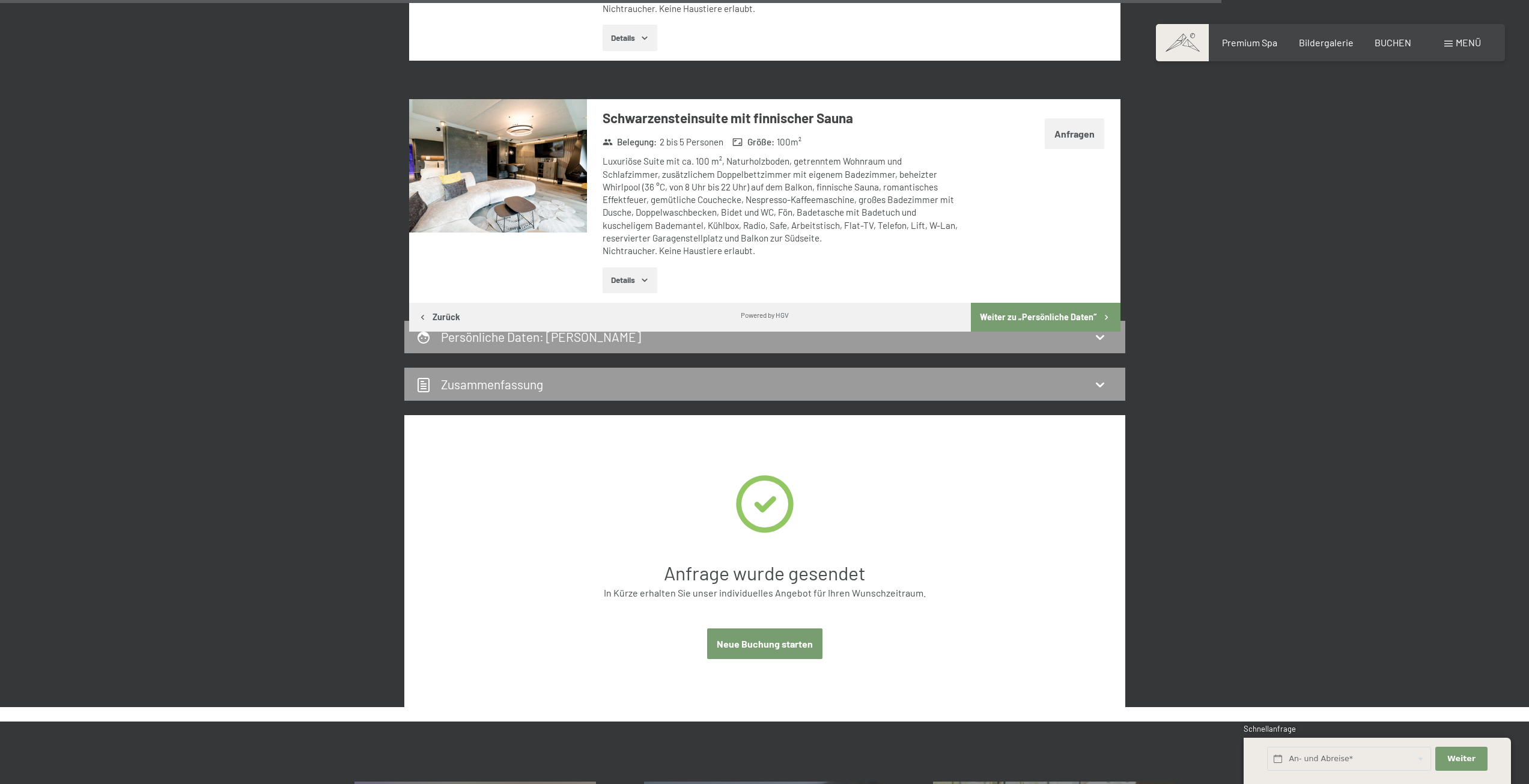
scroll to position [3169, 0]
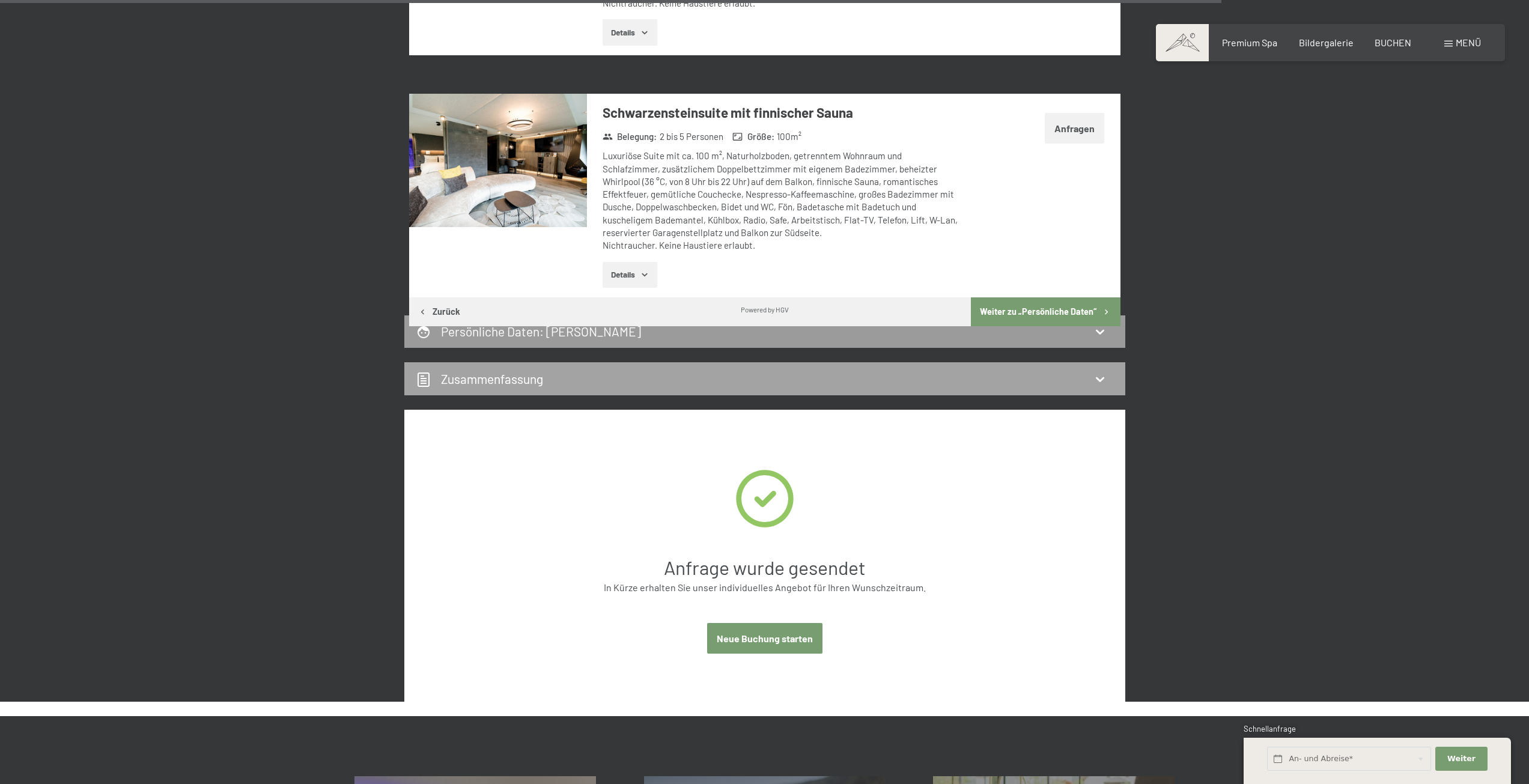
click at [654, 381] on div "Zusammen­fassung" at bounding box center [765, 379] width 697 height 18
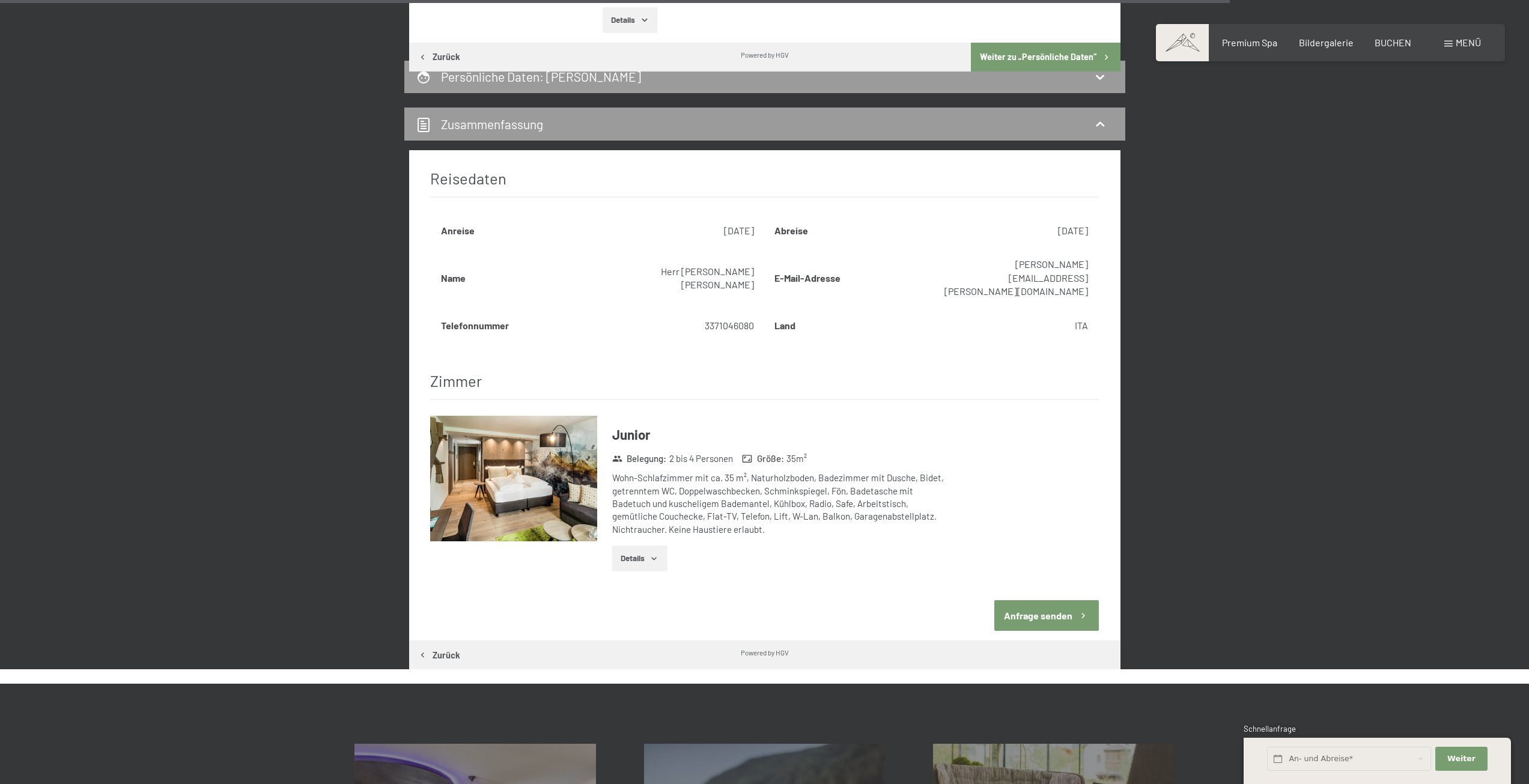
scroll to position [3350, 0]
